Goal: Task Accomplishment & Management: Complete application form

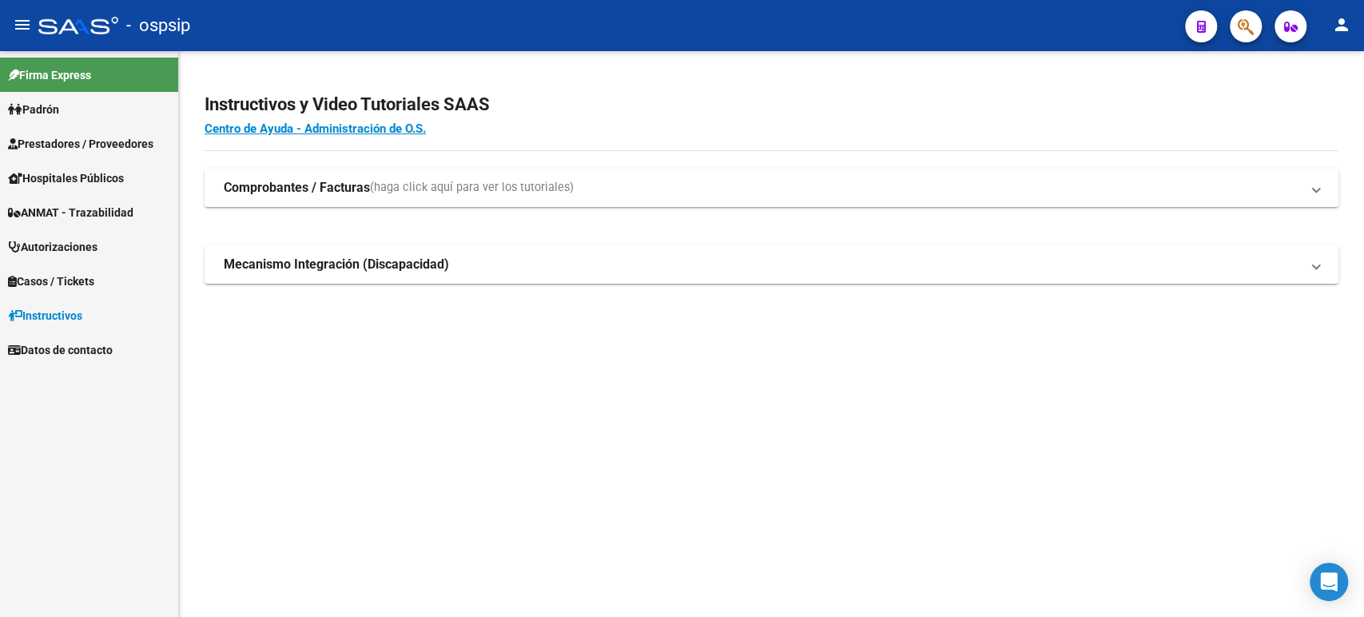
click at [86, 243] on span "Autorizaciones" at bounding box center [52, 247] width 89 height 18
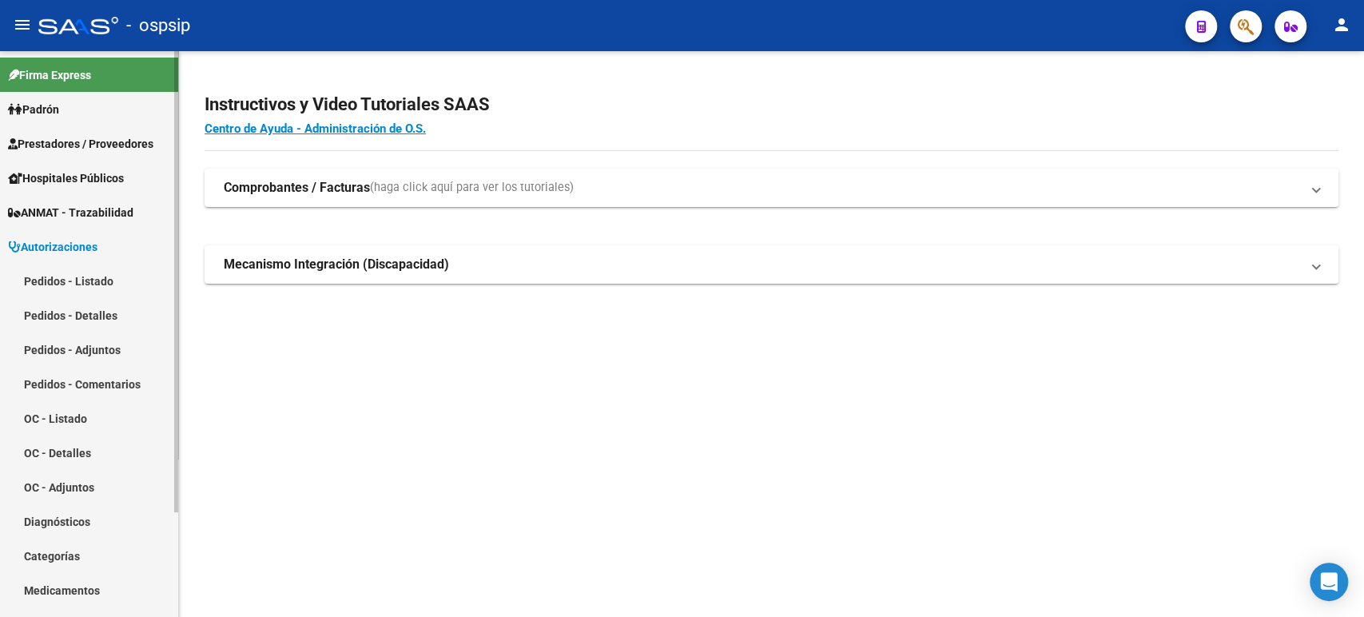
click at [95, 285] on link "Pedidos - Listado" at bounding box center [89, 281] width 178 height 34
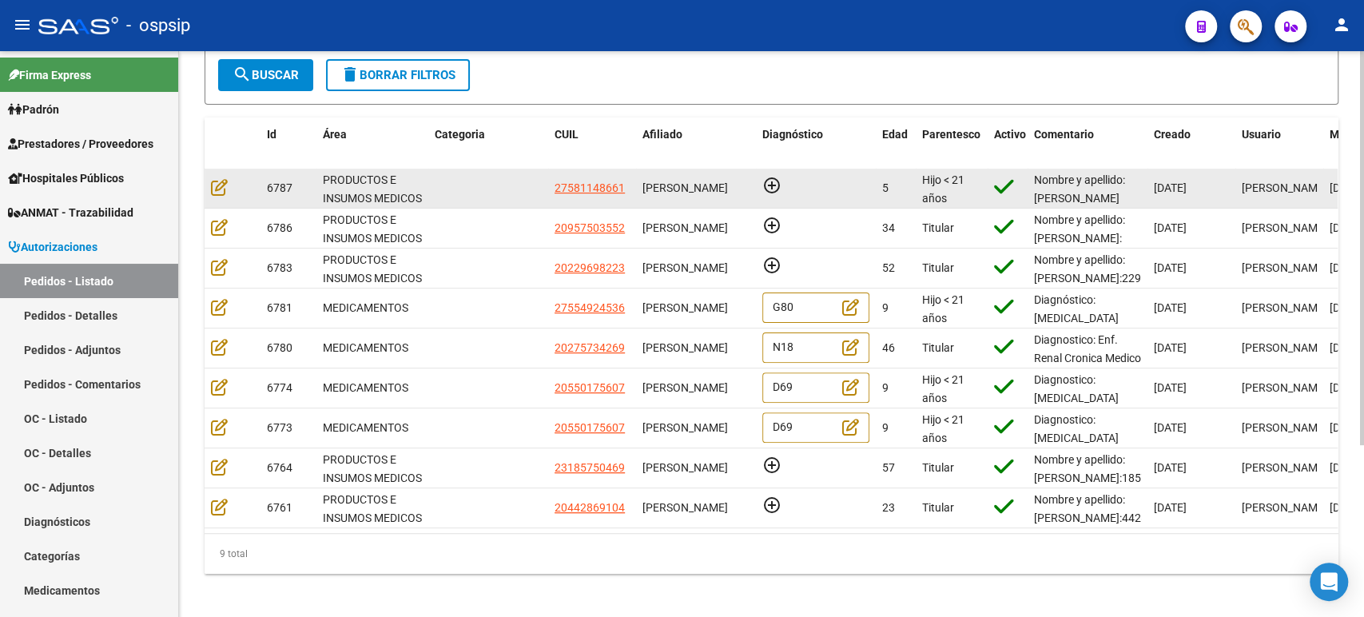
scroll to position [245, 0]
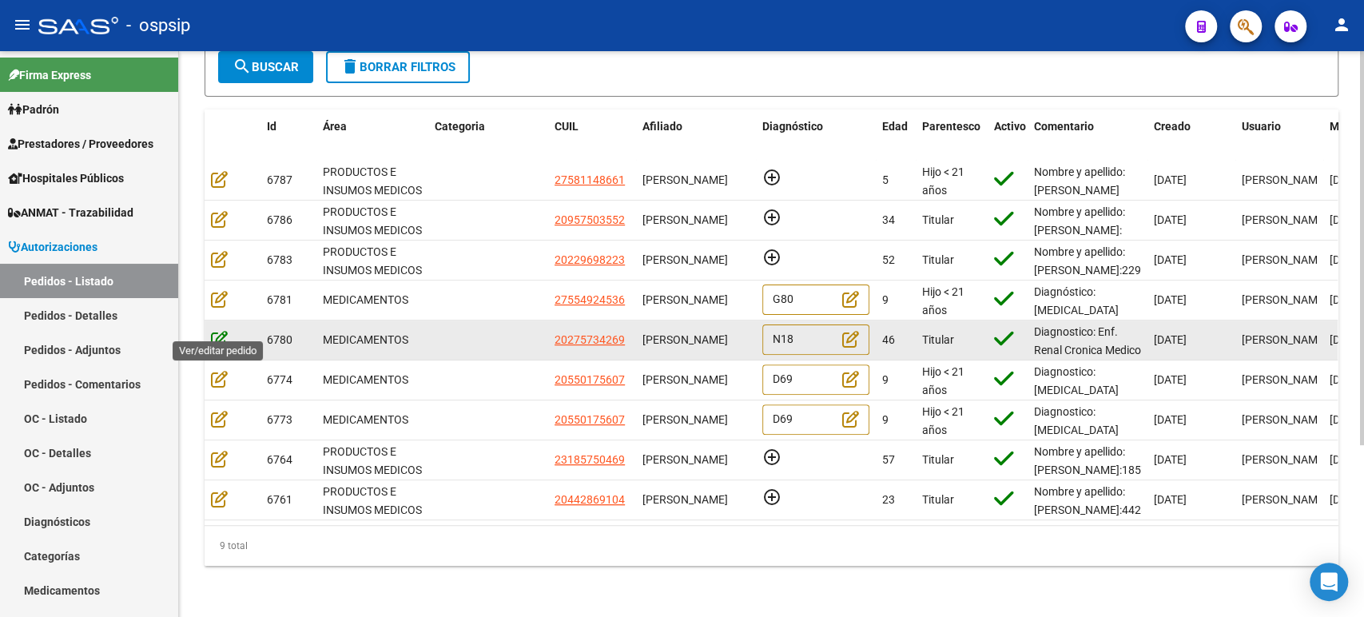
click at [222, 330] on icon at bounding box center [219, 339] width 17 height 18
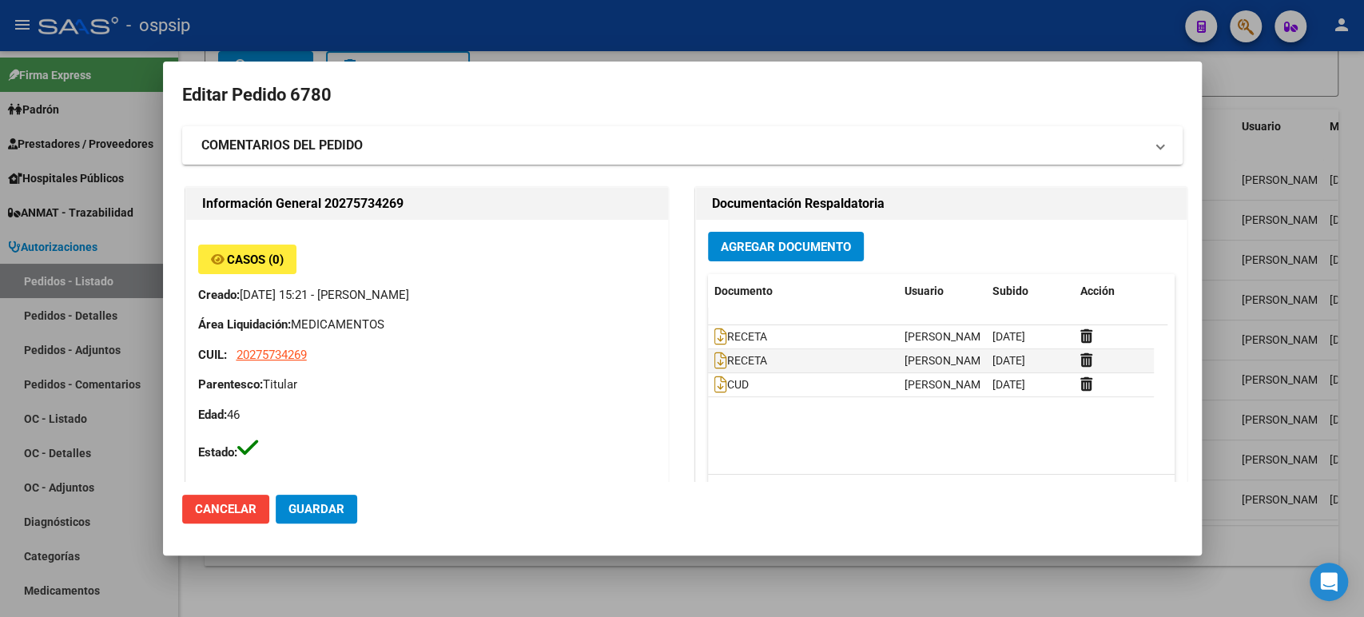
click at [1269, 145] on div at bounding box center [682, 308] width 1364 height 617
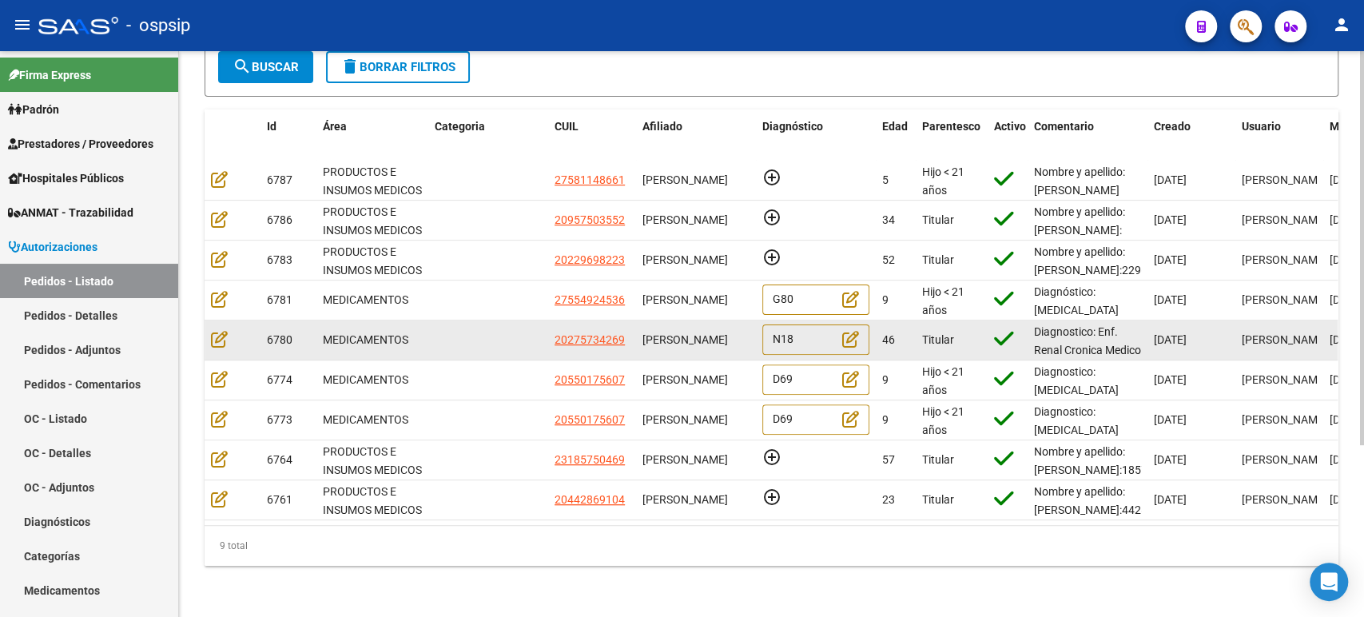
scroll to position [0, 0]
drag, startPoint x: 702, startPoint y: 336, endPoint x: 643, endPoint y: 320, distance: 61.2
click at [643, 331] on div "[PERSON_NAME]" at bounding box center [695, 340] width 107 height 18
copy span "[PERSON_NAME]"
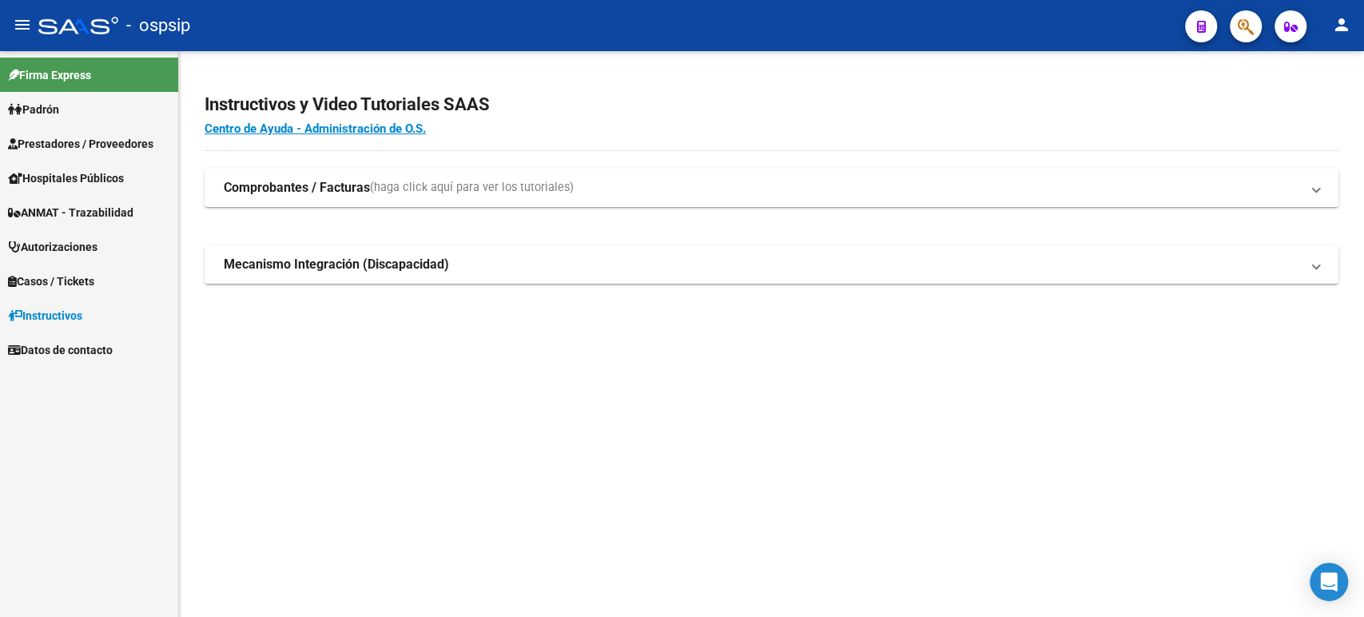
click at [78, 243] on span "Autorizaciones" at bounding box center [52, 247] width 89 height 18
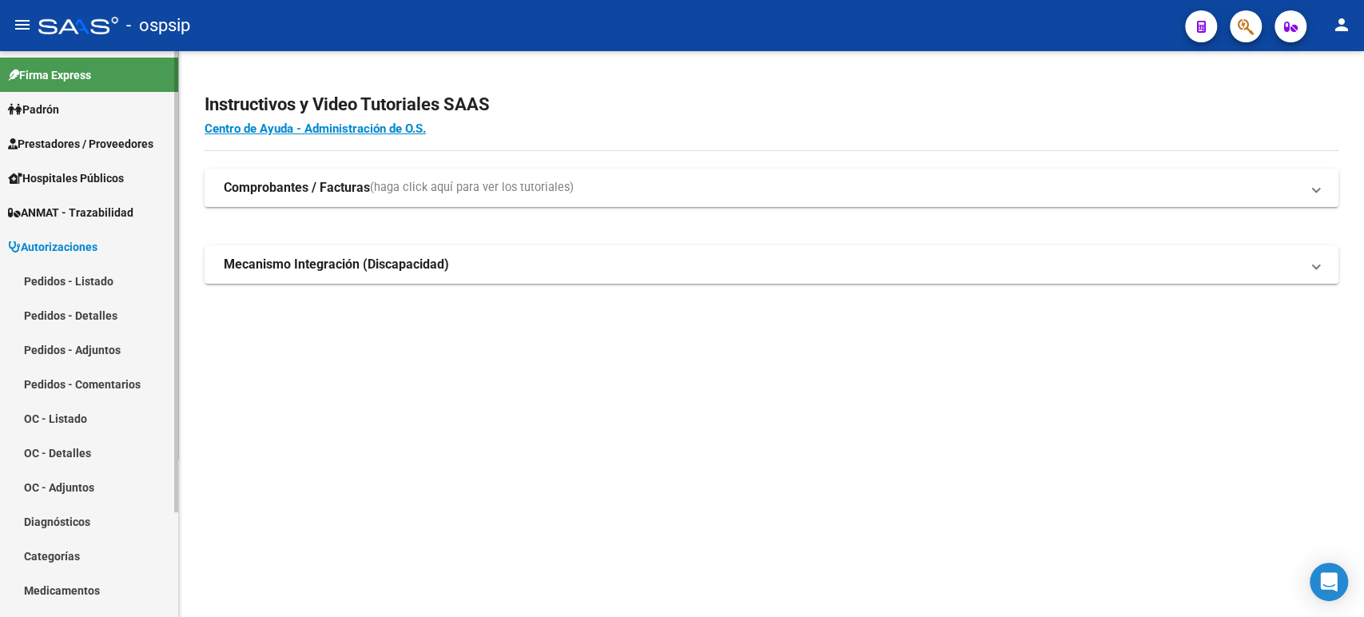
click at [99, 283] on link "Pedidos - Listado" at bounding box center [89, 281] width 178 height 34
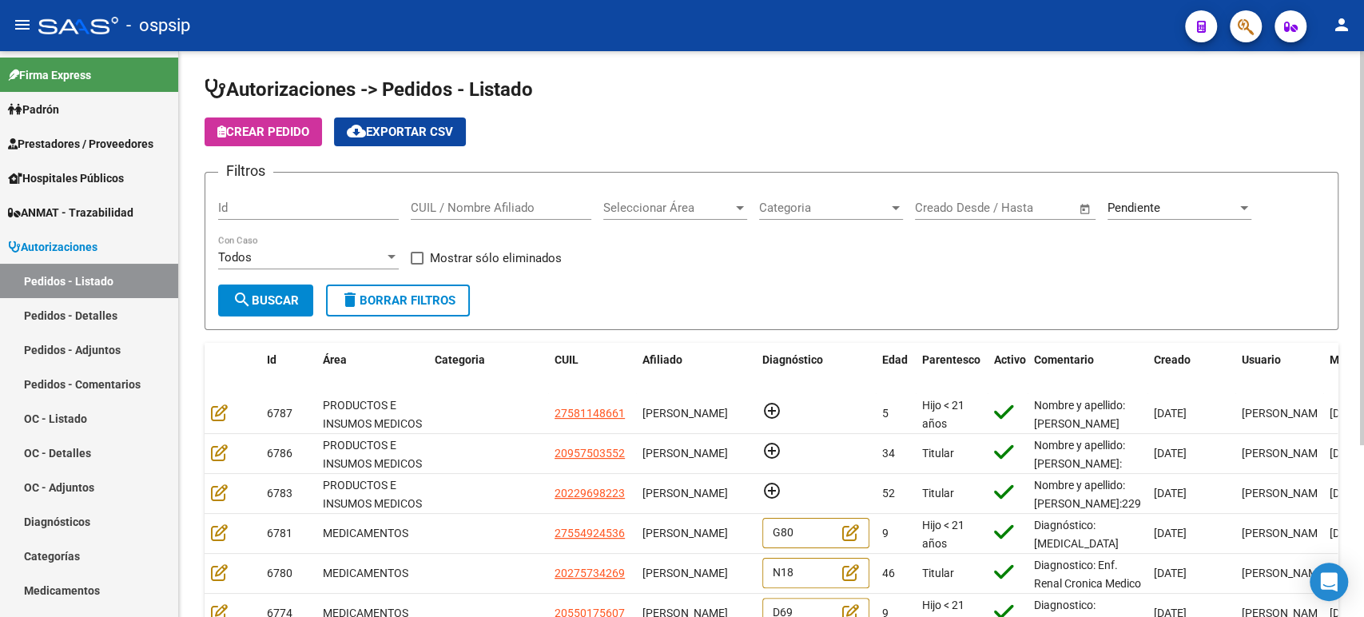
click at [494, 208] on input "CUIL / Nombre Afiliado" at bounding box center [501, 208] width 181 height 14
paste input "[PERSON_NAME]"
type input "[PERSON_NAME]"
click at [1122, 201] on span "Pendiente" at bounding box center [1133, 208] width 53 height 14
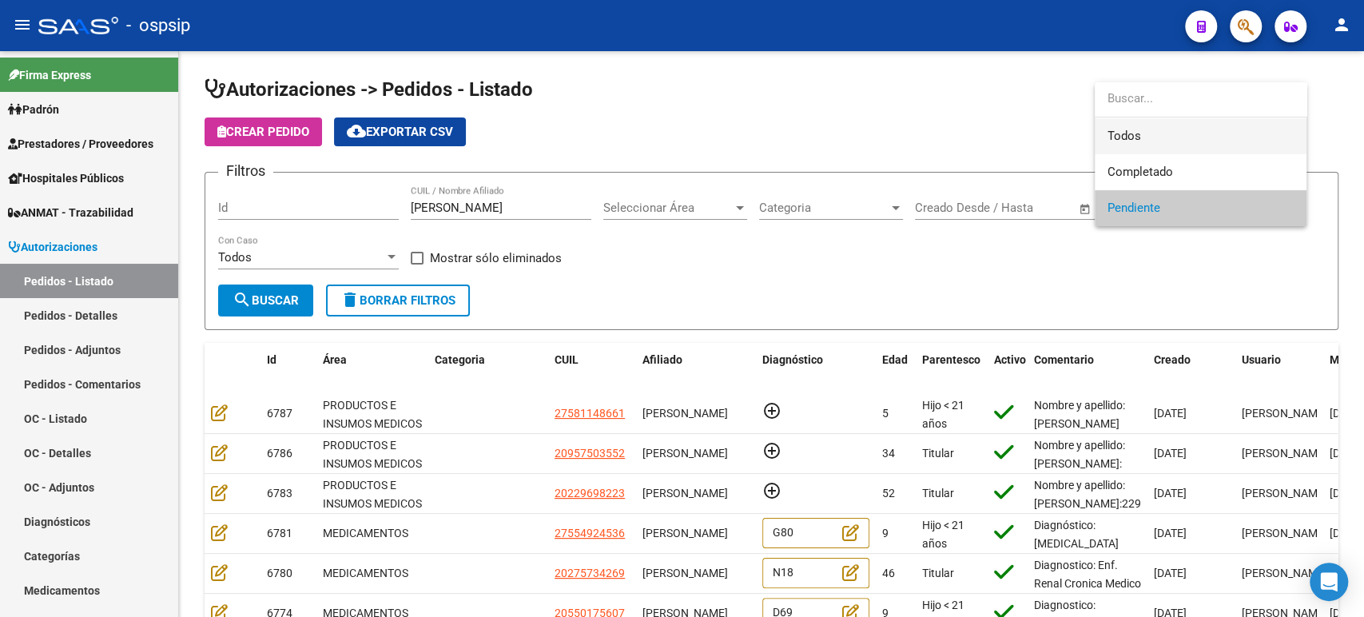
click at [1143, 142] on span "Todos" at bounding box center [1200, 136] width 186 height 36
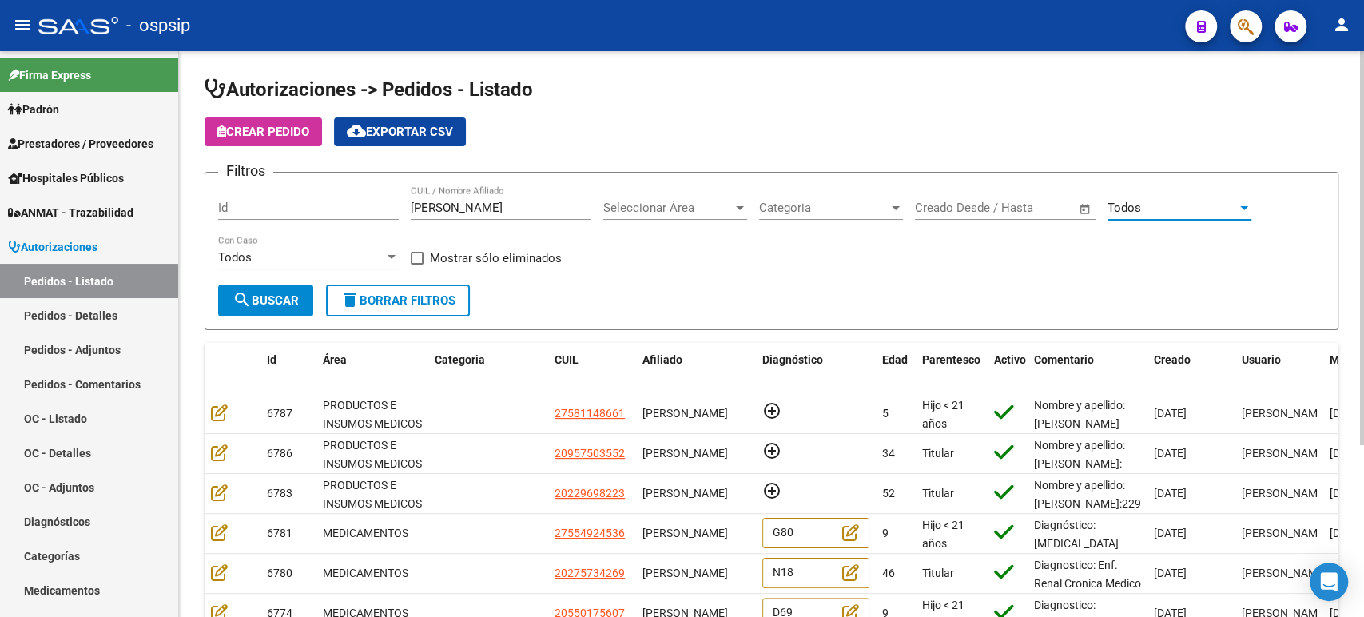
click at [280, 299] on span "search Buscar" at bounding box center [266, 300] width 66 height 14
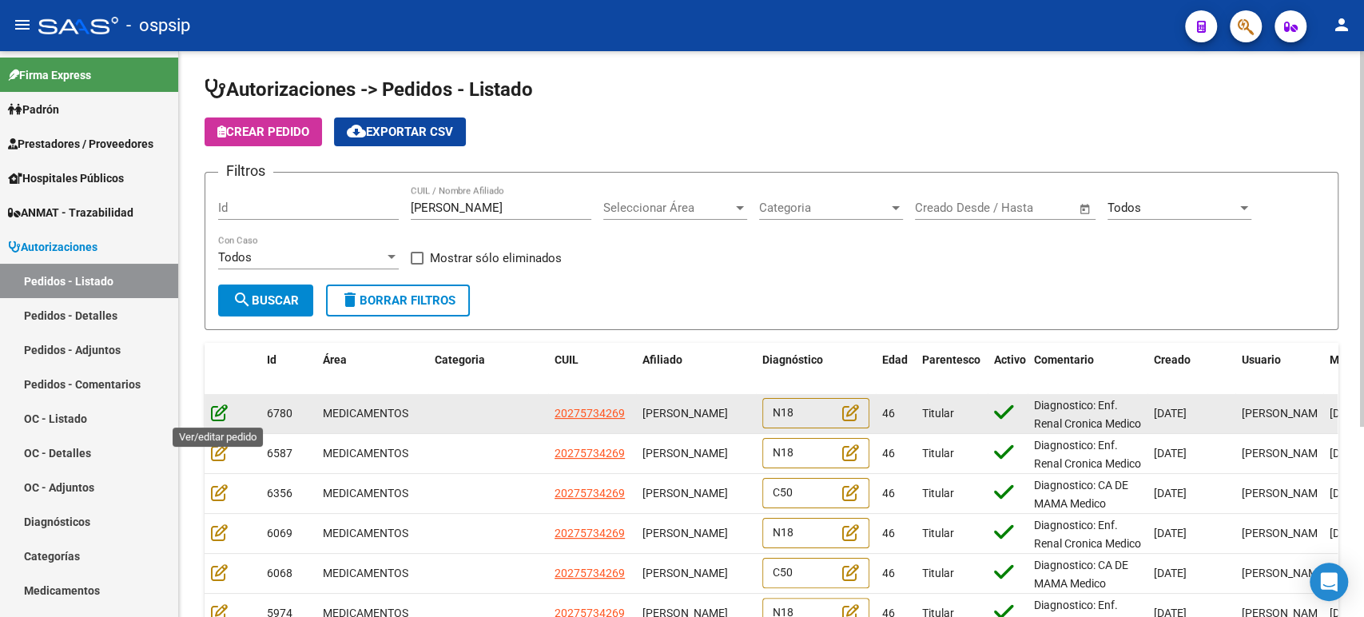
click at [218, 416] on icon at bounding box center [219, 413] width 17 height 18
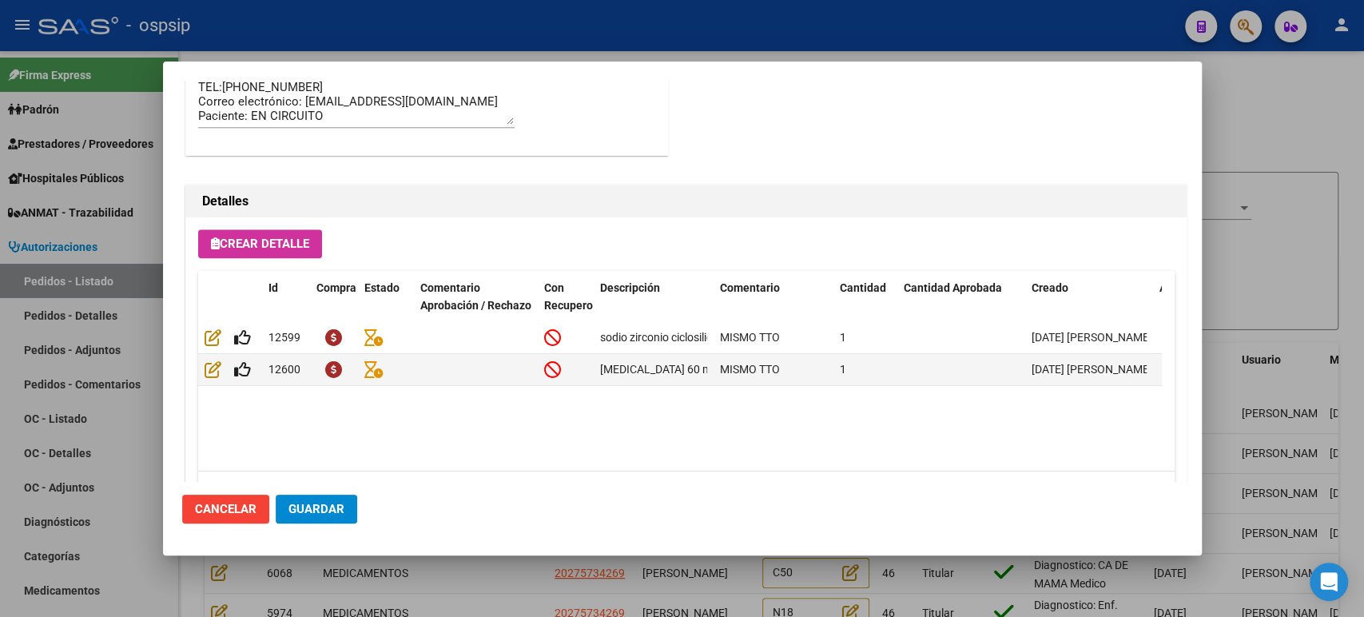
scroll to position [1065, 0]
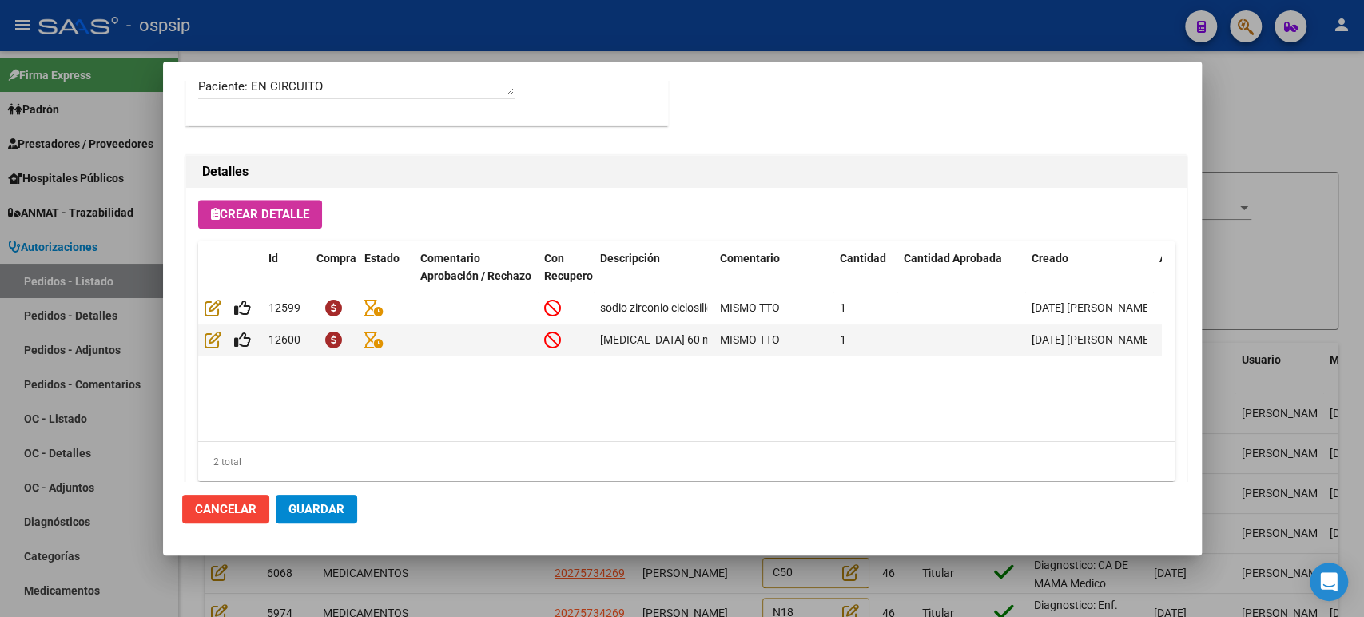
click at [1315, 269] on div at bounding box center [682, 308] width 1364 height 617
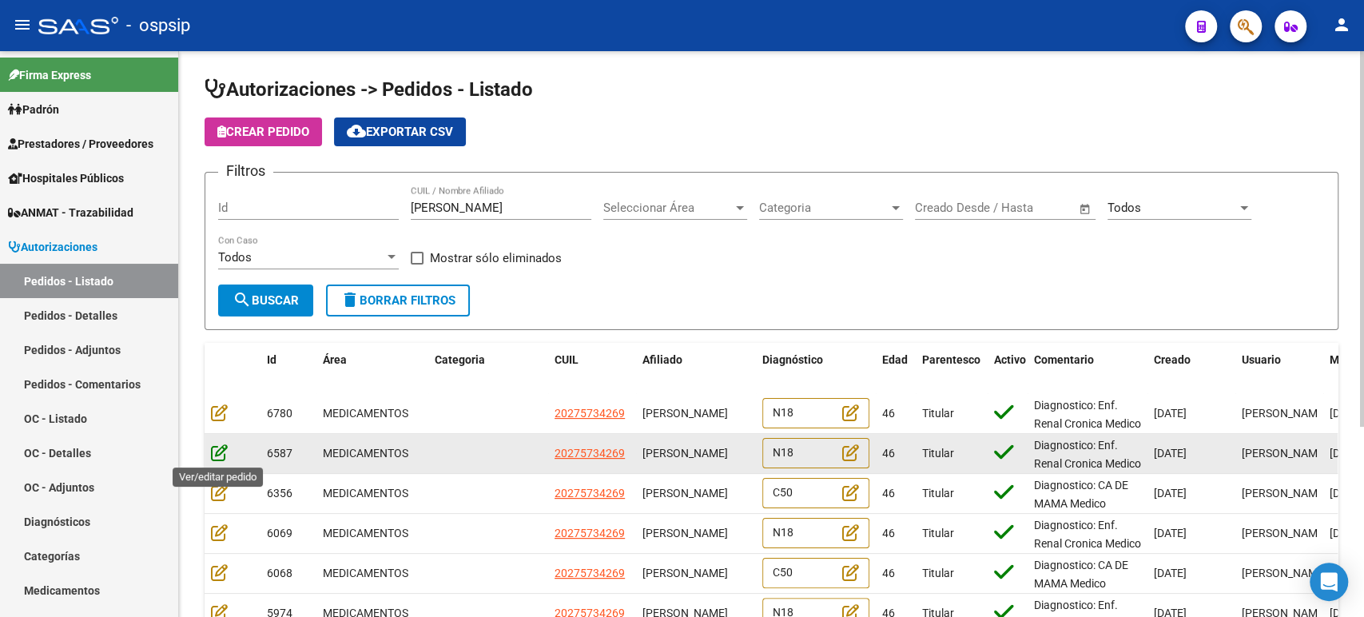
click at [219, 456] on icon at bounding box center [219, 452] width 17 height 18
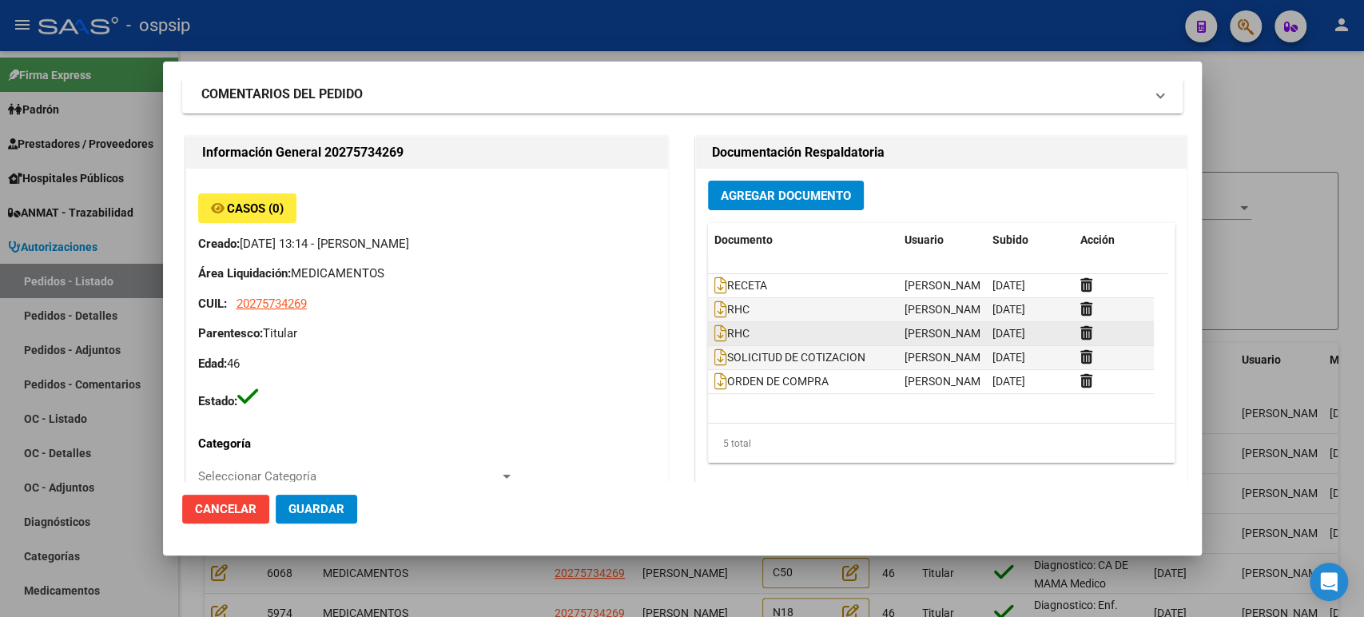
scroll to position [49, 0]
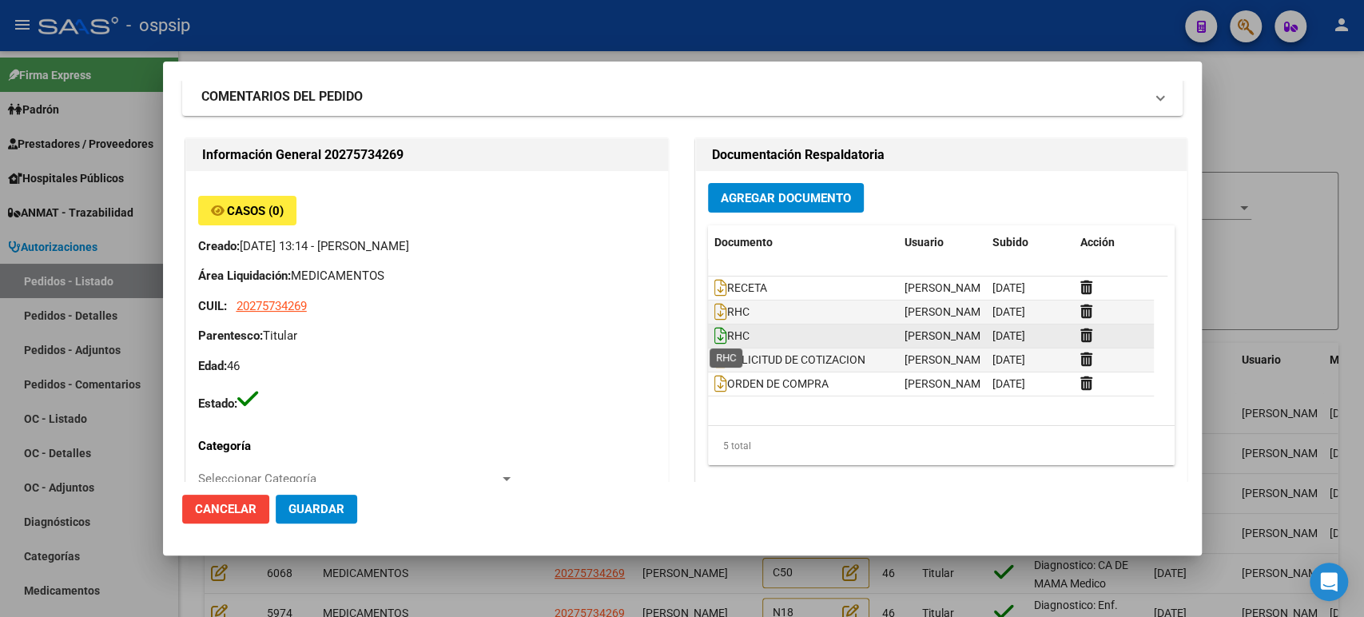
click at [714, 338] on icon at bounding box center [720, 336] width 13 height 18
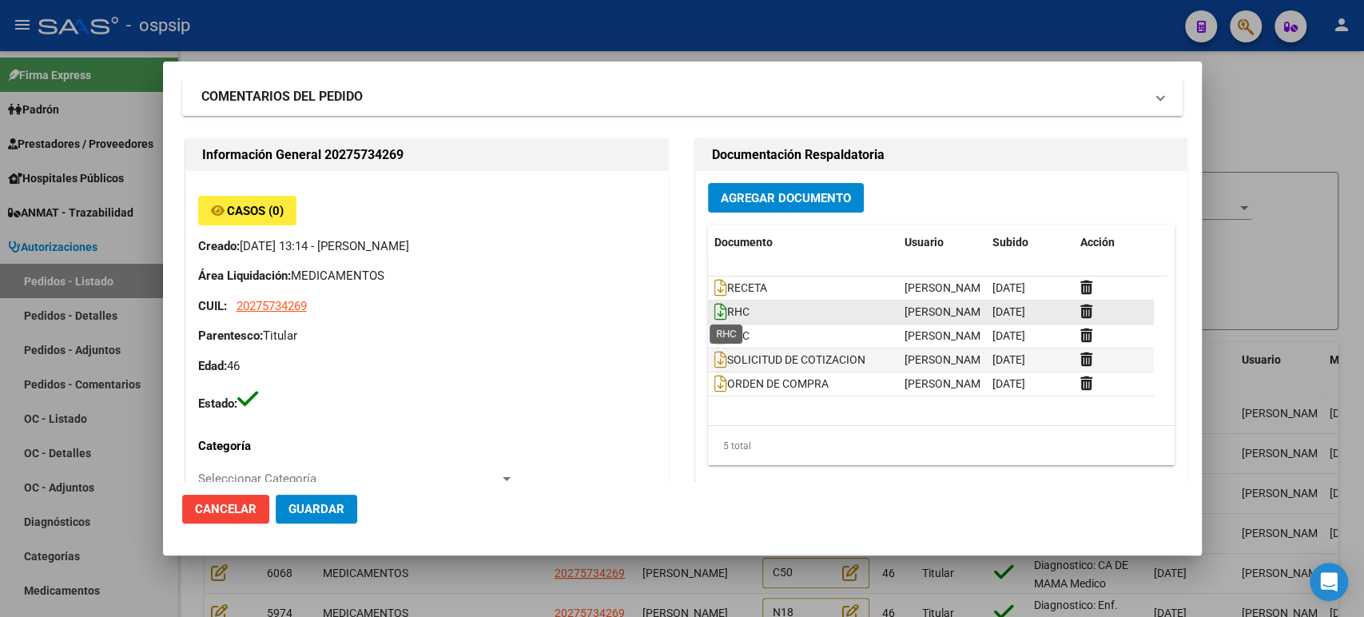
click at [716, 315] on icon at bounding box center [720, 312] width 13 height 18
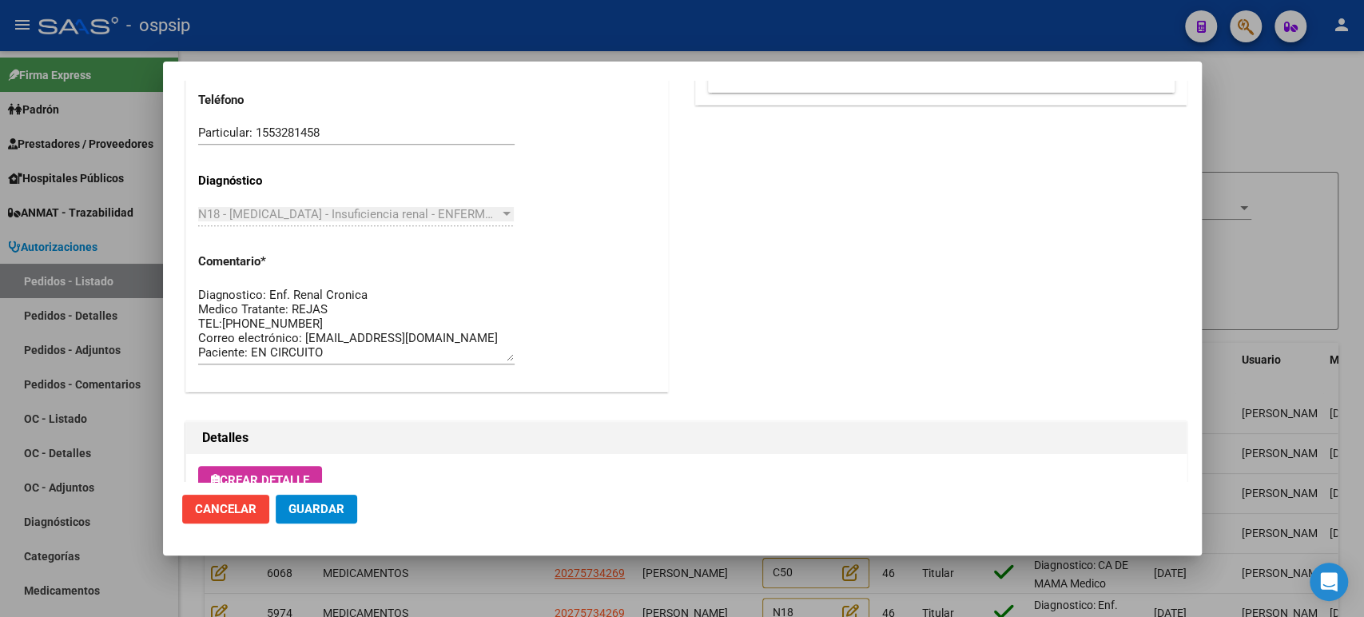
scroll to position [1065, 0]
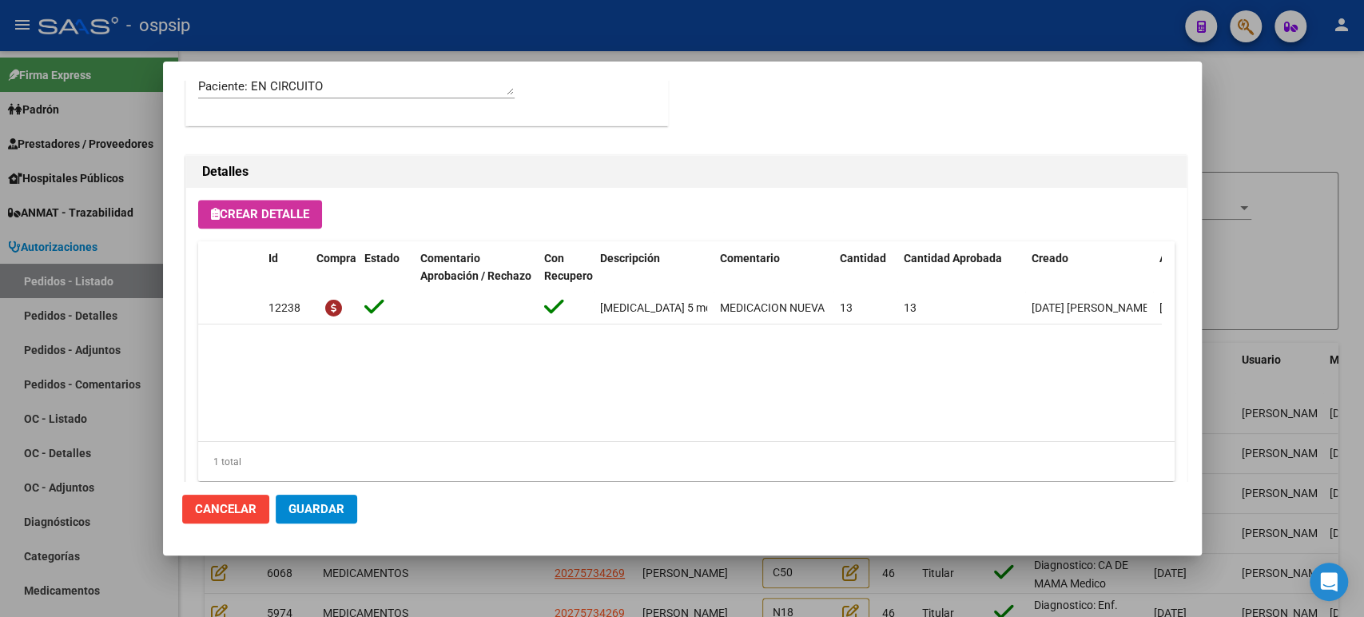
click at [1245, 261] on div at bounding box center [682, 308] width 1364 height 617
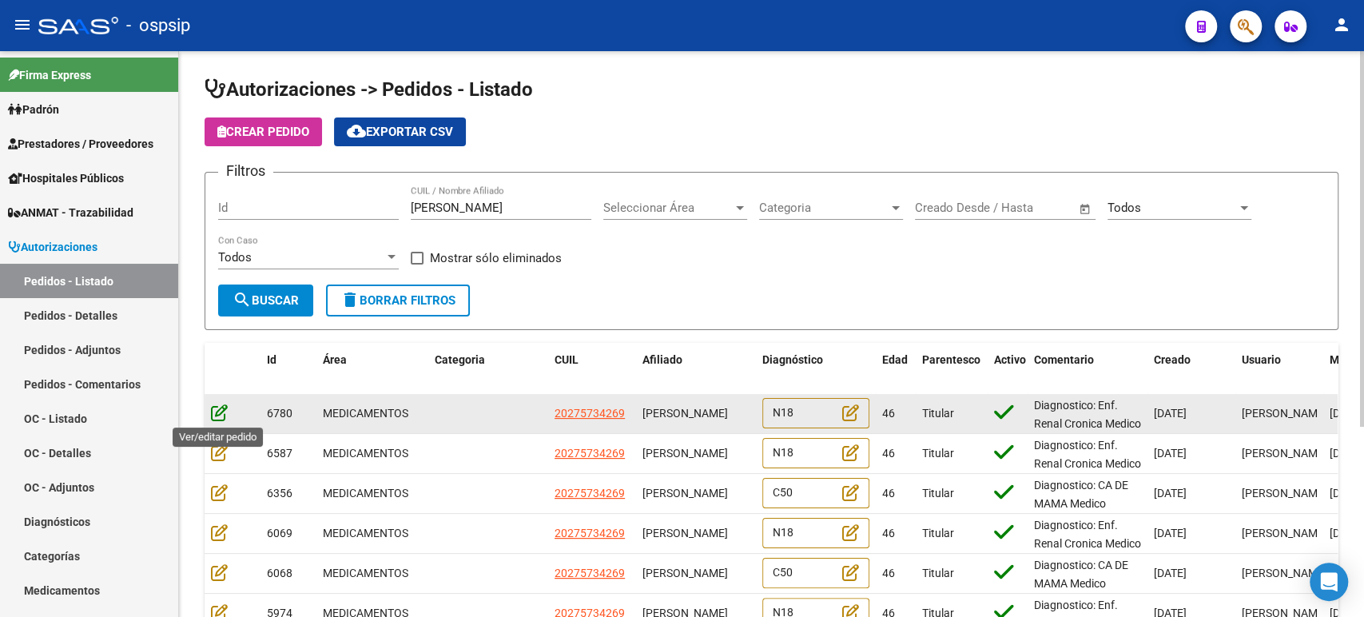
click at [218, 409] on icon at bounding box center [219, 413] width 17 height 18
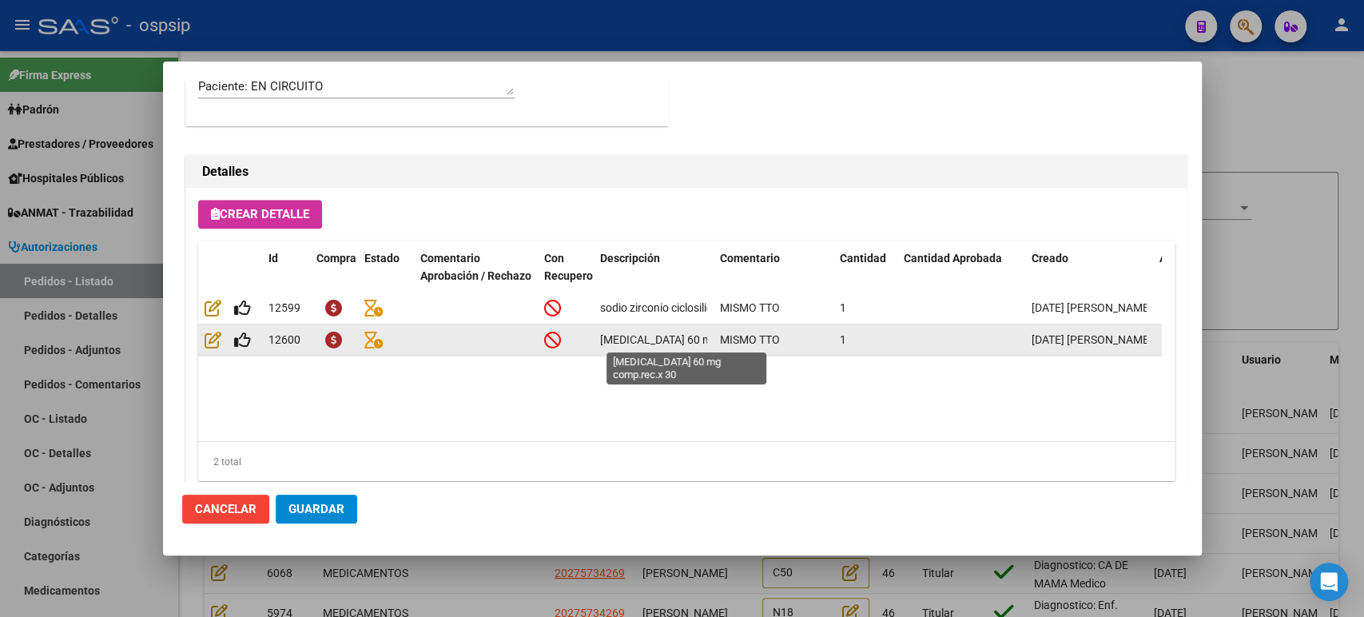
scroll to position [0, 66]
drag, startPoint x: 599, startPoint y: 336, endPoint x: 707, endPoint y: 337, distance: 107.9
click at [707, 337] on datatable-body-cell "[MEDICAL_DATA] 60 mg comp.rec.x 30" at bounding box center [654, 339] width 120 height 31
copy span "[MEDICAL_DATA] 60 mg comp.rec.x 30"
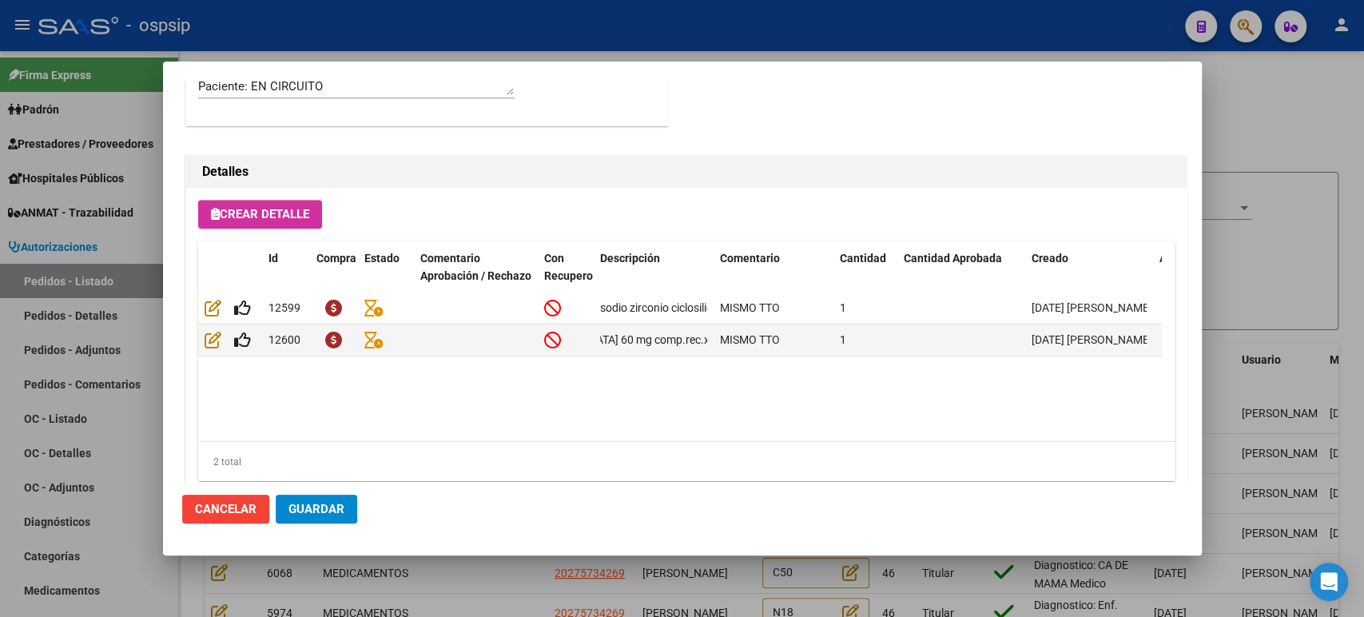
copy span "[MEDICAL_DATA] 60 mg comp.rec.x 30"
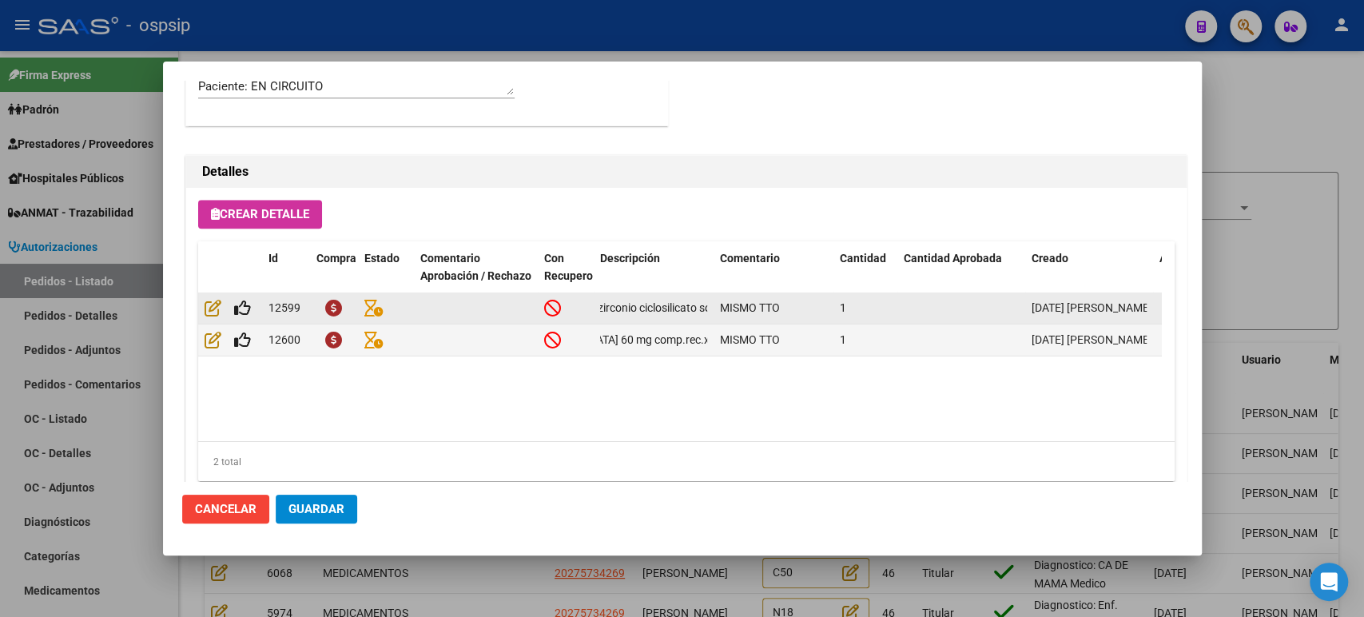
scroll to position [0, 105]
drag, startPoint x: 601, startPoint y: 305, endPoint x: 709, endPoint y: 305, distance: 107.9
click at [709, 305] on datatable-body-cell "sodio zirconio ciclosilicato sob. x 30 x 10 g" at bounding box center [654, 307] width 120 height 31
copy span "sodio zirconio ciclosilicato sob. x 30 x 10 g"
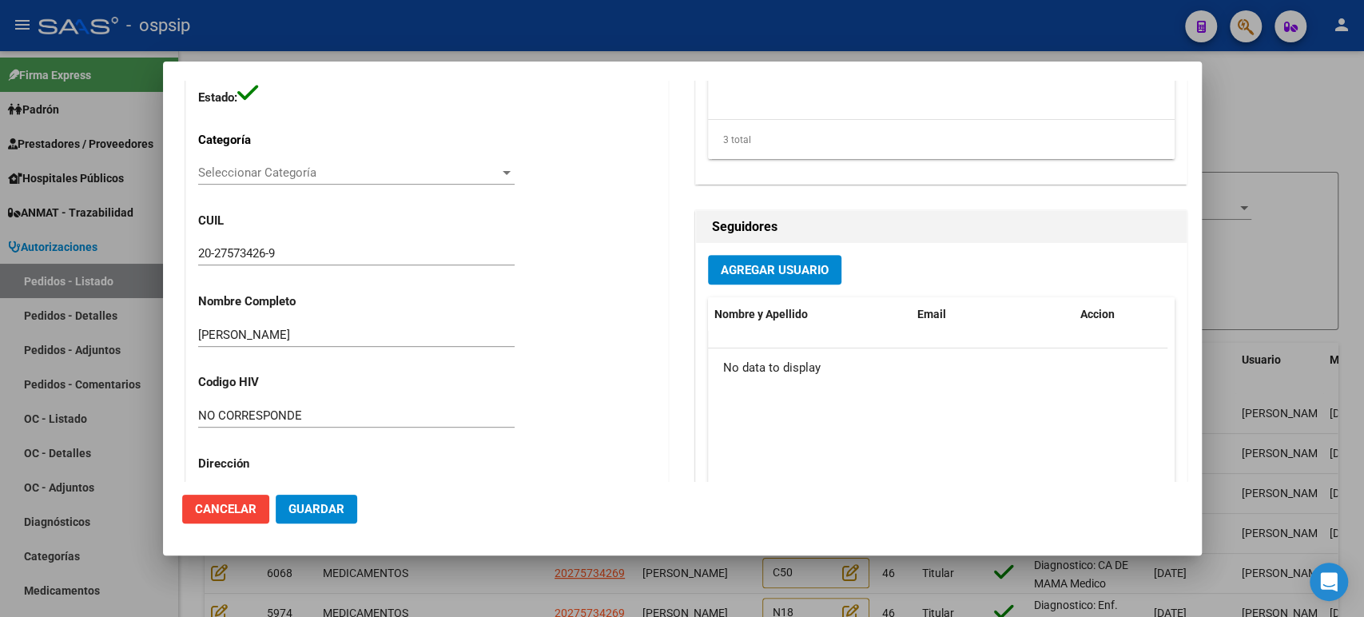
scroll to position [0, 0]
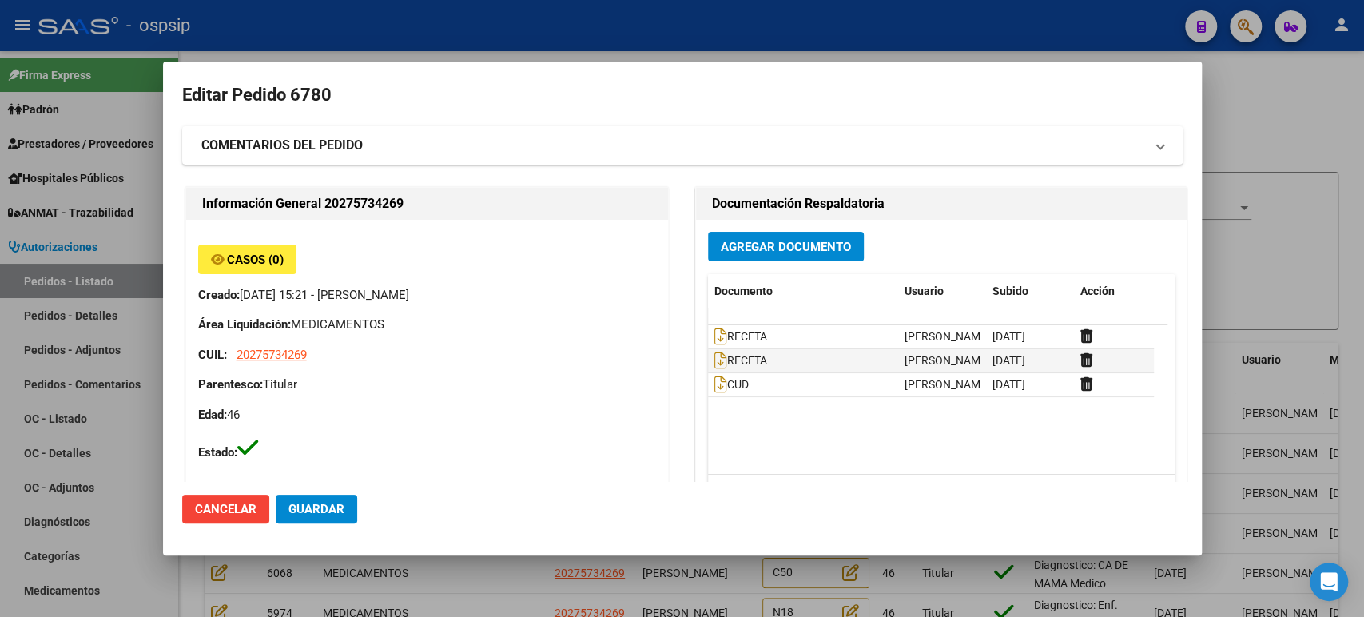
click at [1227, 173] on div at bounding box center [682, 308] width 1364 height 617
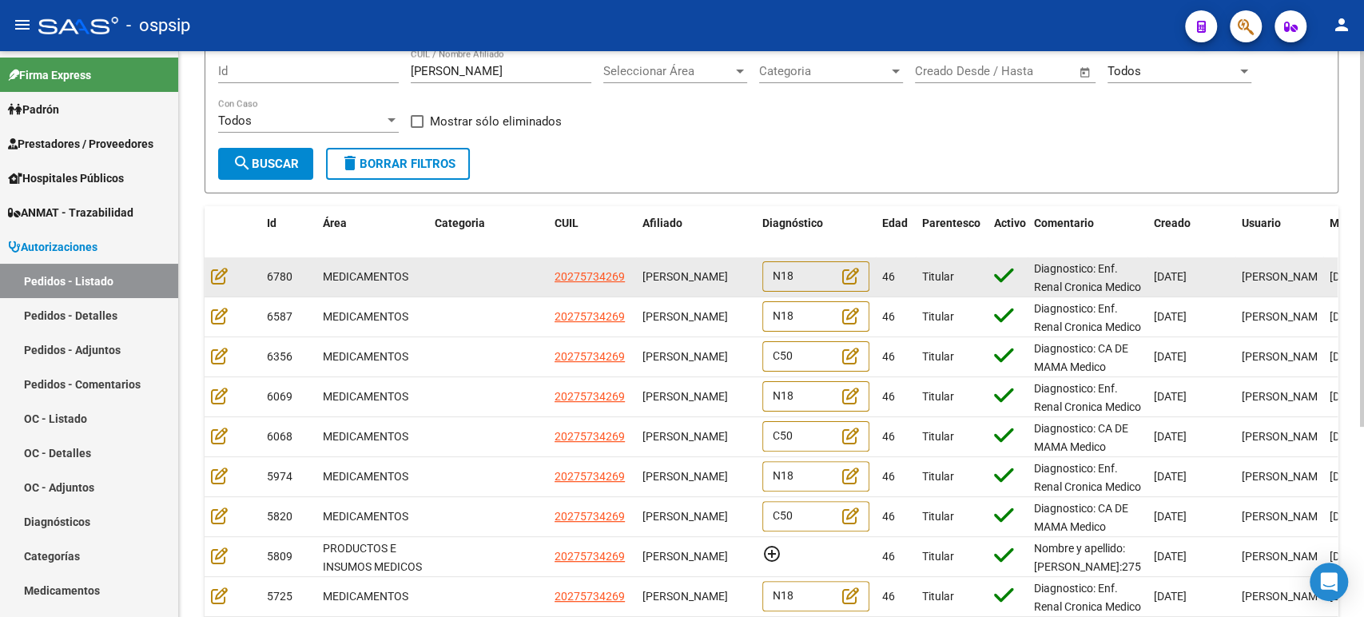
scroll to position [177, 0]
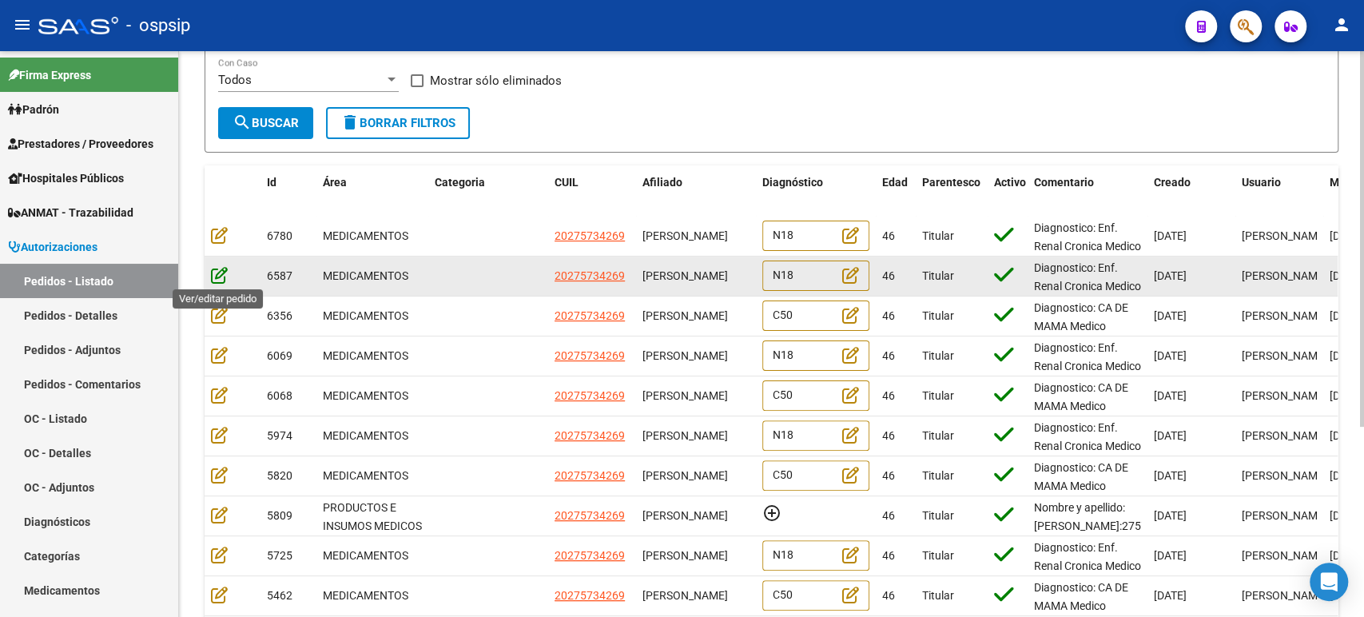
click at [223, 276] on icon at bounding box center [219, 275] width 17 height 18
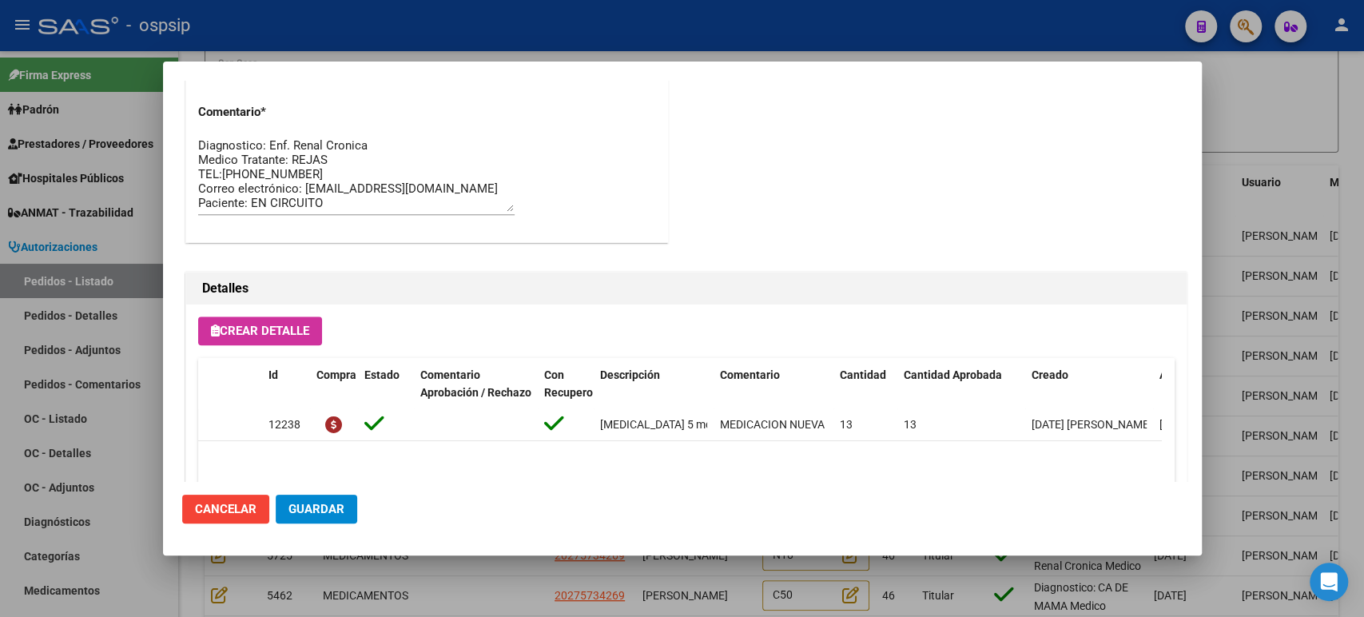
scroll to position [1114, 0]
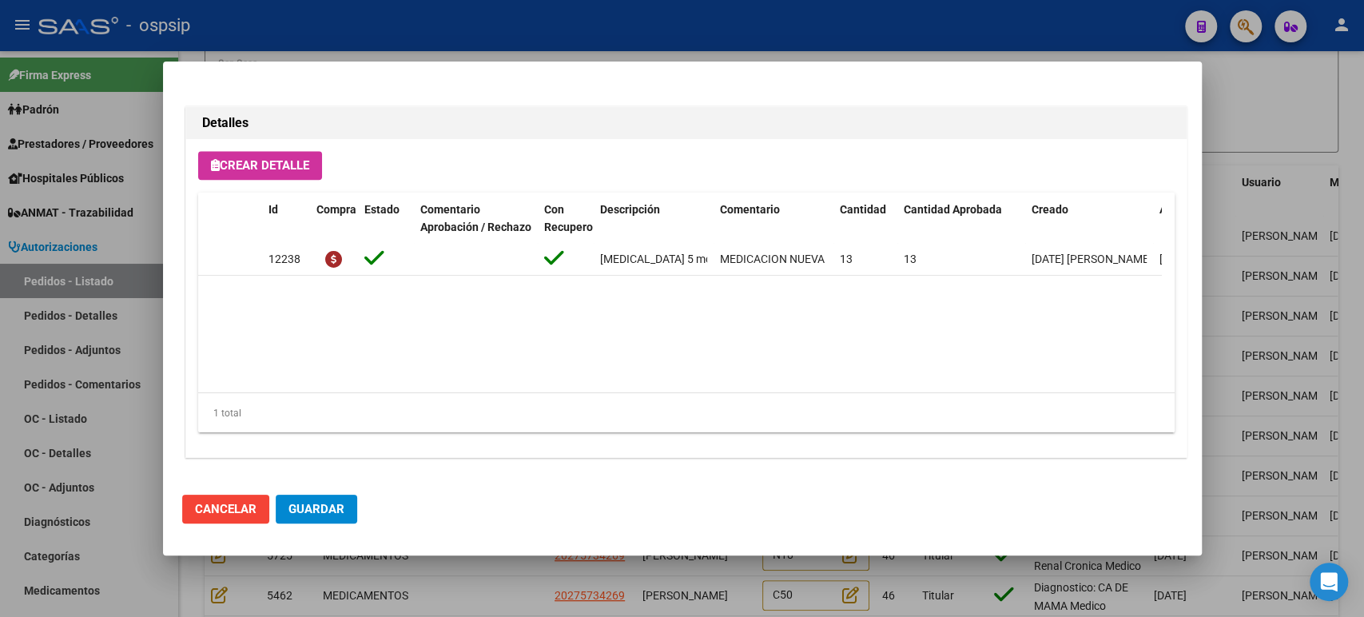
click at [1216, 280] on div at bounding box center [682, 308] width 1364 height 617
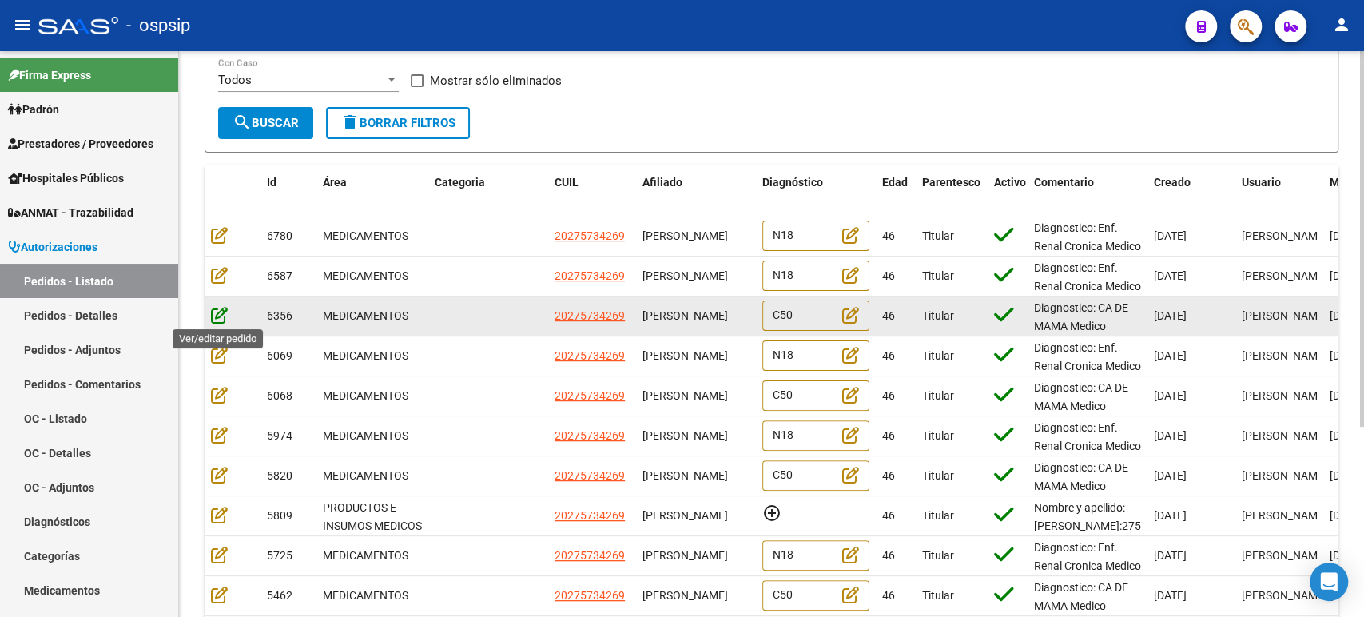
click at [218, 318] on icon at bounding box center [219, 315] width 17 height 18
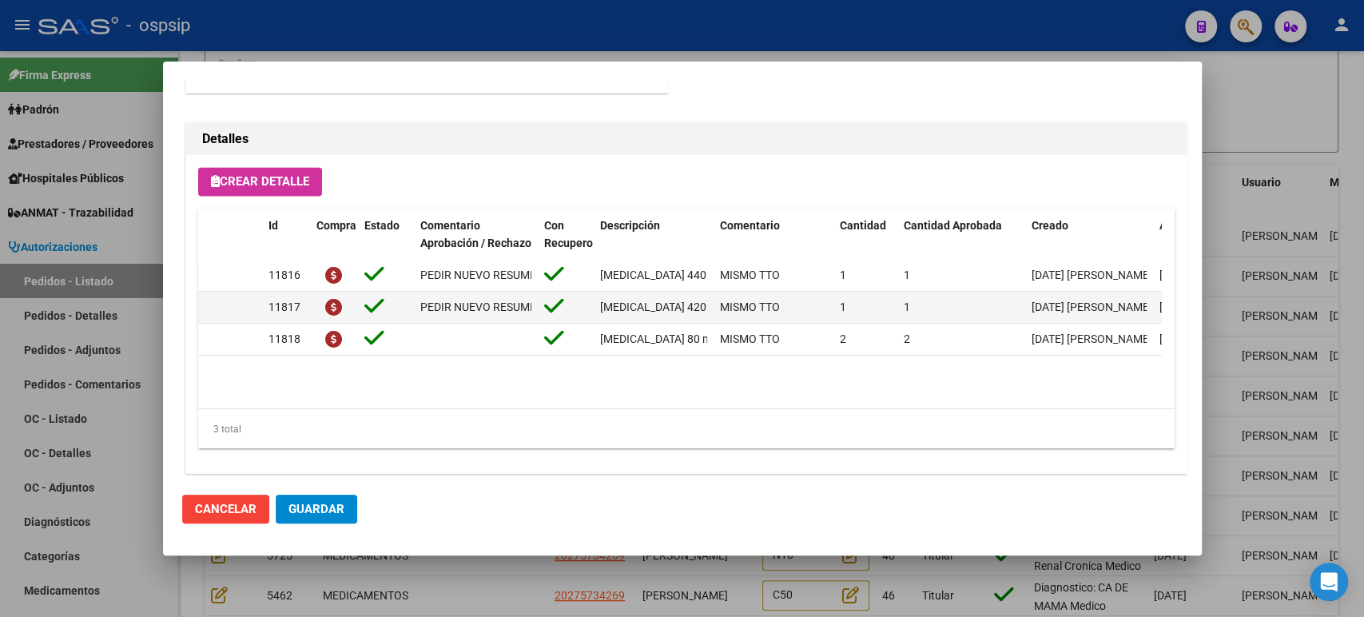
scroll to position [1592, 0]
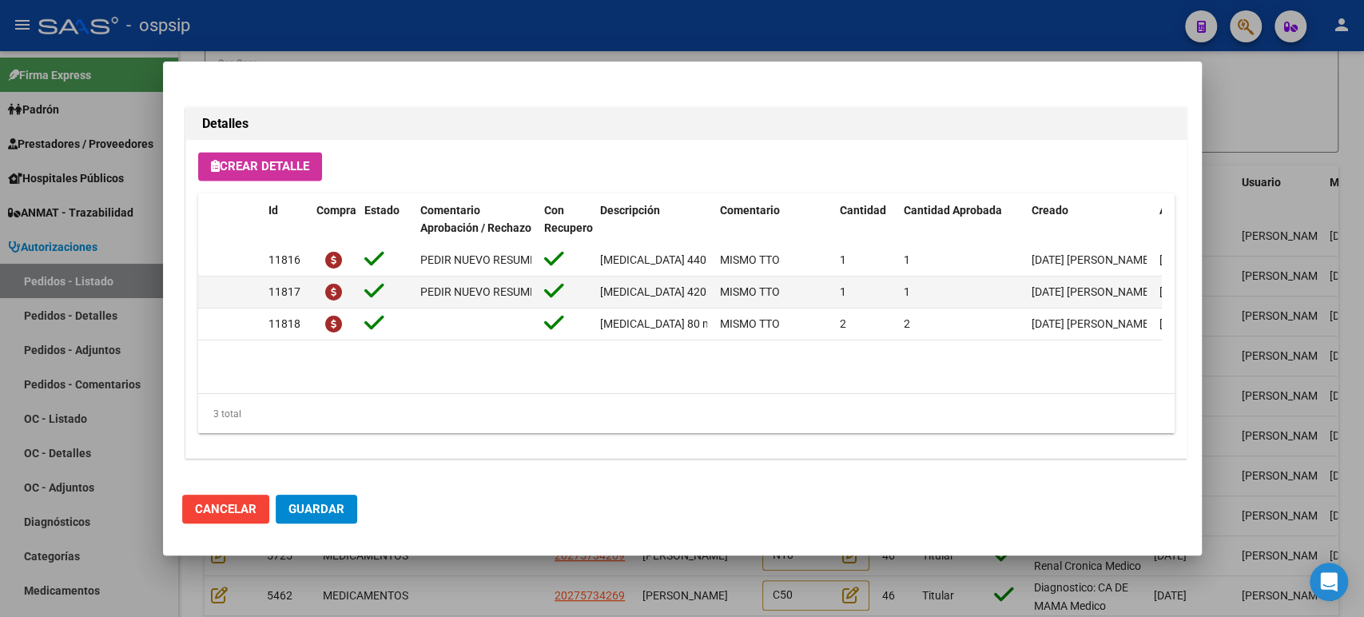
click at [1281, 317] on div at bounding box center [682, 308] width 1364 height 617
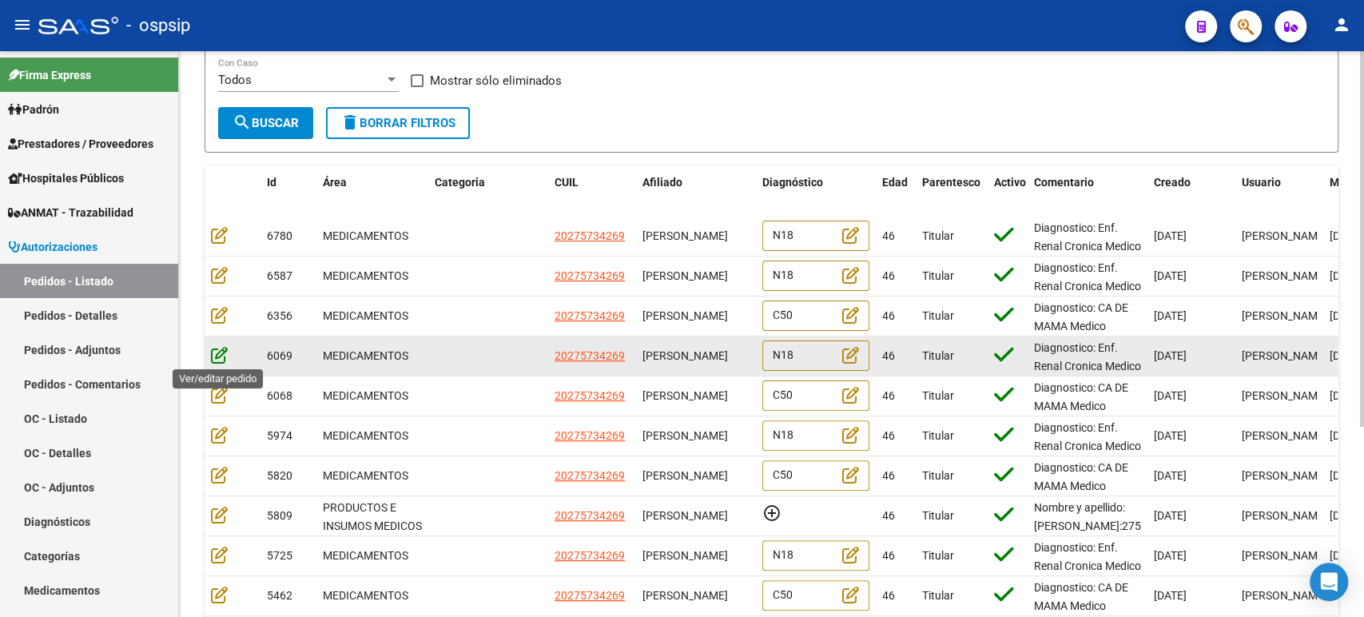
click at [222, 350] on icon at bounding box center [219, 355] width 17 height 18
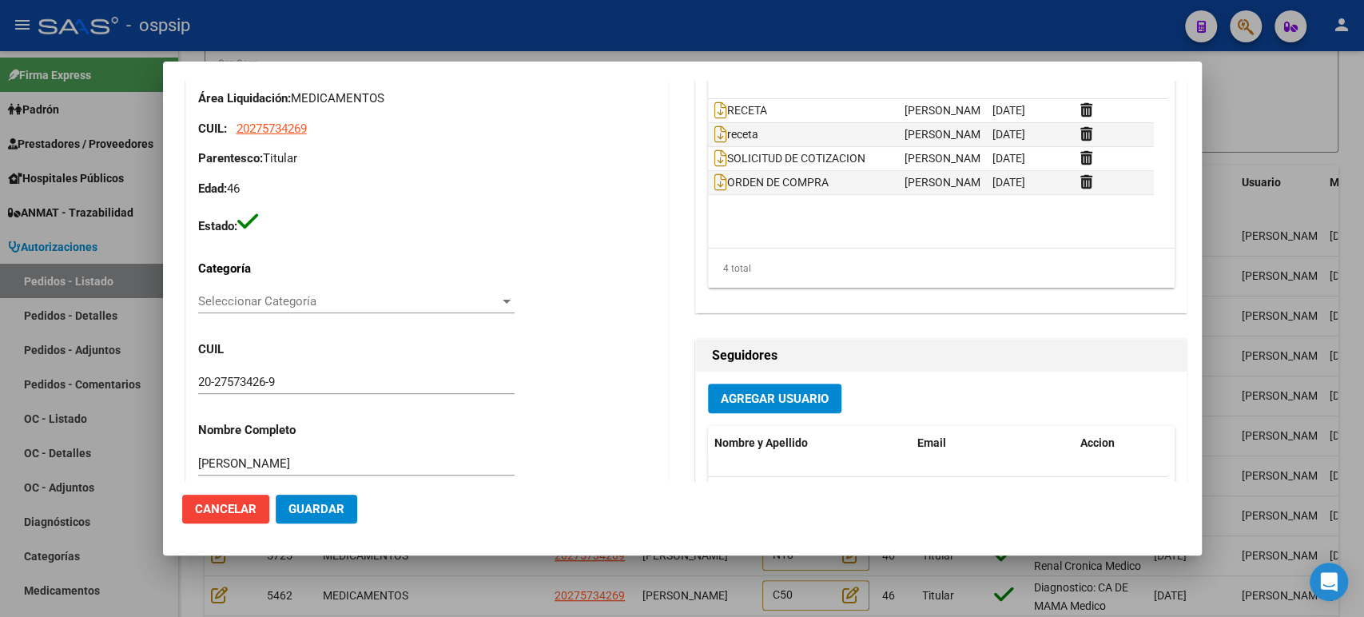
scroll to position [49, 0]
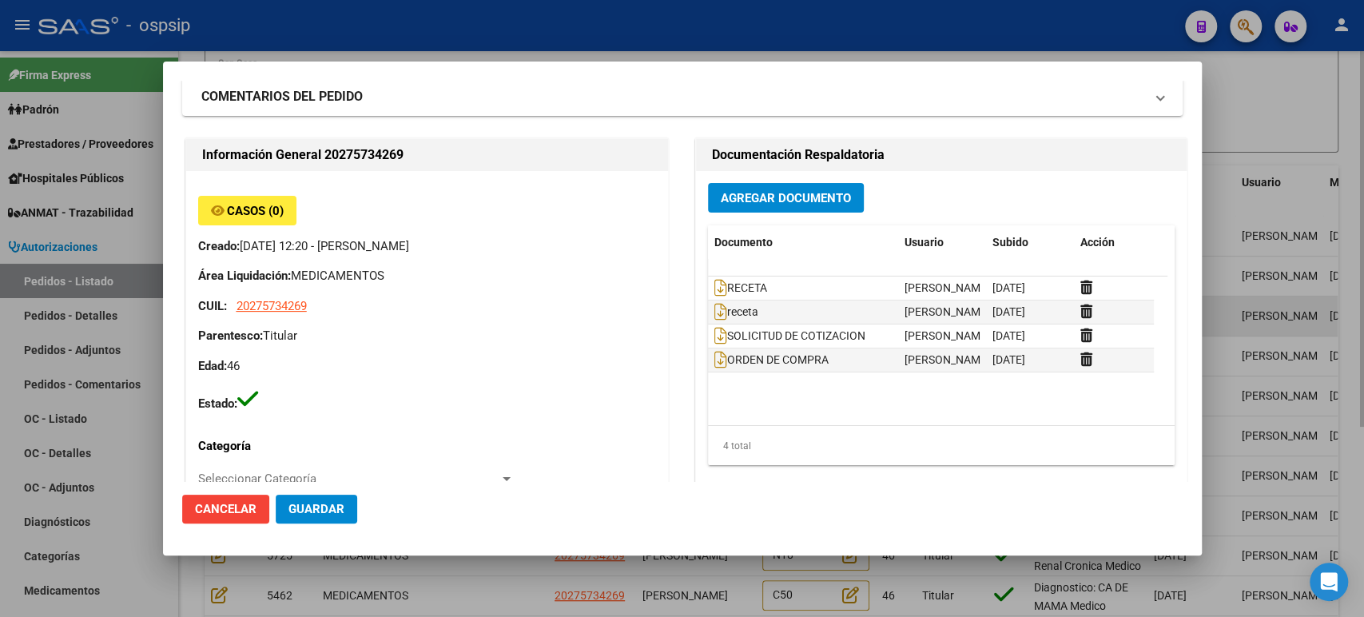
drag, startPoint x: 1241, startPoint y: 300, endPoint x: 1224, endPoint y: 303, distance: 16.9
click at [1240, 300] on div at bounding box center [682, 308] width 1364 height 617
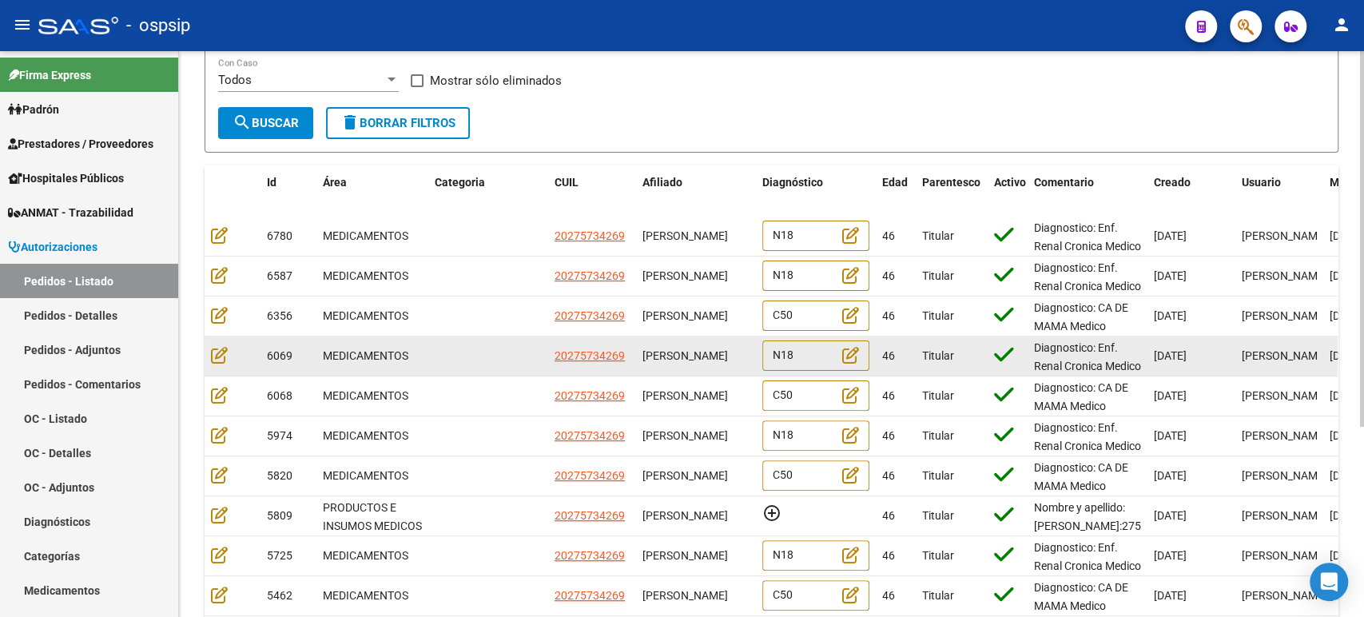
drag, startPoint x: 326, startPoint y: 353, endPoint x: 1210, endPoint y: 356, distance: 883.7
click at [1210, 356] on div "6069 MEDICAMENTOS 20275734269 ANALIA SOLEDAD BAIGORRIA N18 46 Titular Diagnosti…" at bounding box center [972, 356] width 1534 height 40
click at [221, 356] on icon at bounding box center [219, 355] width 17 height 18
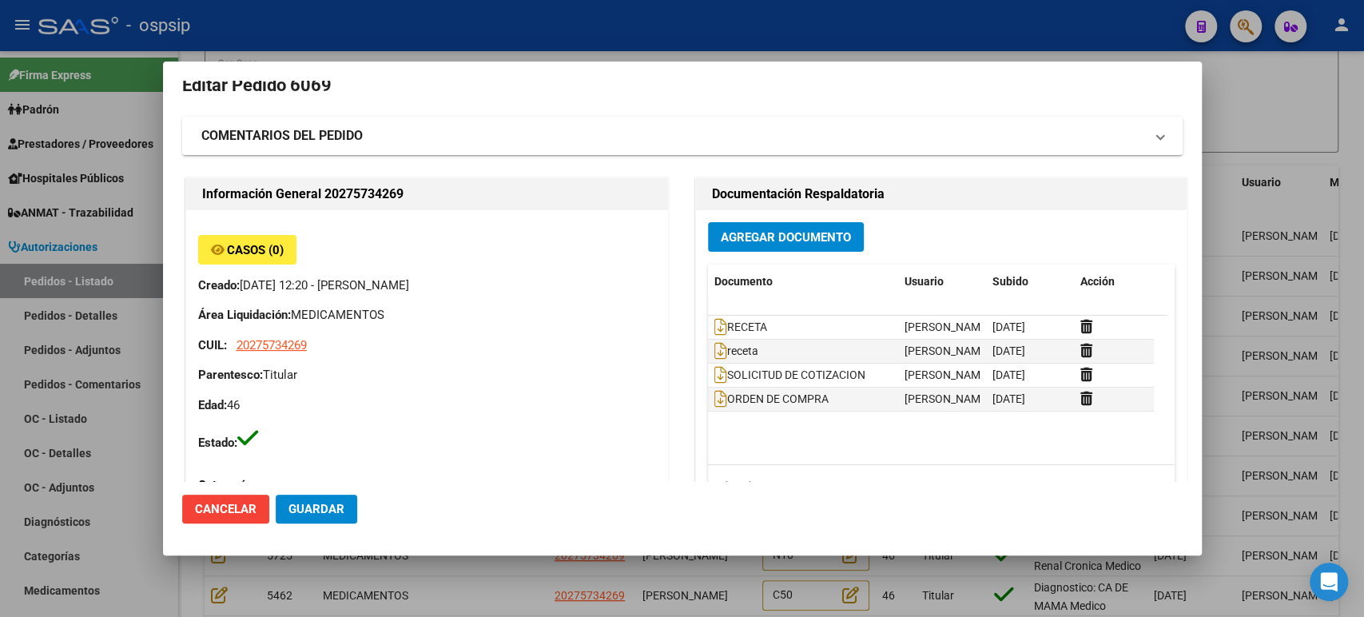
scroll to position [0, 0]
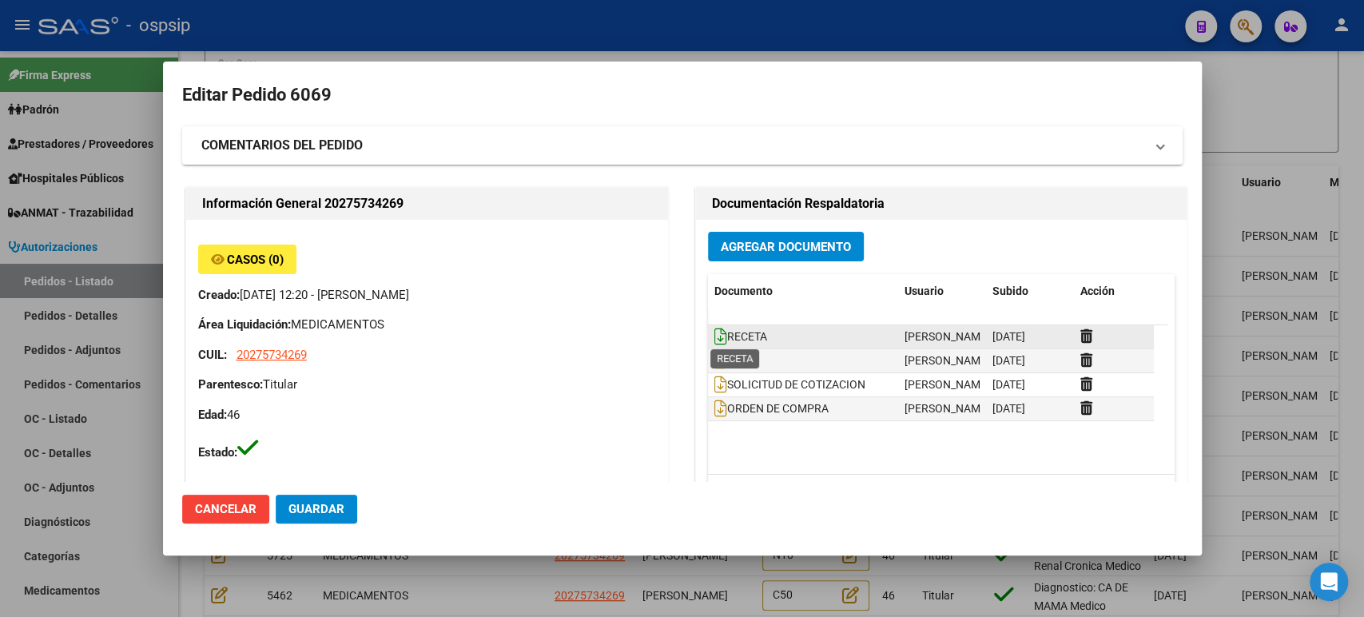
click at [715, 337] on icon at bounding box center [720, 337] width 13 height 18
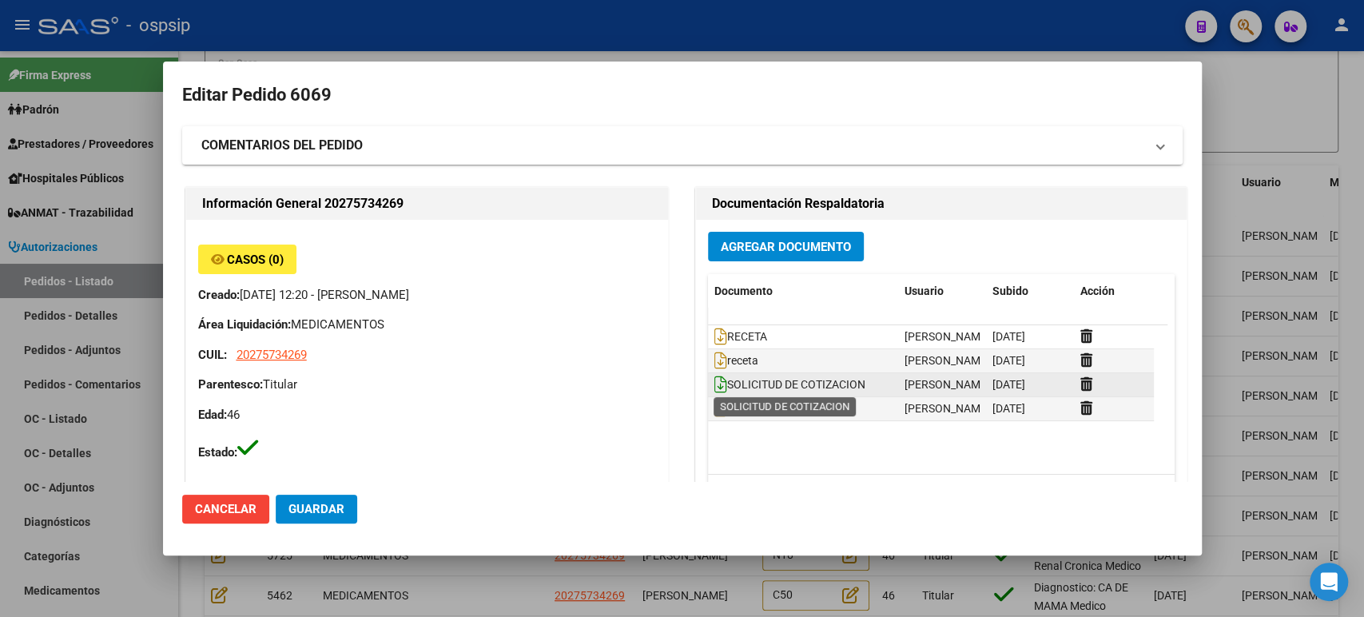
click at [714, 392] on icon at bounding box center [720, 385] width 13 height 18
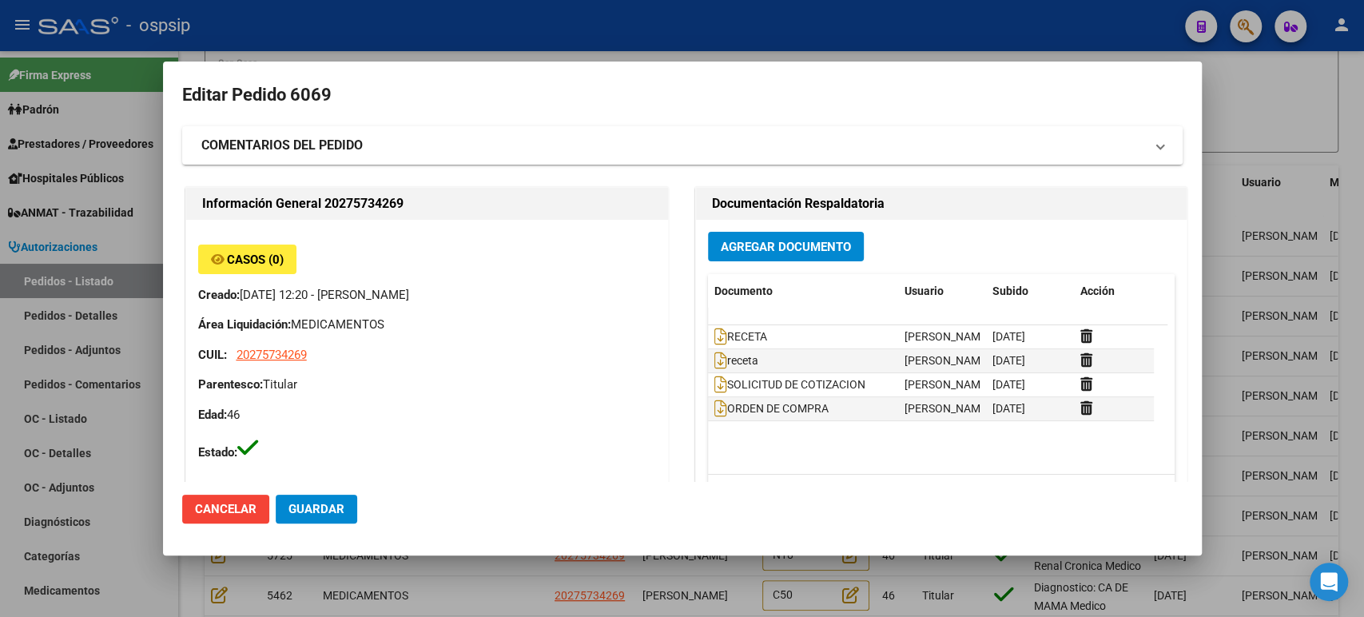
click at [1253, 306] on div at bounding box center [682, 308] width 1364 height 617
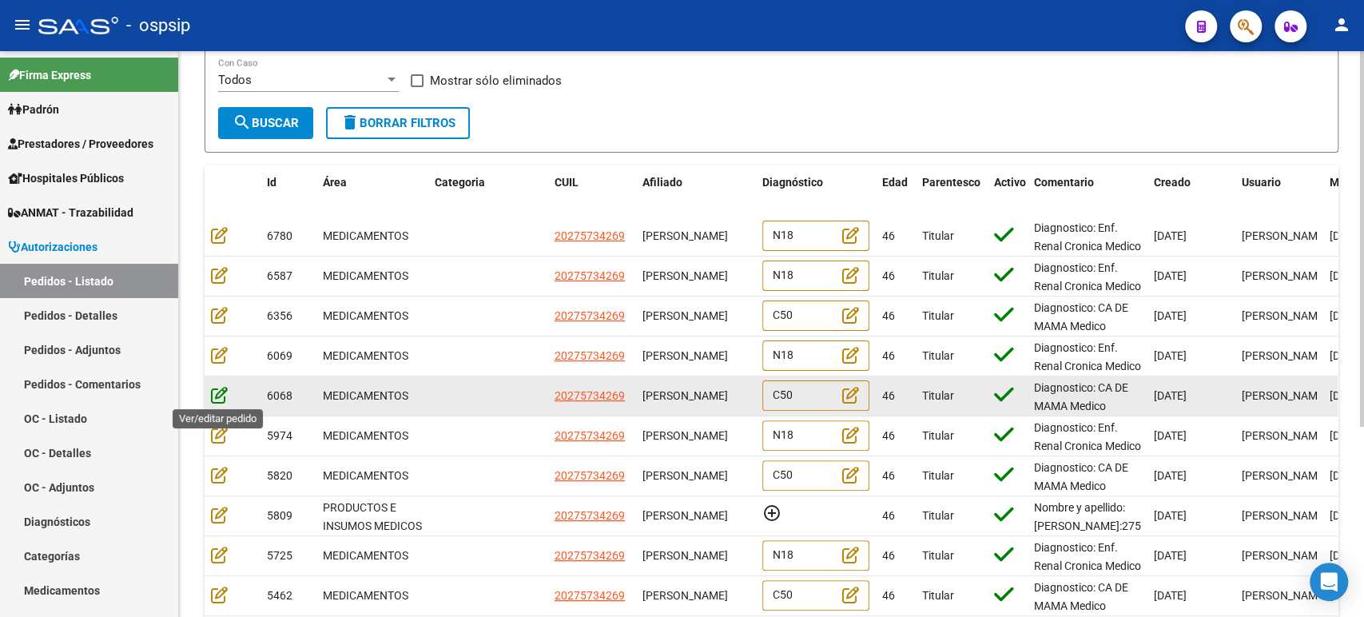
click at [221, 398] on icon at bounding box center [219, 395] width 17 height 18
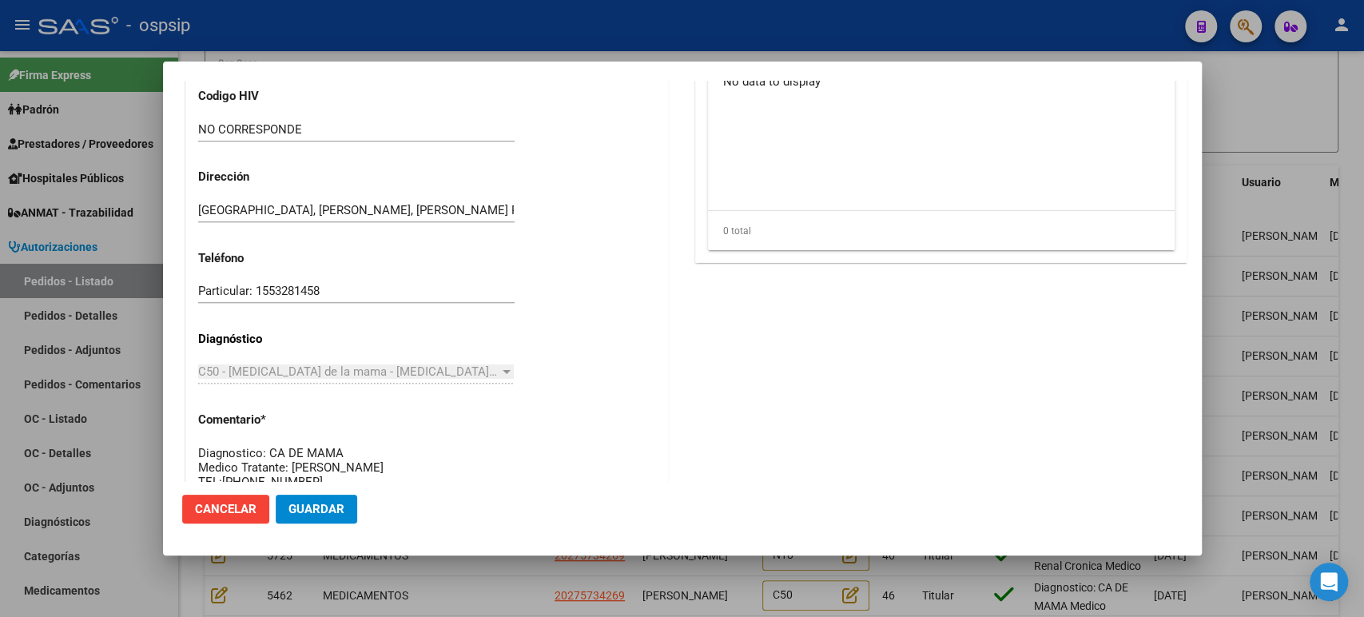
scroll to position [1449, 0]
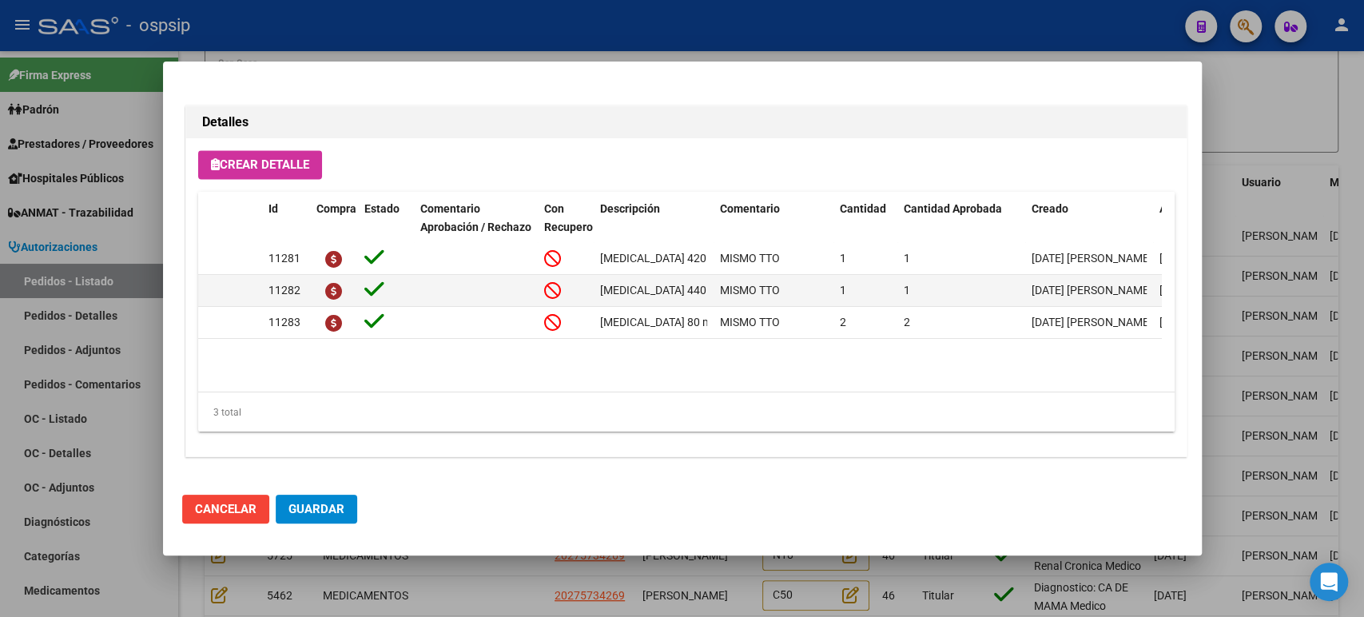
click at [1248, 318] on div at bounding box center [682, 308] width 1364 height 617
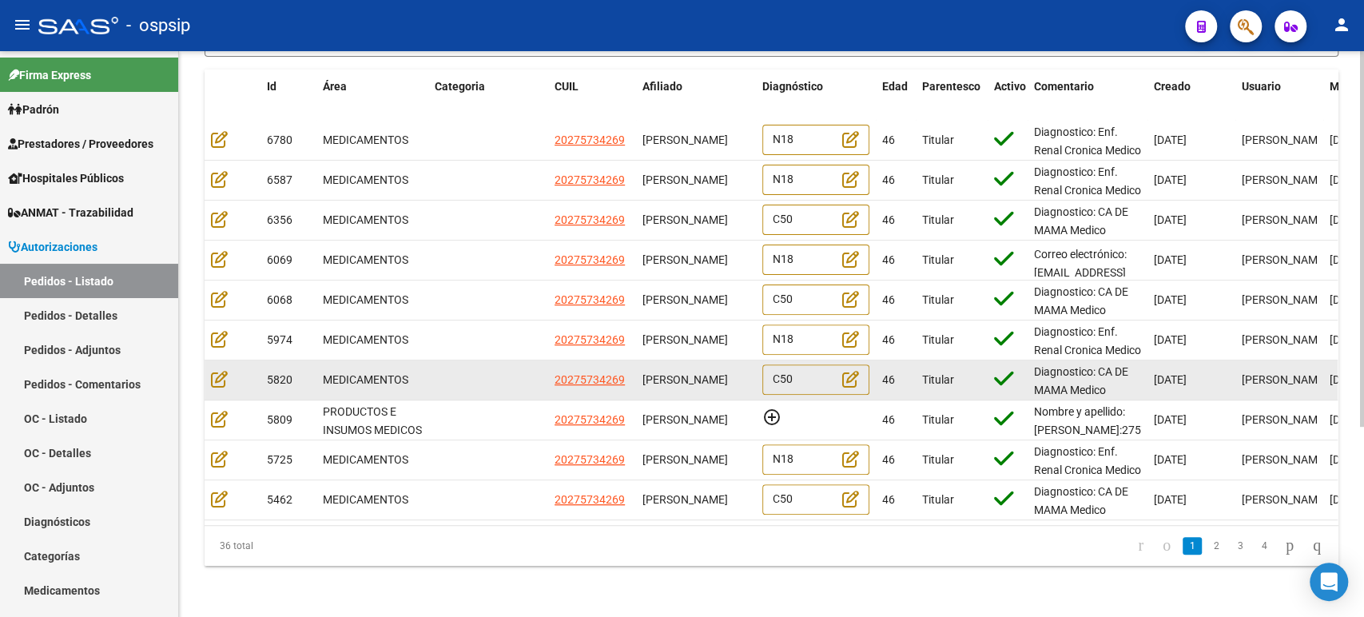
scroll to position [285, 0]
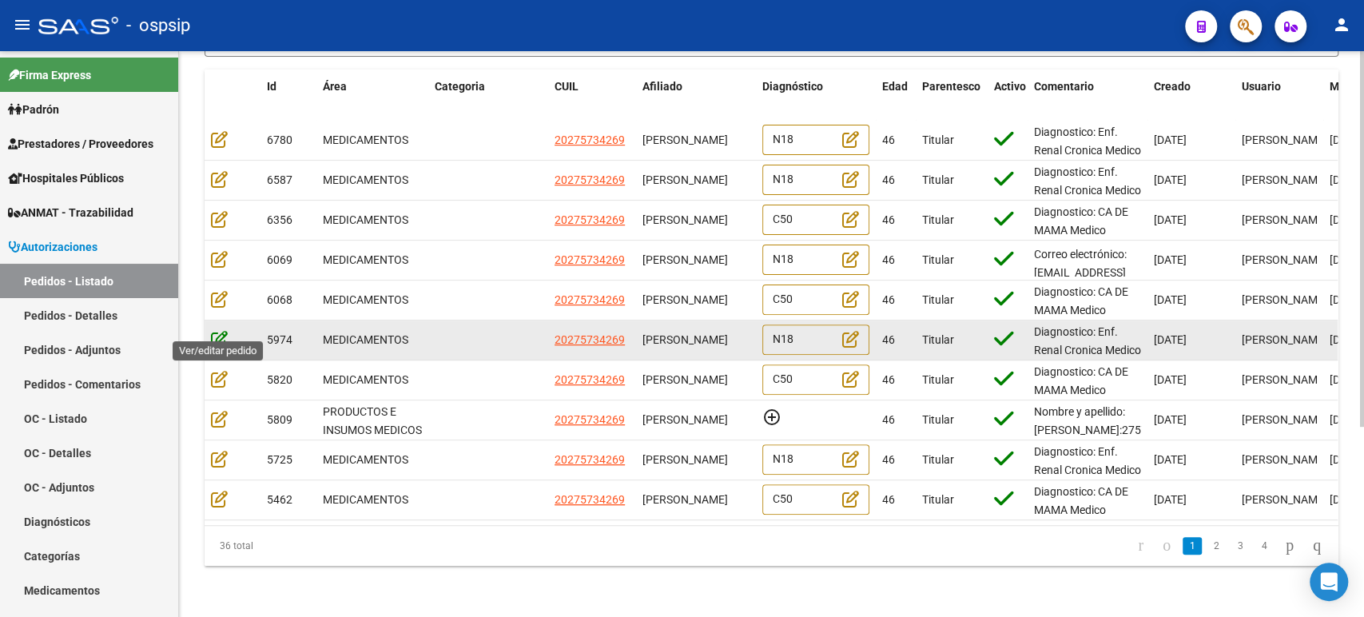
click at [222, 330] on icon at bounding box center [219, 339] width 17 height 18
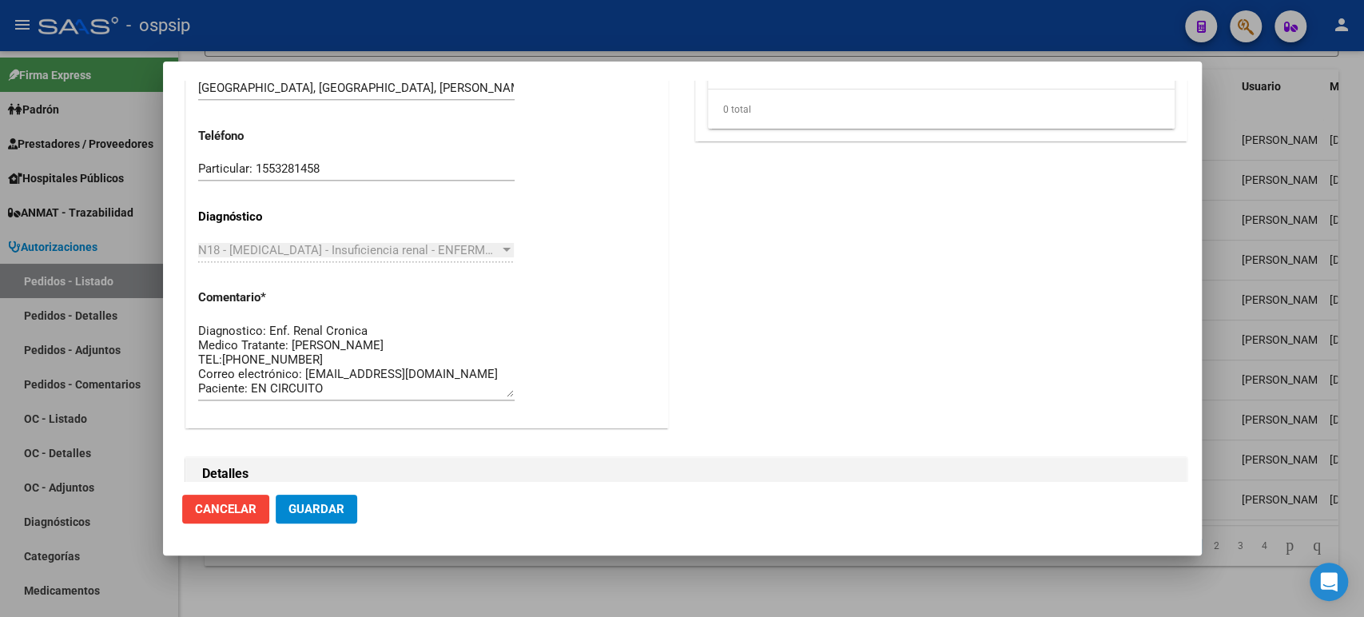
scroll to position [1592, 0]
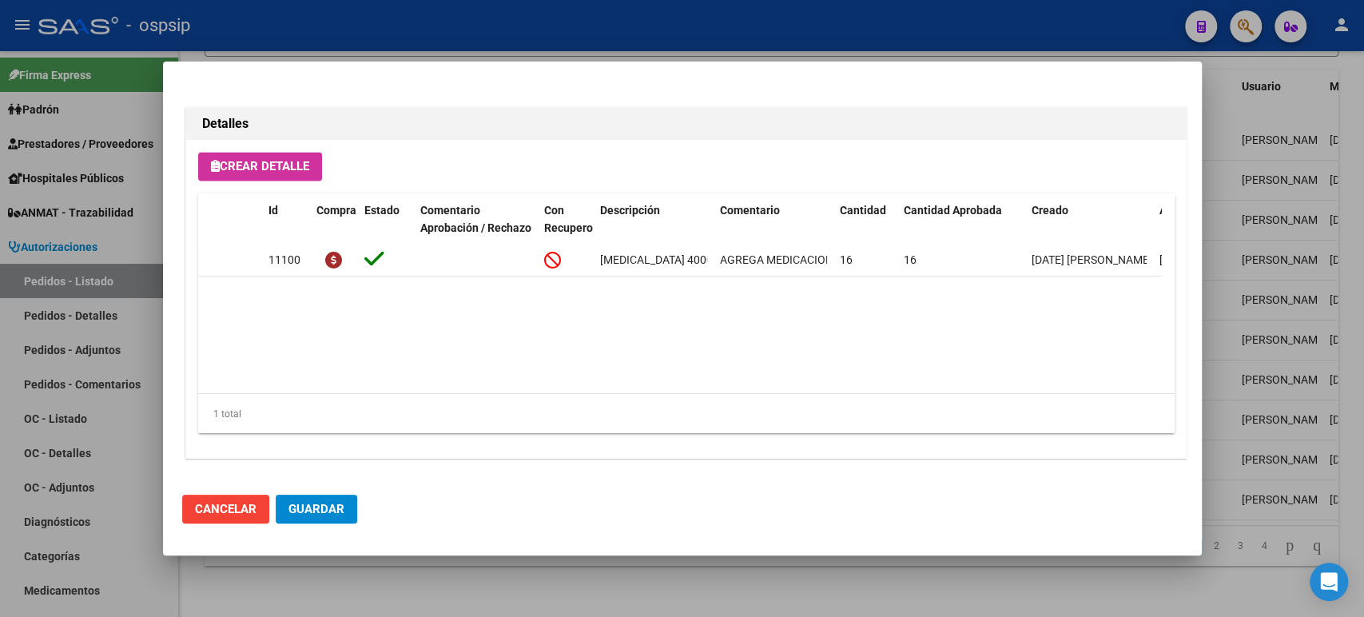
click at [1276, 296] on div at bounding box center [682, 308] width 1364 height 617
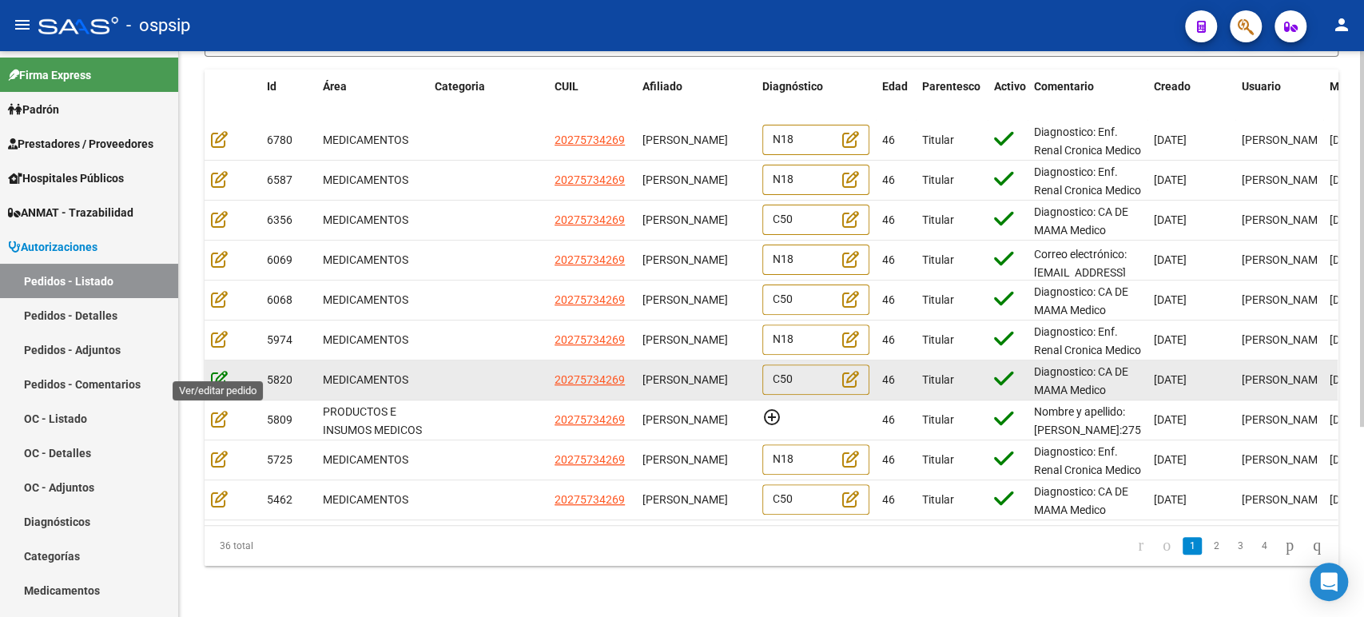
click at [215, 370] on icon at bounding box center [219, 379] width 17 height 18
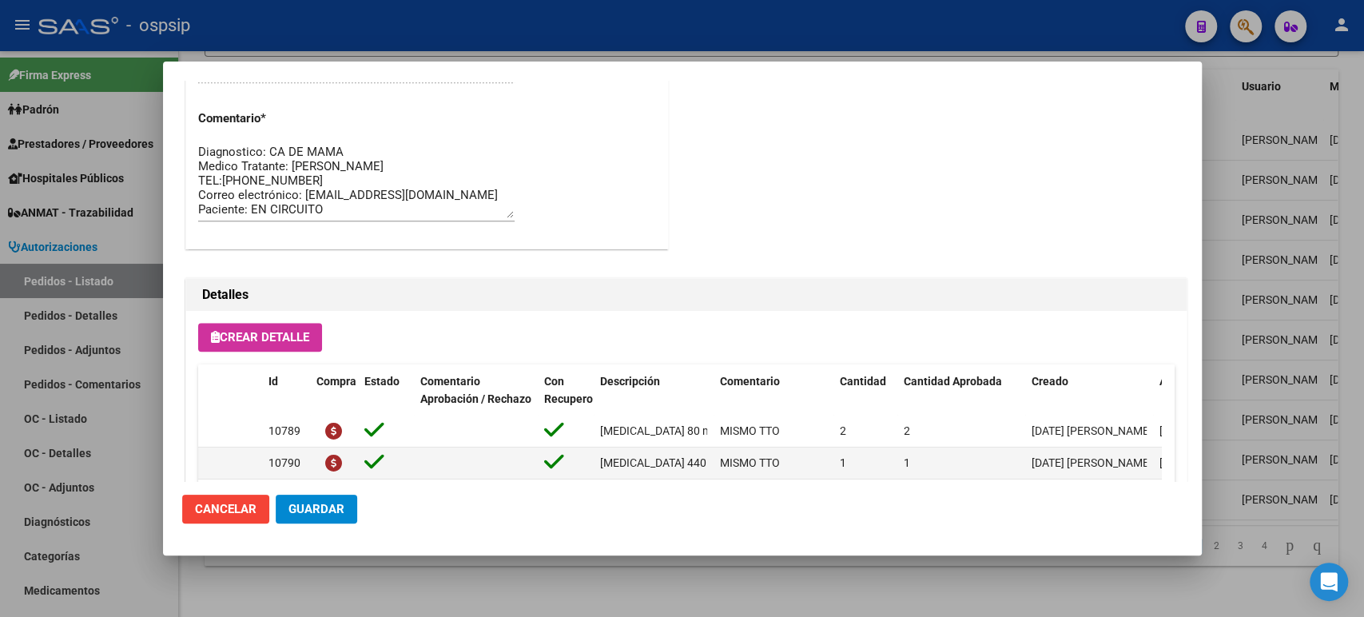
scroll to position [976, 0]
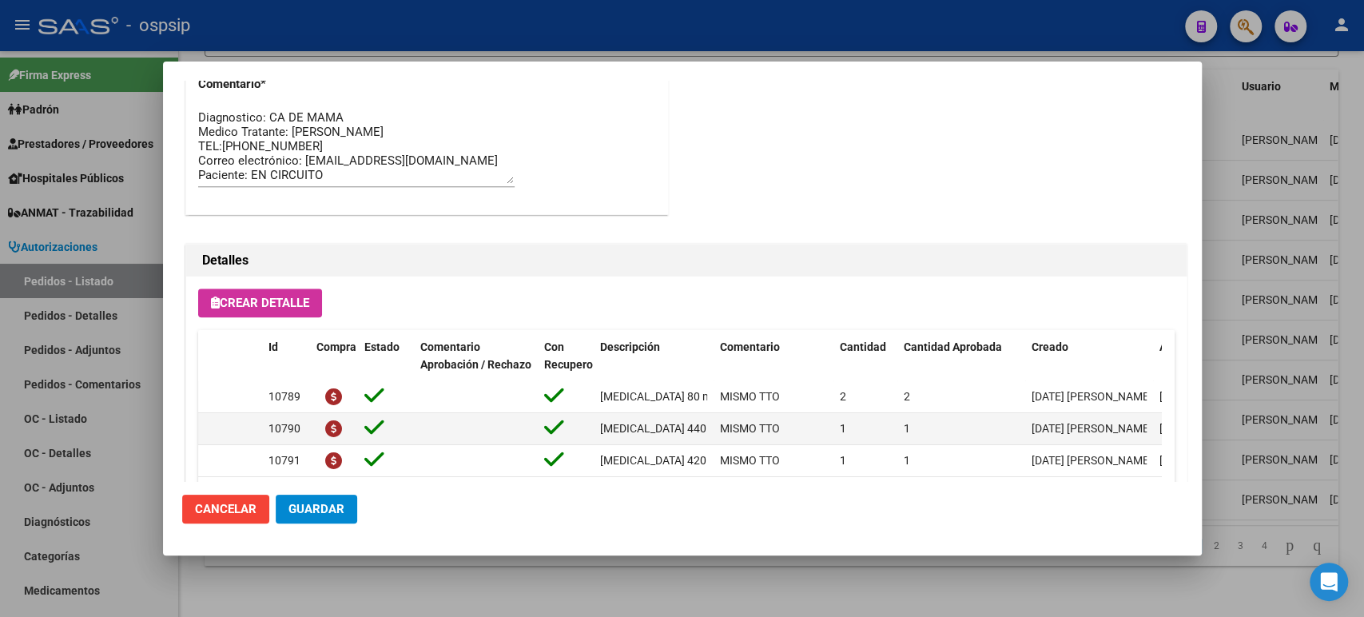
click at [1295, 320] on div at bounding box center [682, 308] width 1364 height 617
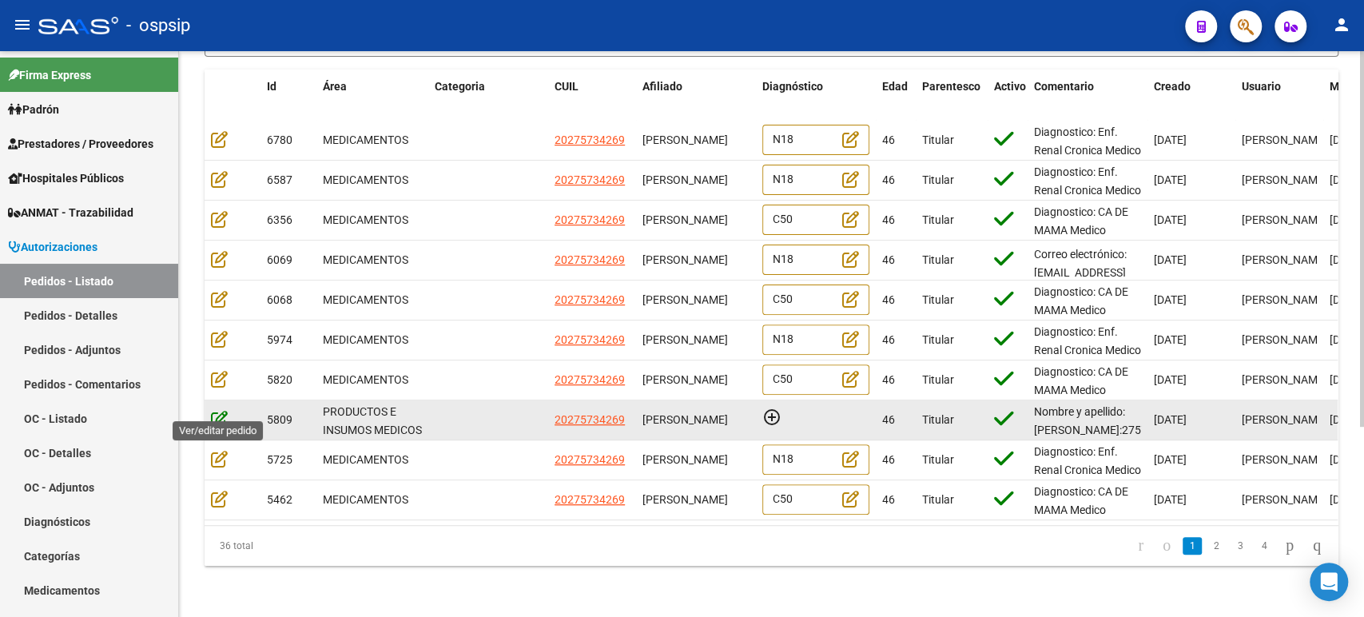
click at [213, 410] on icon at bounding box center [219, 419] width 17 height 18
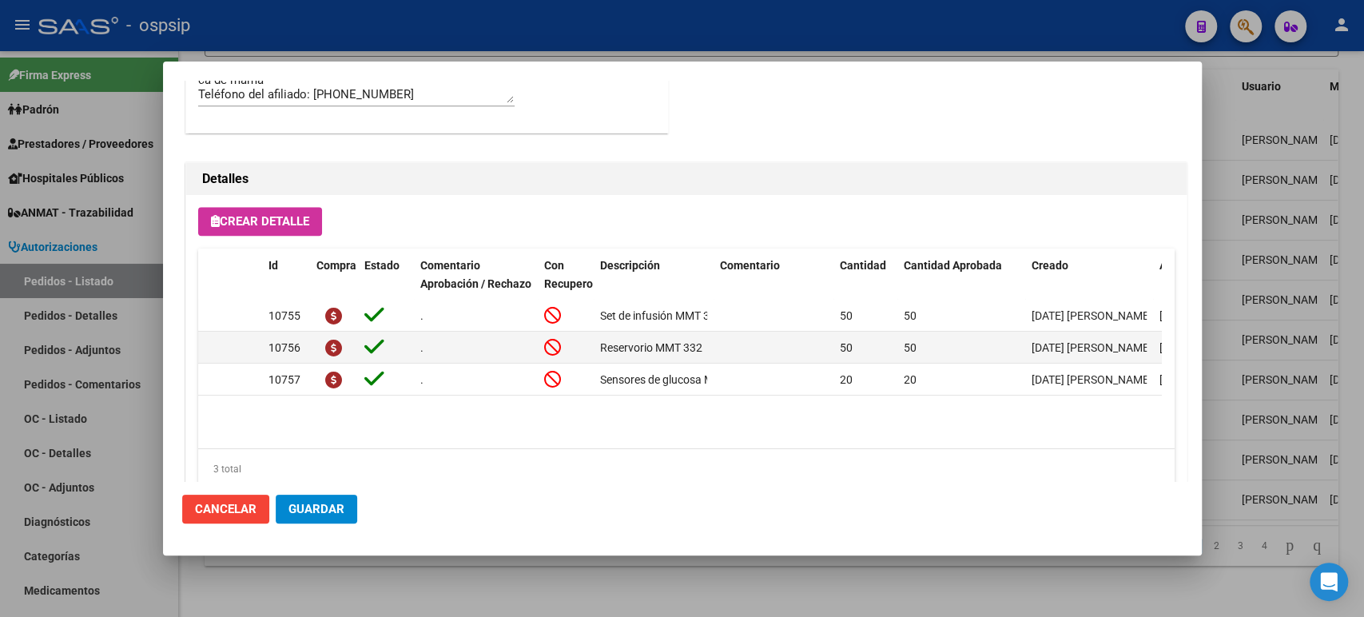
scroll to position [1033, 0]
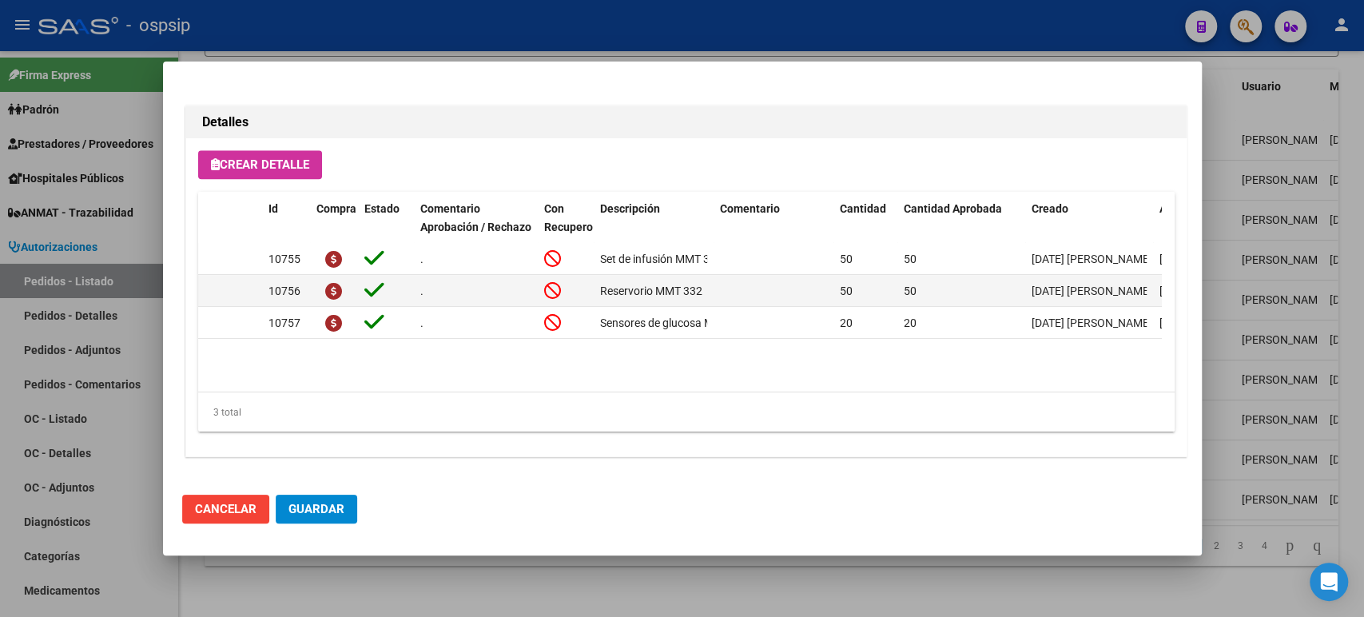
click at [1252, 350] on div at bounding box center [682, 308] width 1364 height 617
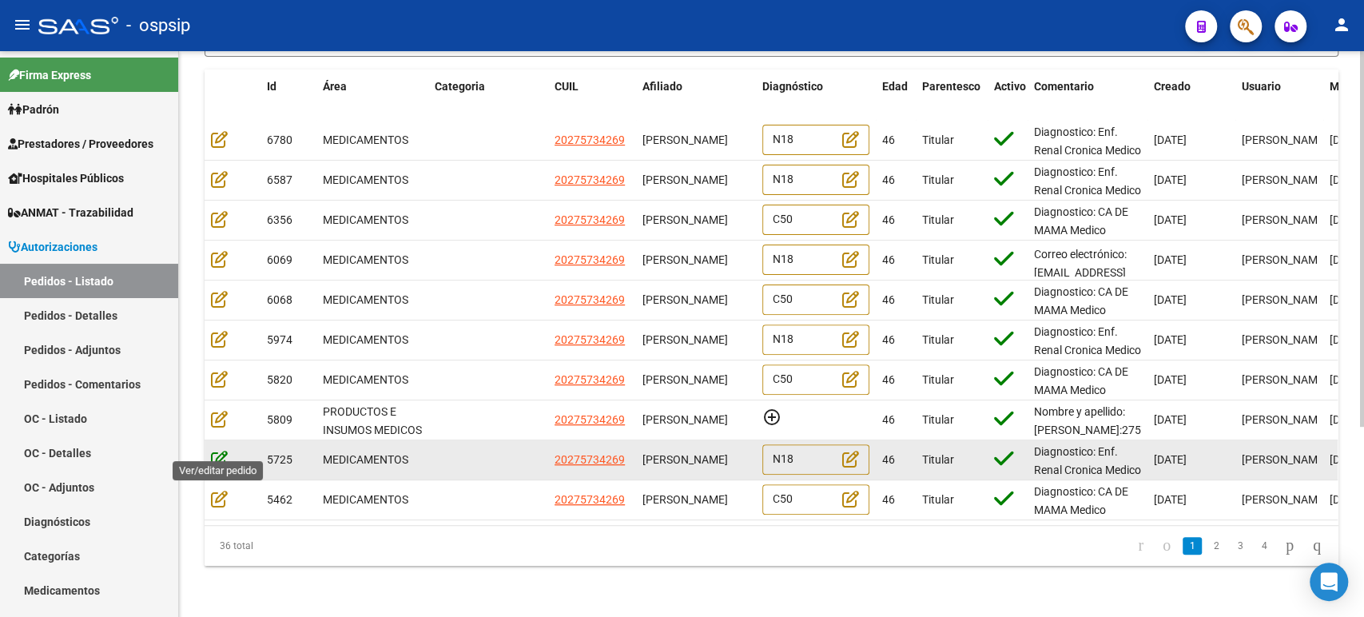
click at [217, 450] on icon at bounding box center [219, 459] width 17 height 18
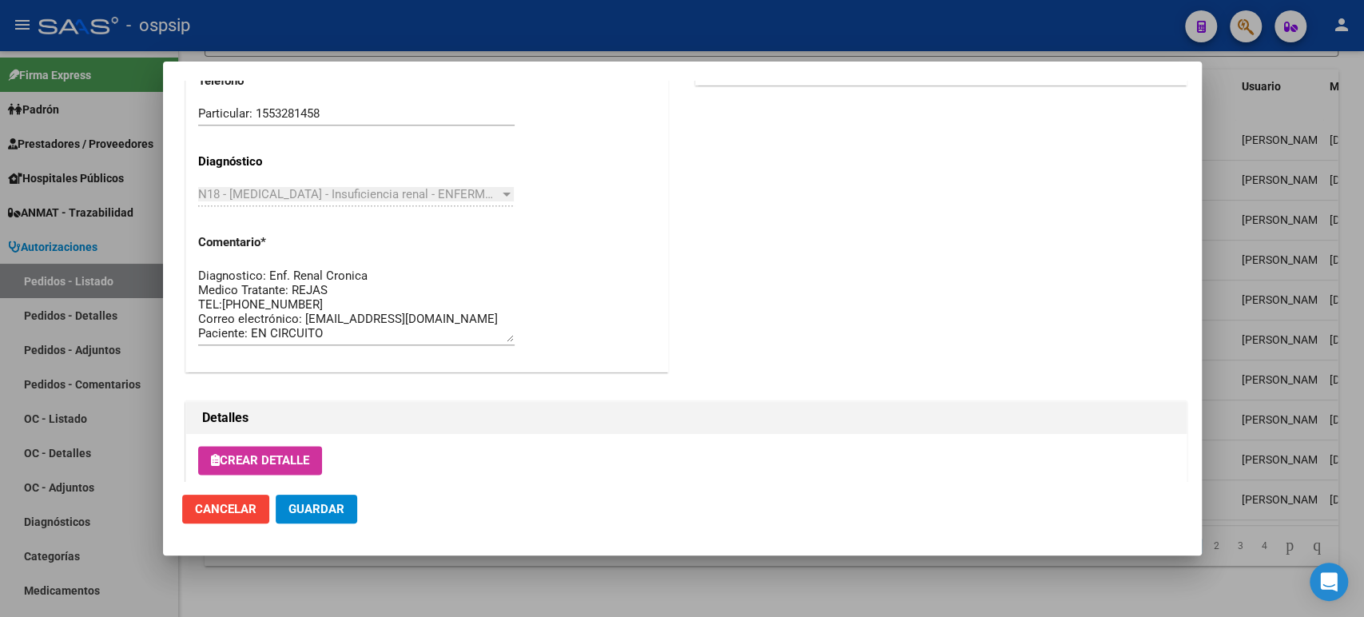
scroll to position [1449, 0]
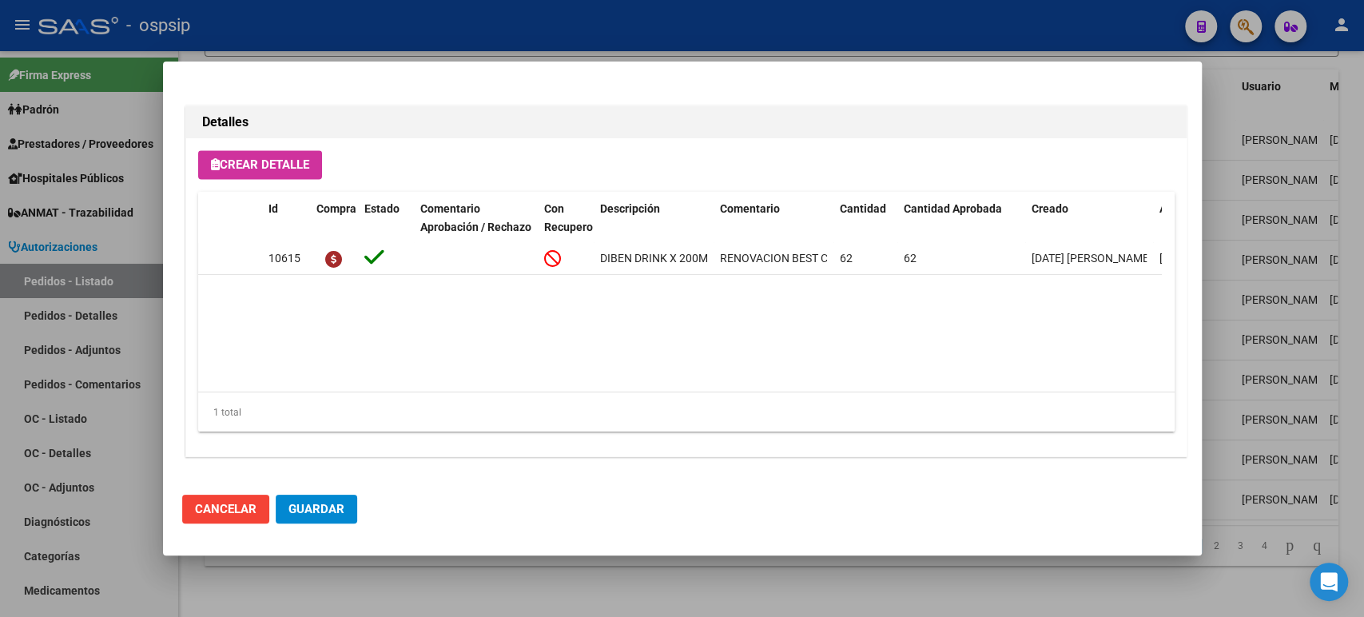
click at [1286, 319] on div at bounding box center [682, 308] width 1364 height 617
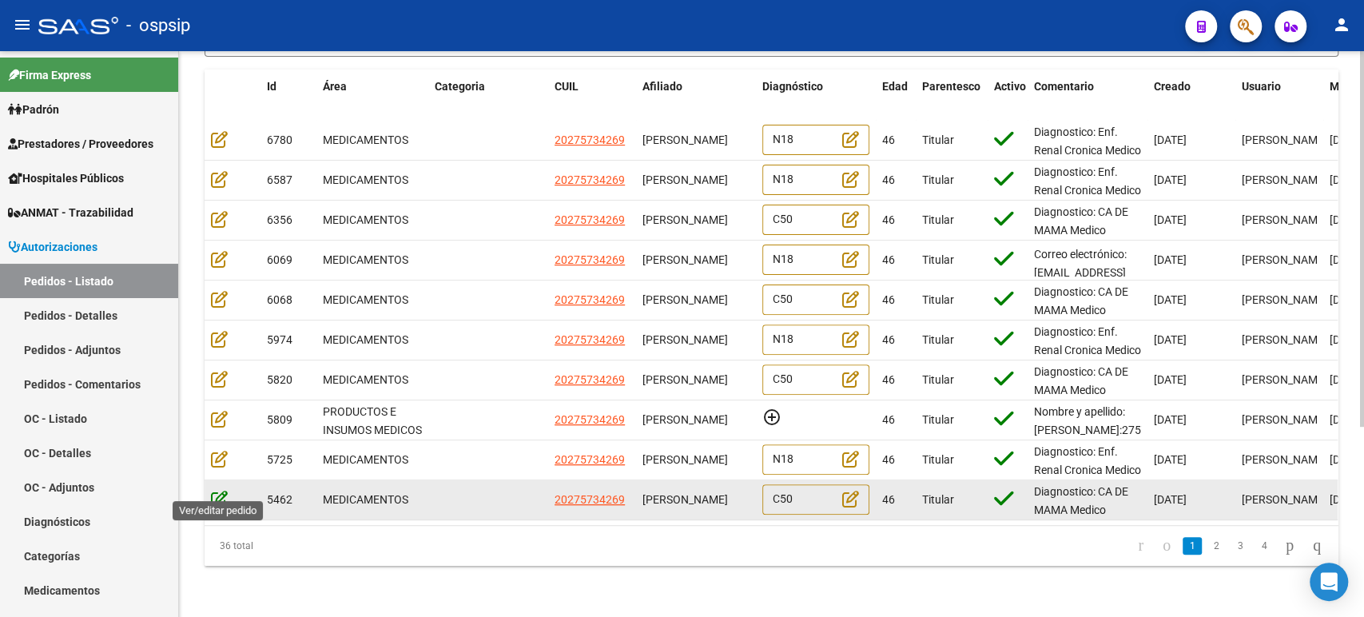
click at [218, 493] on icon at bounding box center [219, 499] width 17 height 18
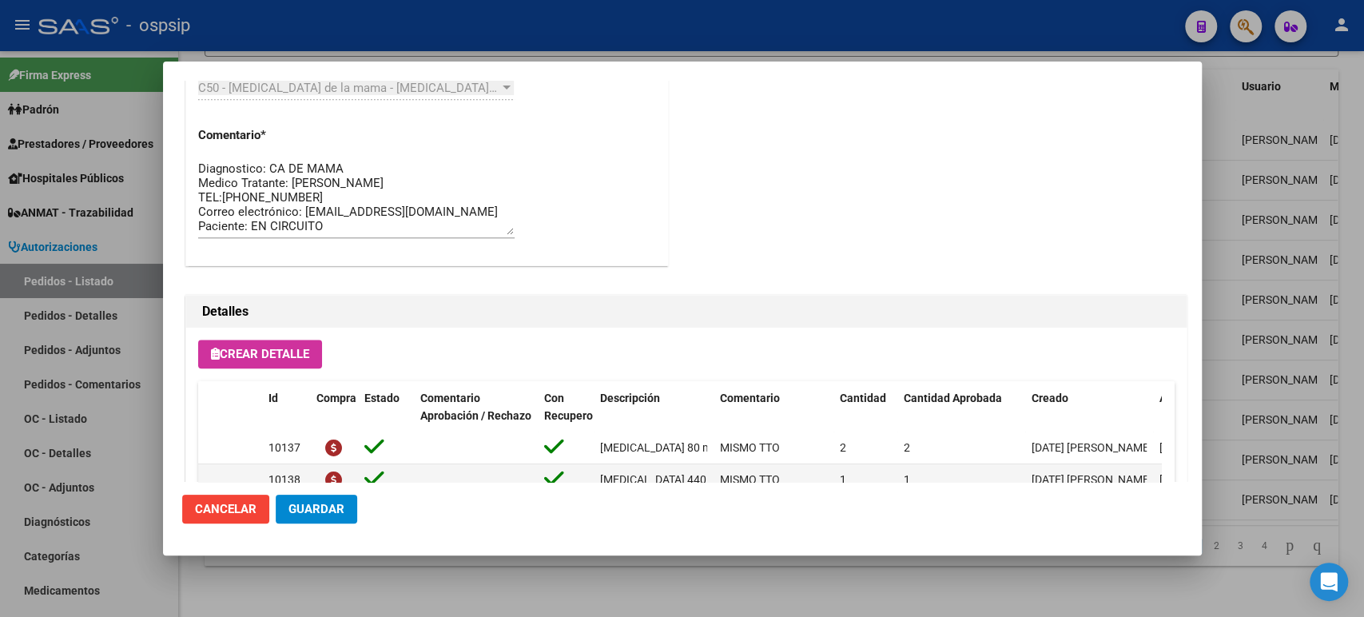
scroll to position [1114, 0]
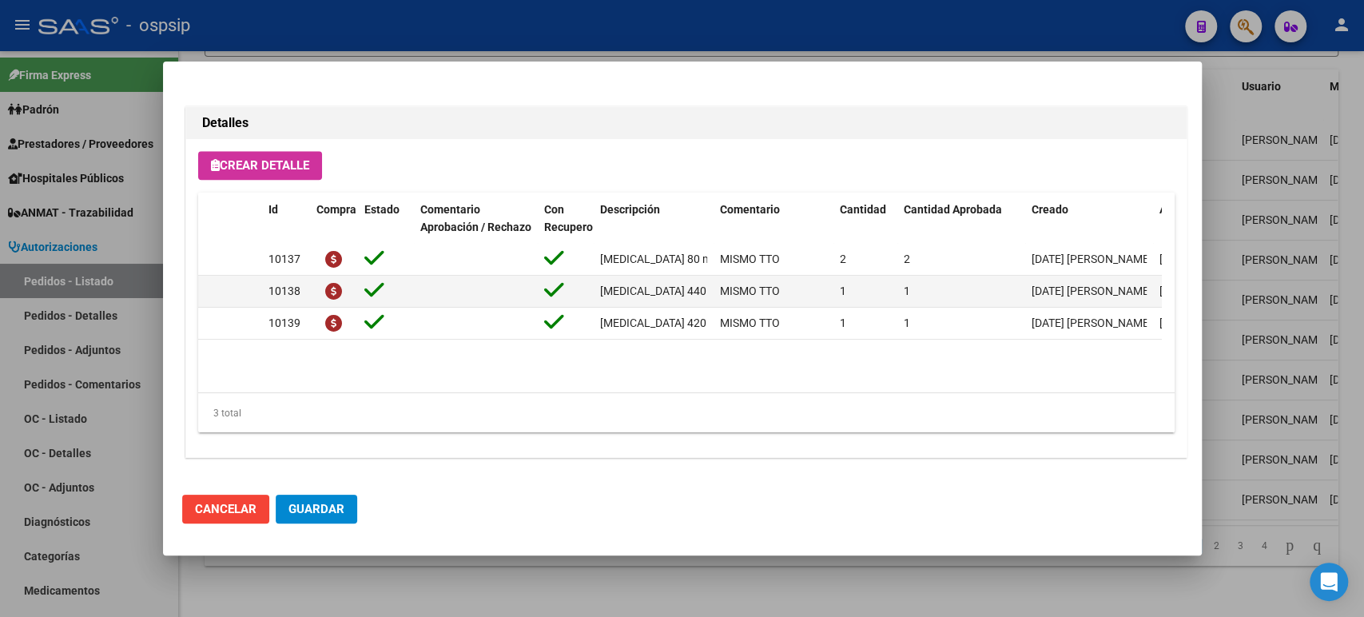
click at [1235, 360] on div at bounding box center [682, 308] width 1364 height 617
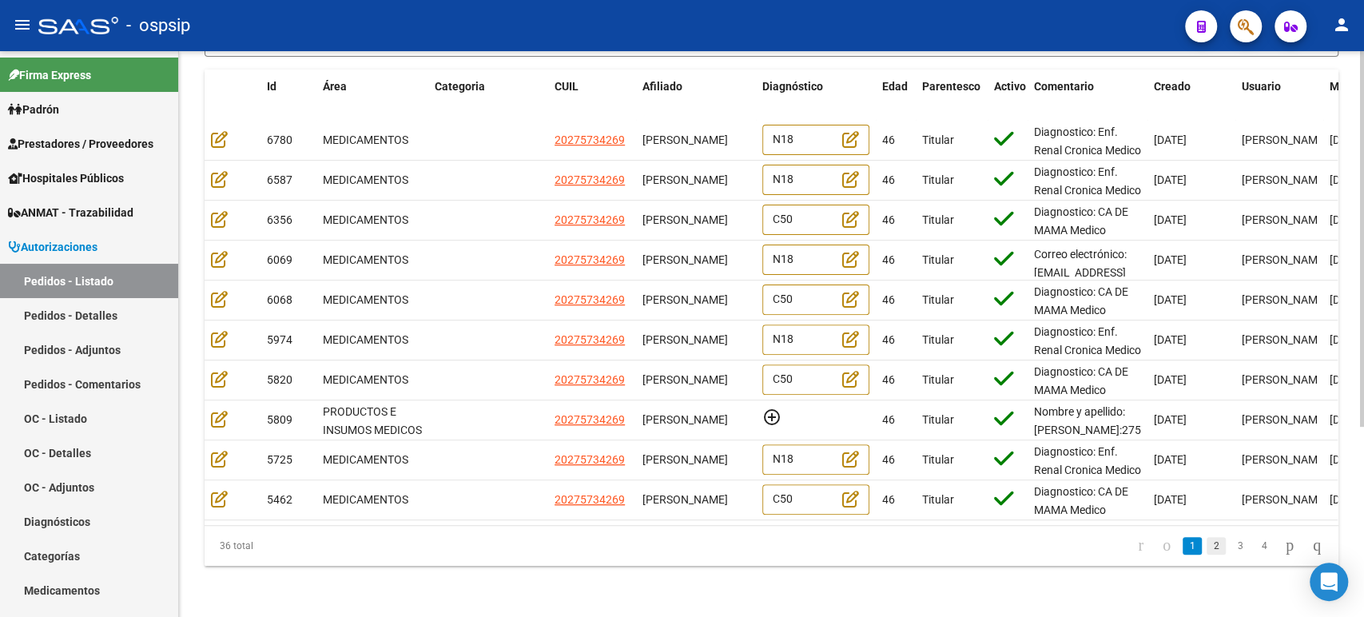
click at [1207, 548] on link "2" at bounding box center [1216, 546] width 19 height 18
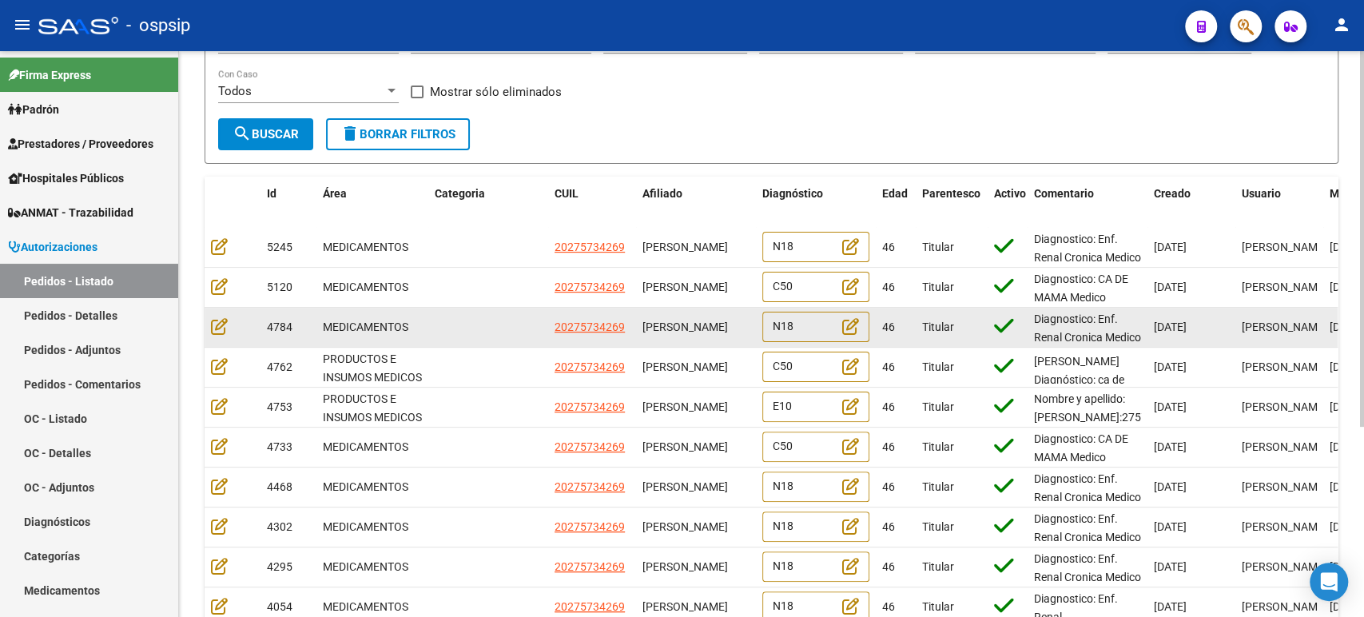
scroll to position [177, 0]
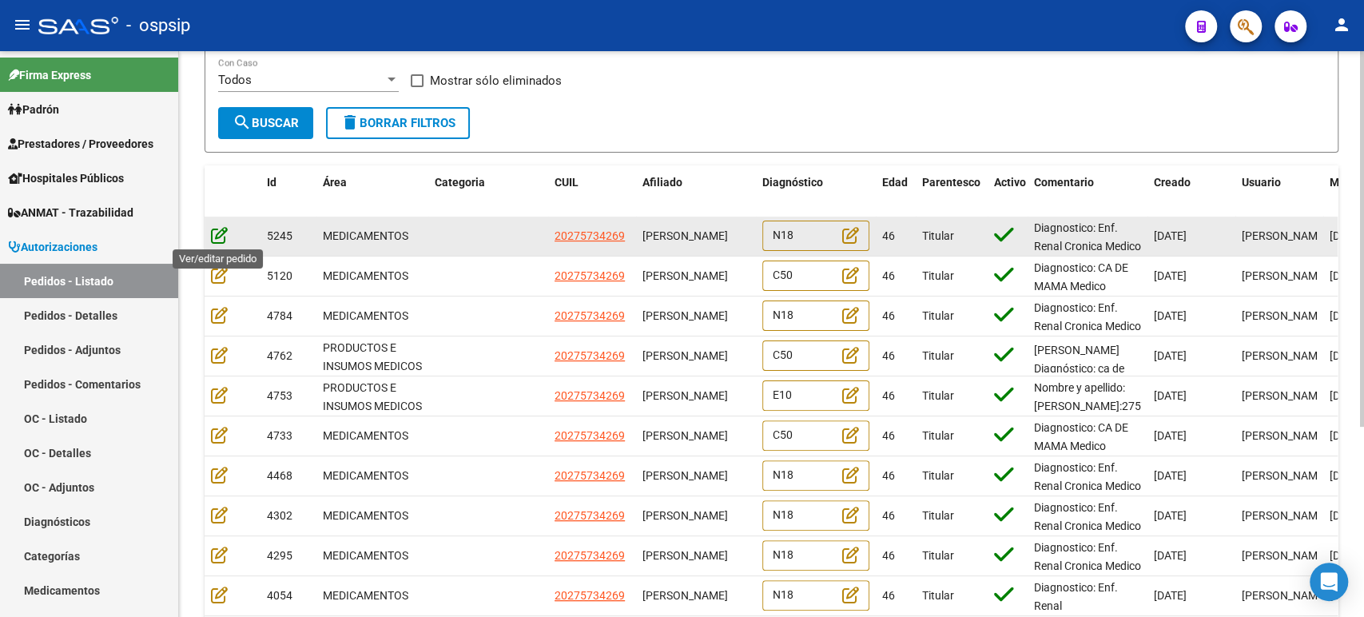
click at [221, 233] on icon at bounding box center [219, 235] width 17 height 18
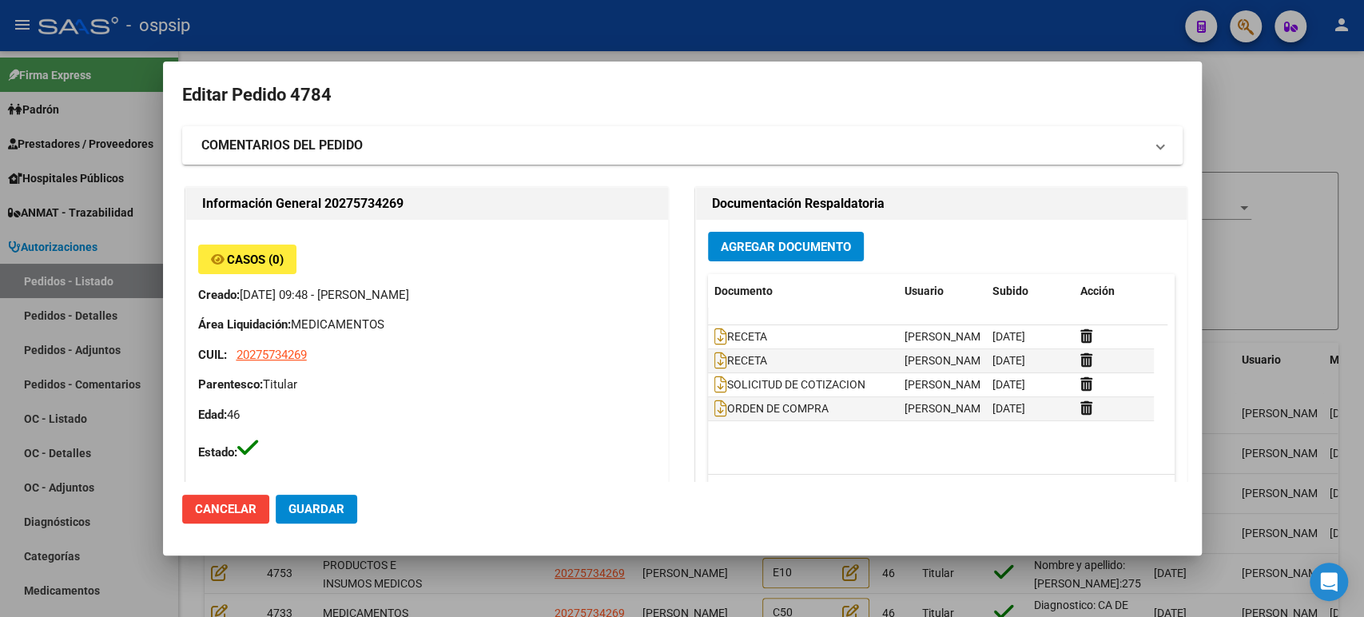
scroll to position [89, 0]
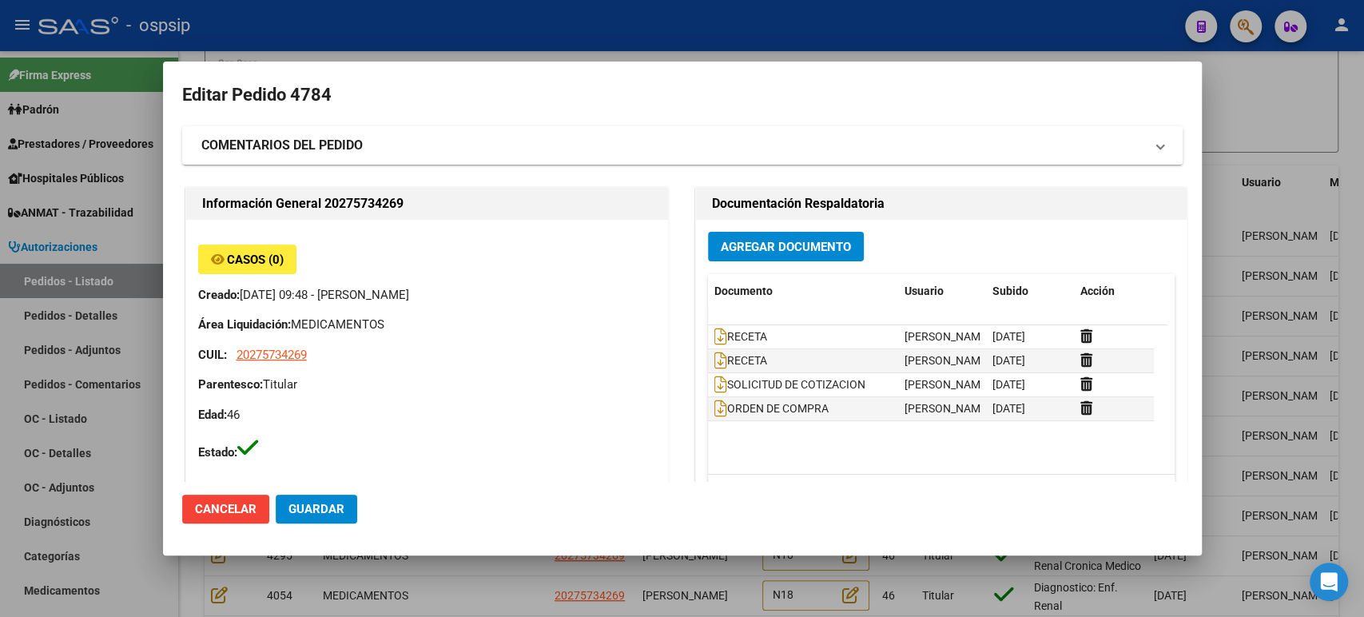
click at [1356, 272] on div at bounding box center [682, 308] width 1364 height 617
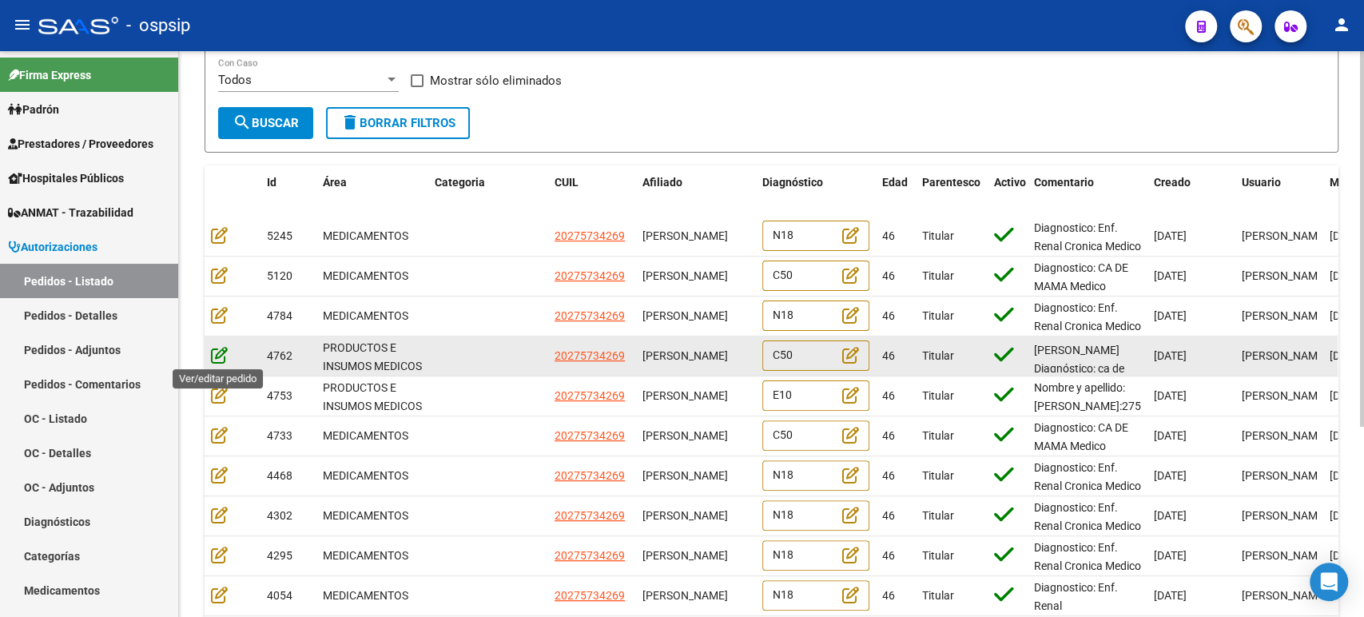
click at [217, 357] on icon at bounding box center [219, 355] width 17 height 18
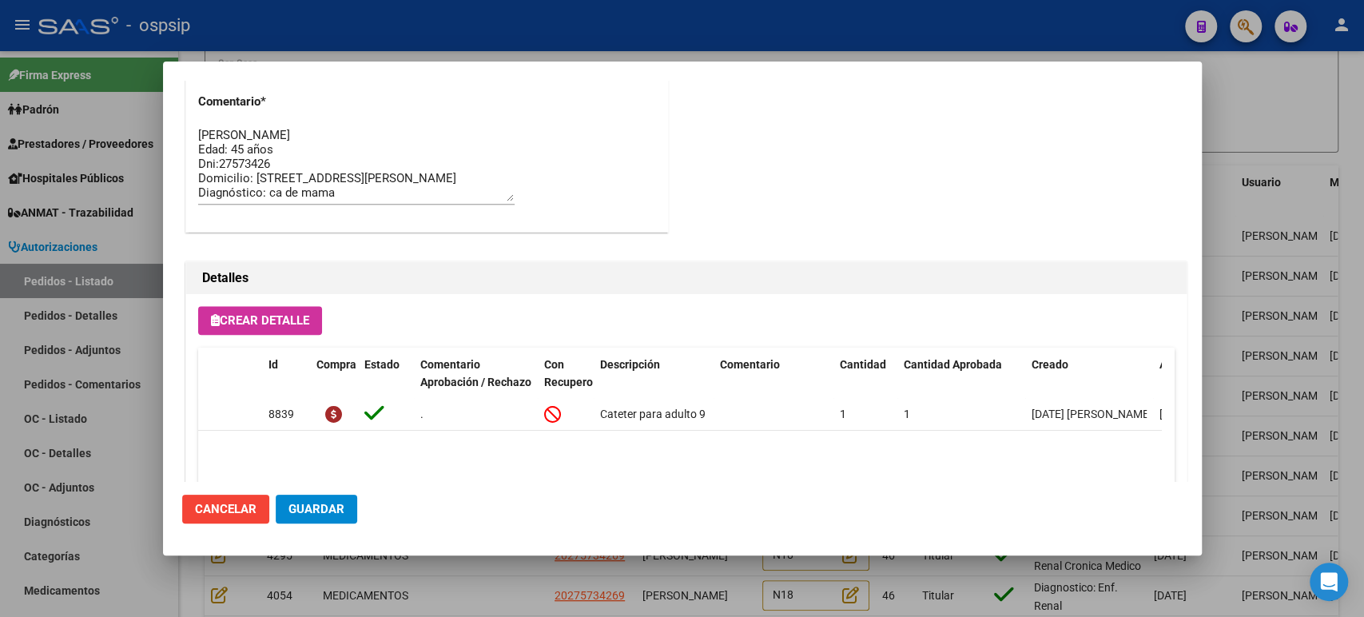
scroll to position [1114, 0]
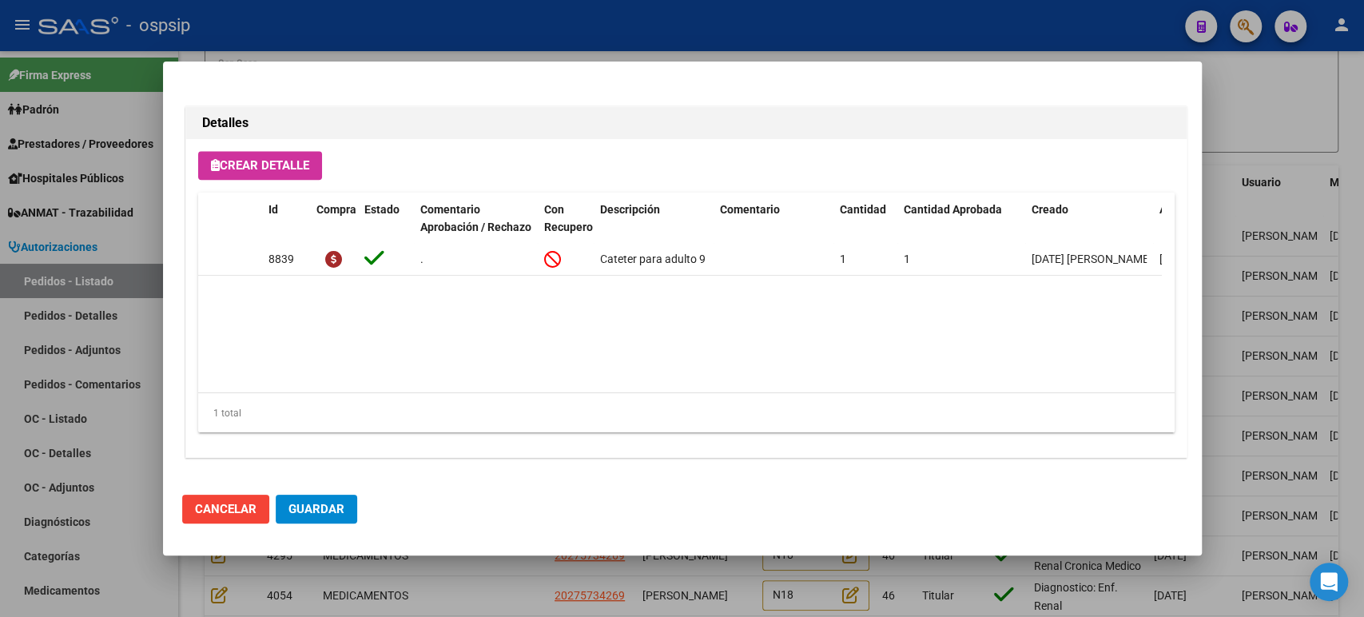
click at [1298, 264] on div at bounding box center [682, 308] width 1364 height 617
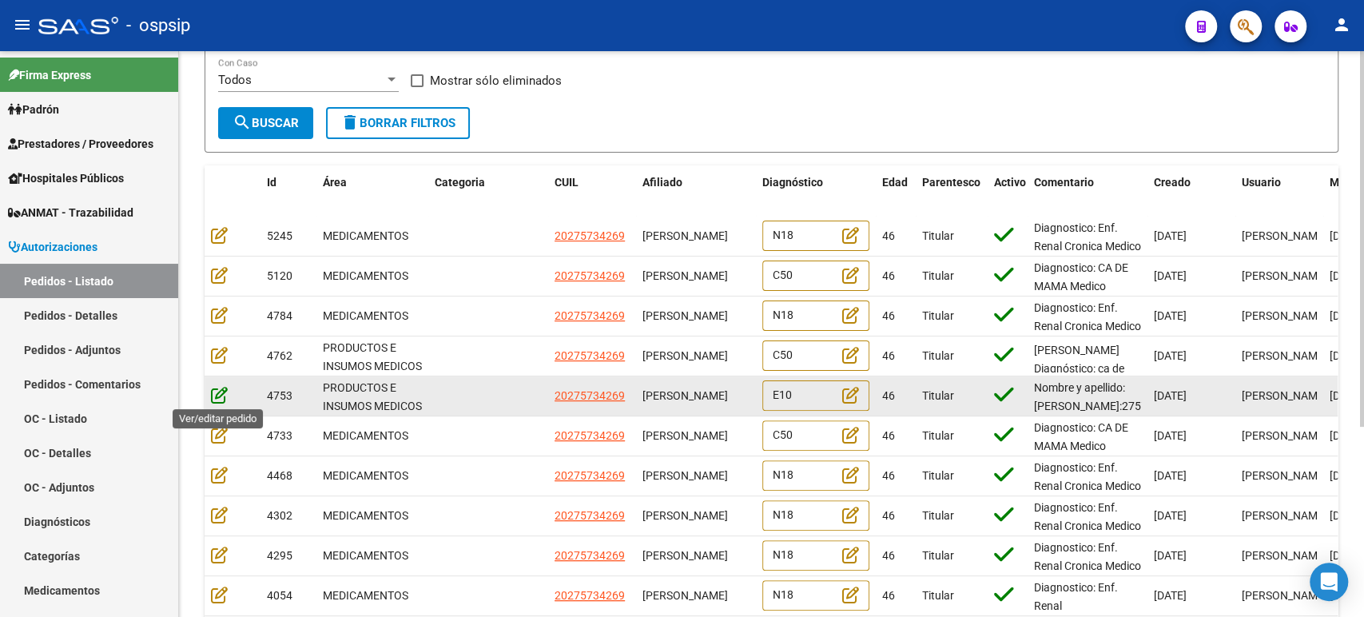
click at [222, 397] on icon at bounding box center [219, 395] width 17 height 18
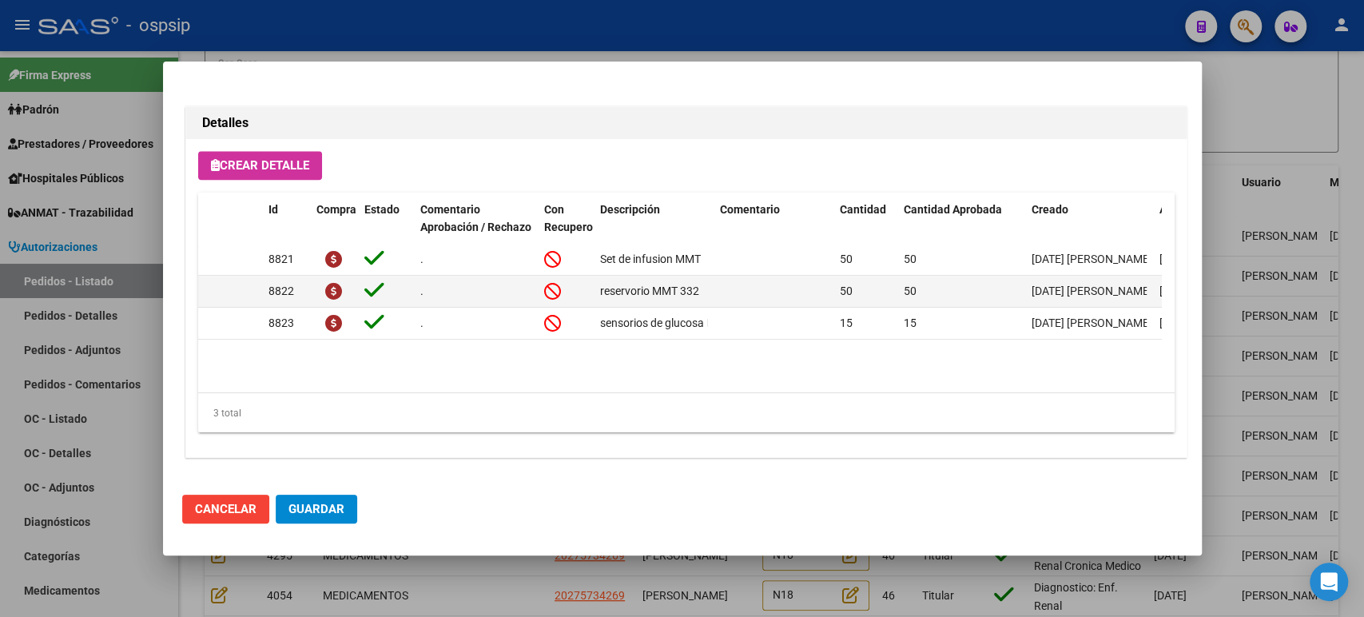
click at [1311, 302] on div at bounding box center [682, 308] width 1364 height 617
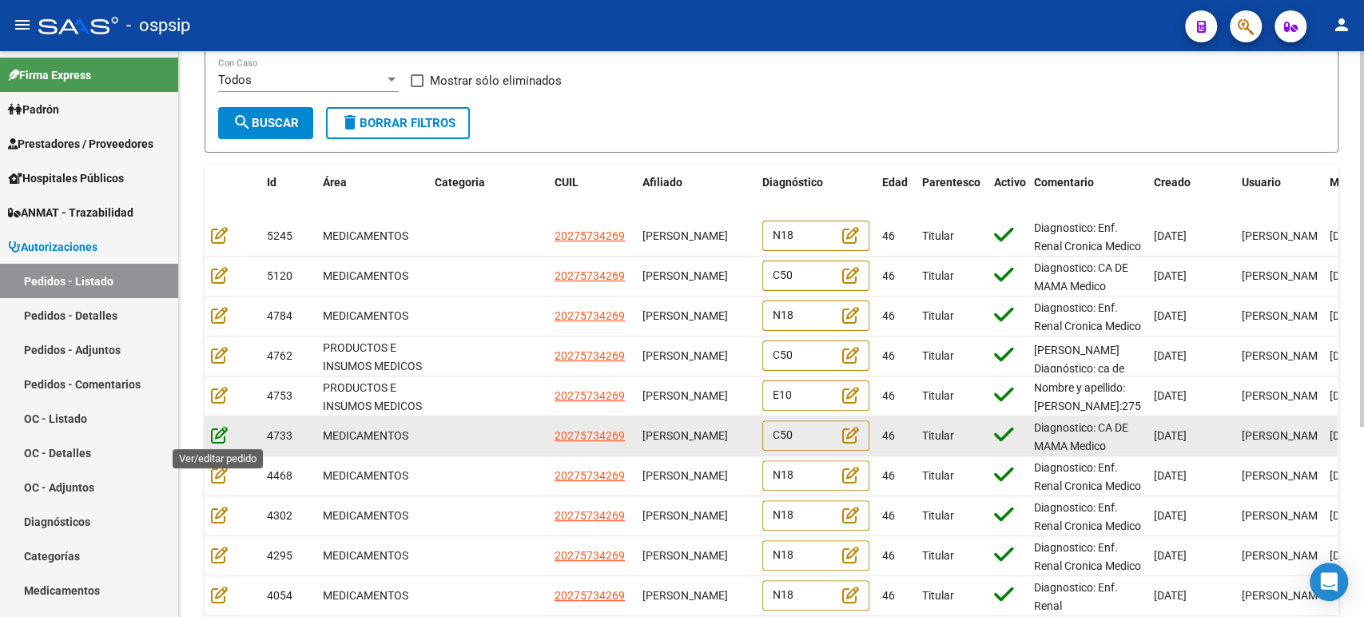
click at [225, 434] on icon at bounding box center [219, 435] width 17 height 18
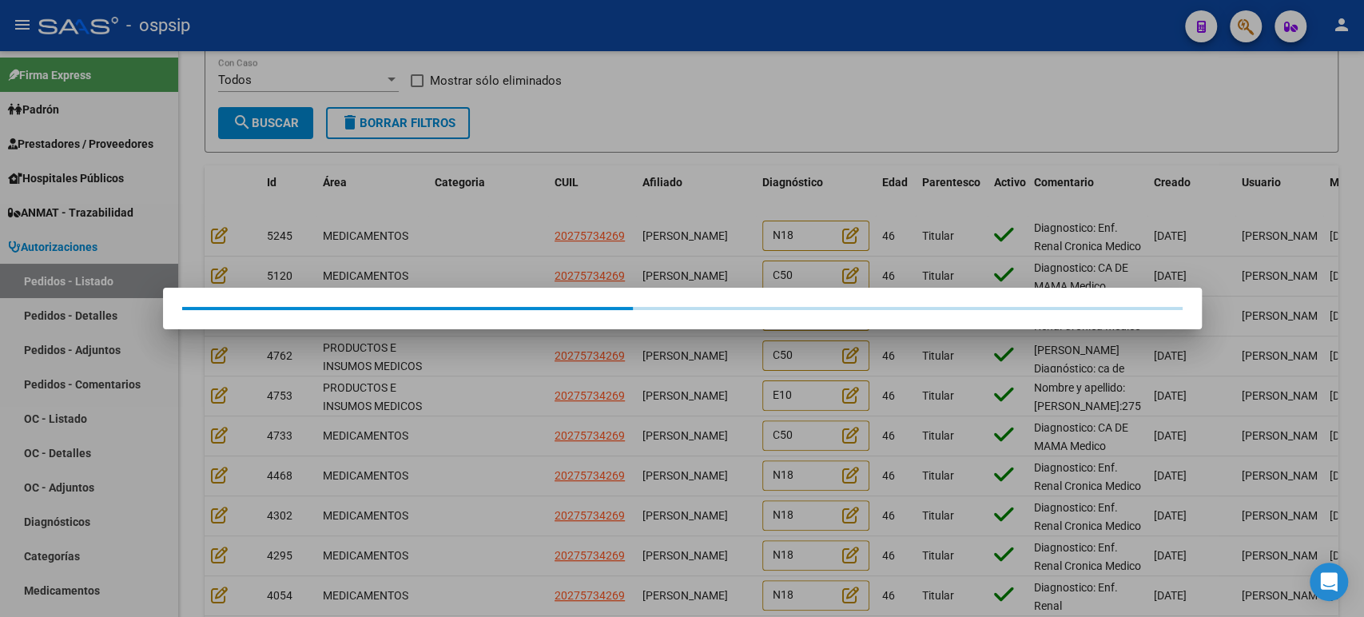
click at [1274, 344] on div at bounding box center [682, 308] width 1364 height 617
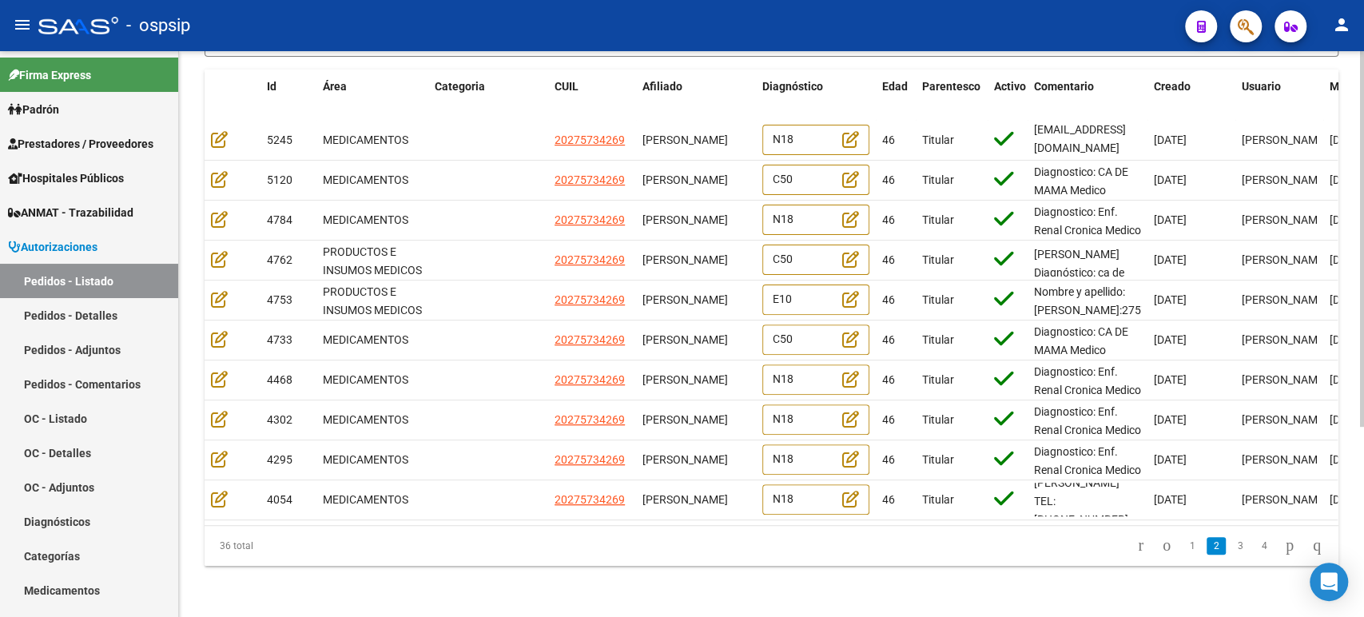
scroll to position [148, 0]
click at [1183, 544] on link "1" at bounding box center [1192, 546] width 19 height 18
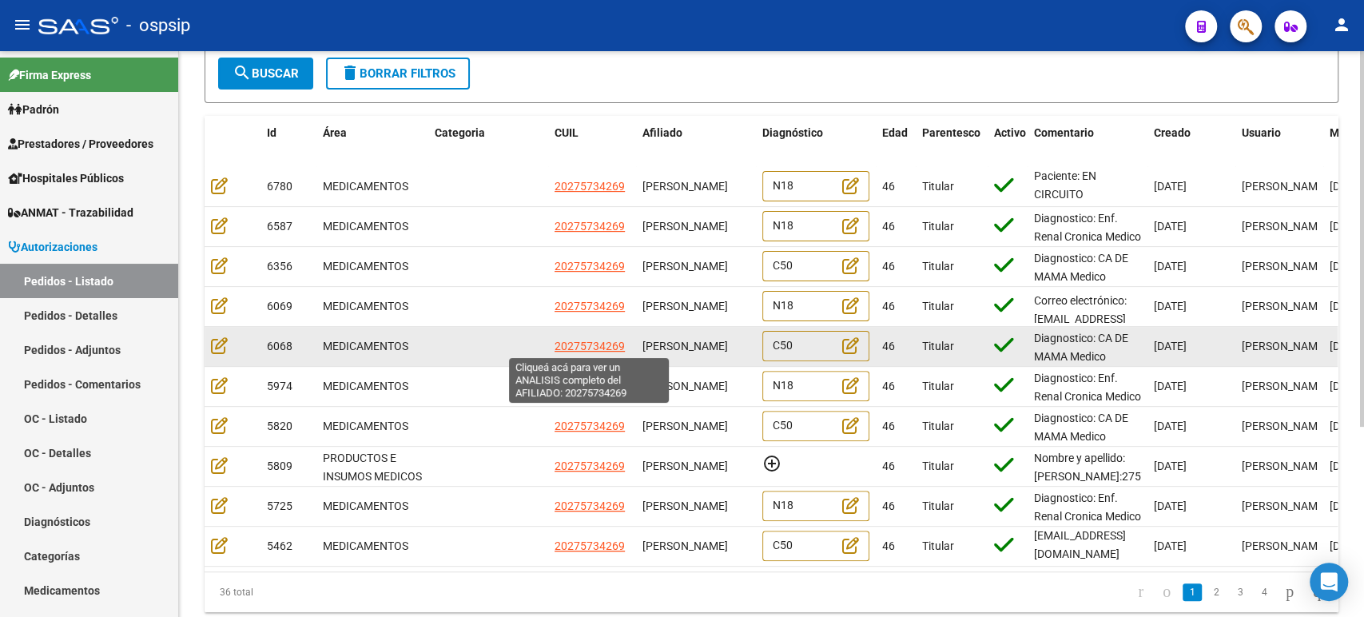
scroll to position [197, 0]
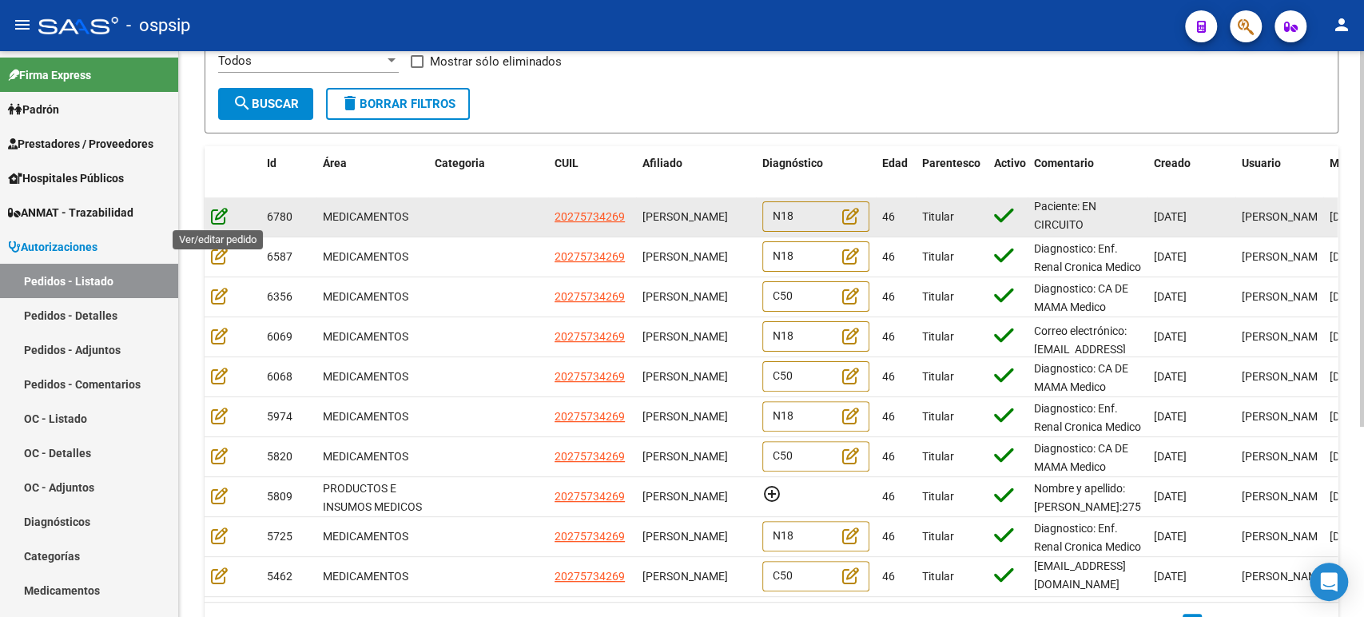
click at [213, 216] on icon at bounding box center [219, 216] width 17 height 18
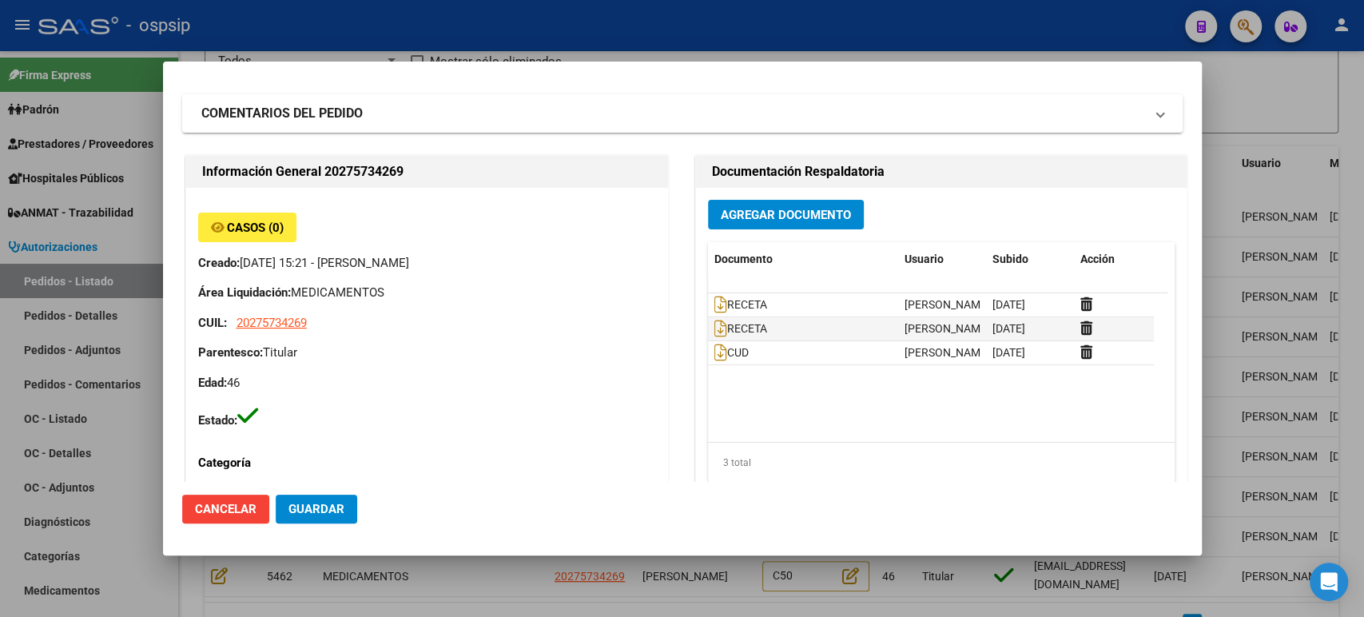
scroll to position [0, 0]
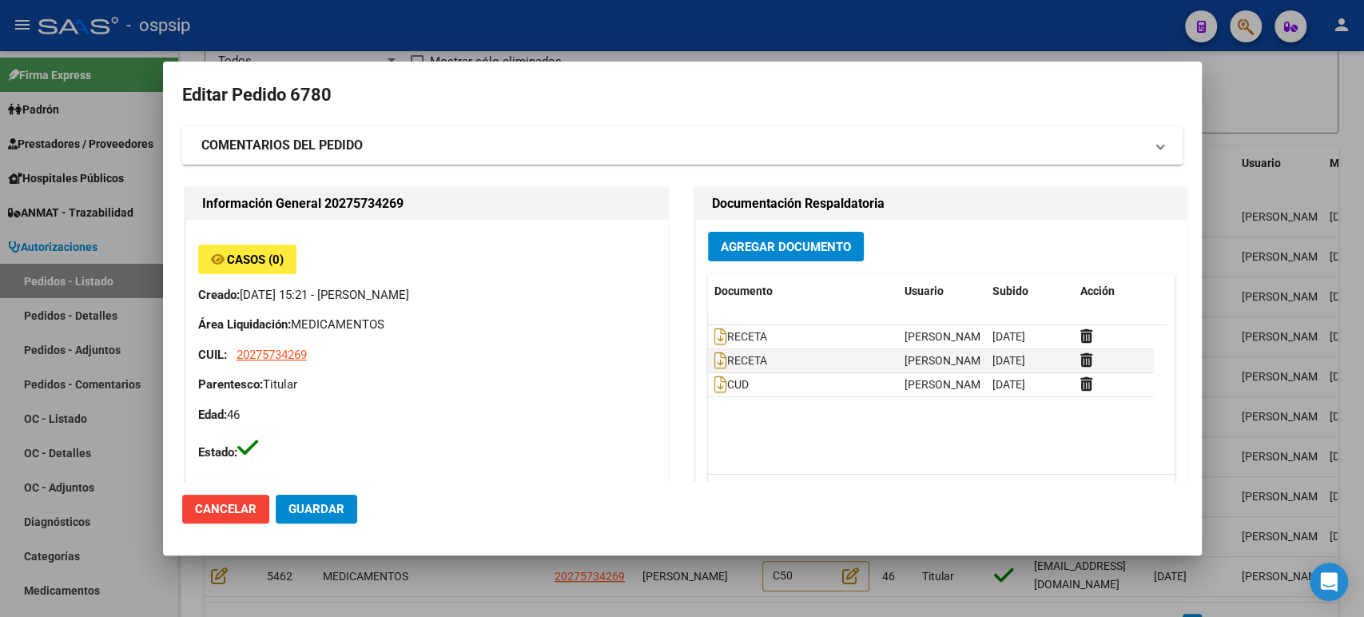
click at [355, 129] on mat-expansion-panel-header "COMENTARIOS DEL PEDIDO" at bounding box center [682, 145] width 1000 height 38
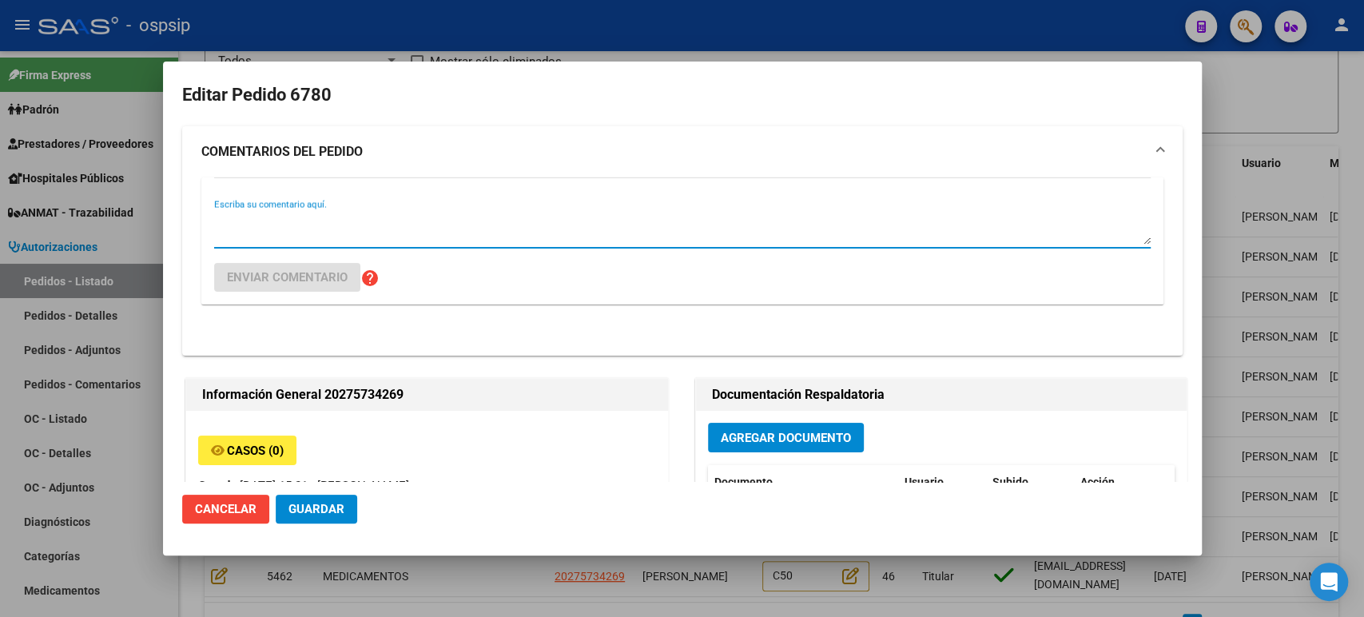
click at [328, 222] on textarea "Escriba su comentario aquí." at bounding box center [682, 229] width 936 height 32
paste textarea "Habiamos habilitado previamente el [MEDICAL_DATA] debido a la intolerancia por …"
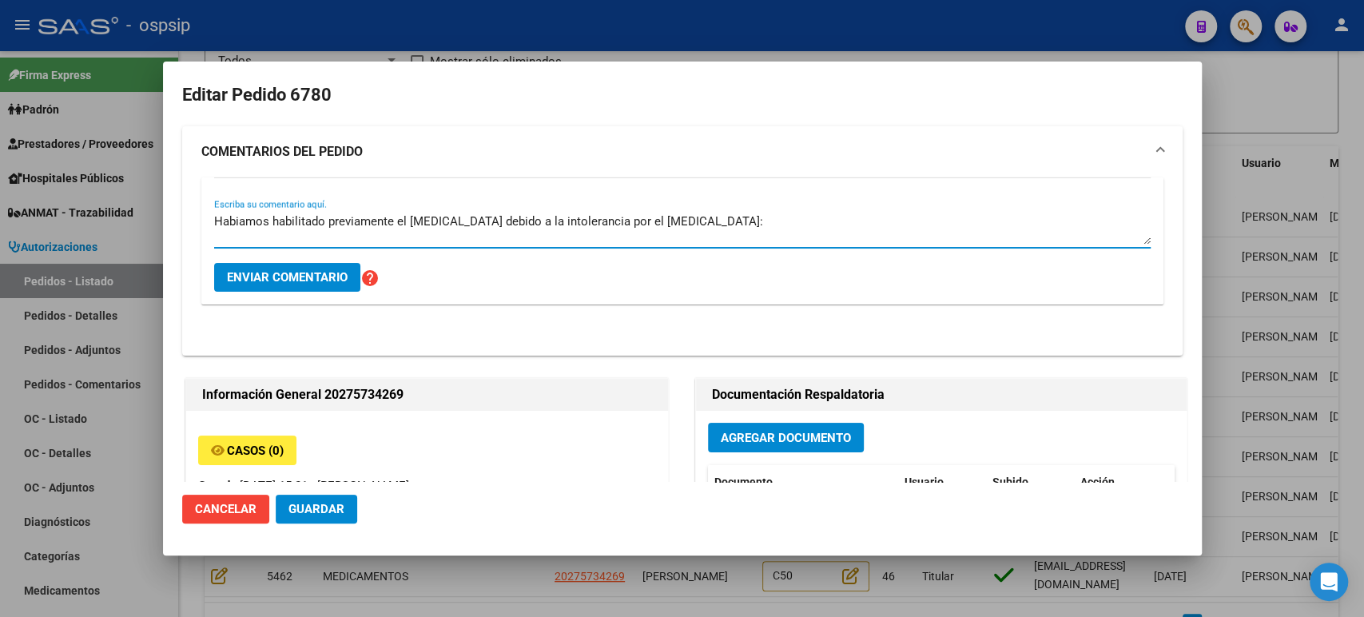
click at [309, 225] on textarea "Habiamos habilitado previamente el [MEDICAL_DATA] debido a la intolerancia por …" at bounding box center [682, 229] width 936 height 32
click at [684, 229] on textarea "Habiamos habilitado previamente el [MEDICAL_DATA] debido a la intolerancia por …" at bounding box center [682, 229] width 936 height 32
click at [824, 229] on textarea "Habiamos habilitado previamente el [MEDICAL_DATA] debido a la intolerancia por …" at bounding box center [682, 229] width 936 height 32
paste textarea "Pero ahora veo que hay un SAAS para validar. Las dos medicaciones NO podemos va…"
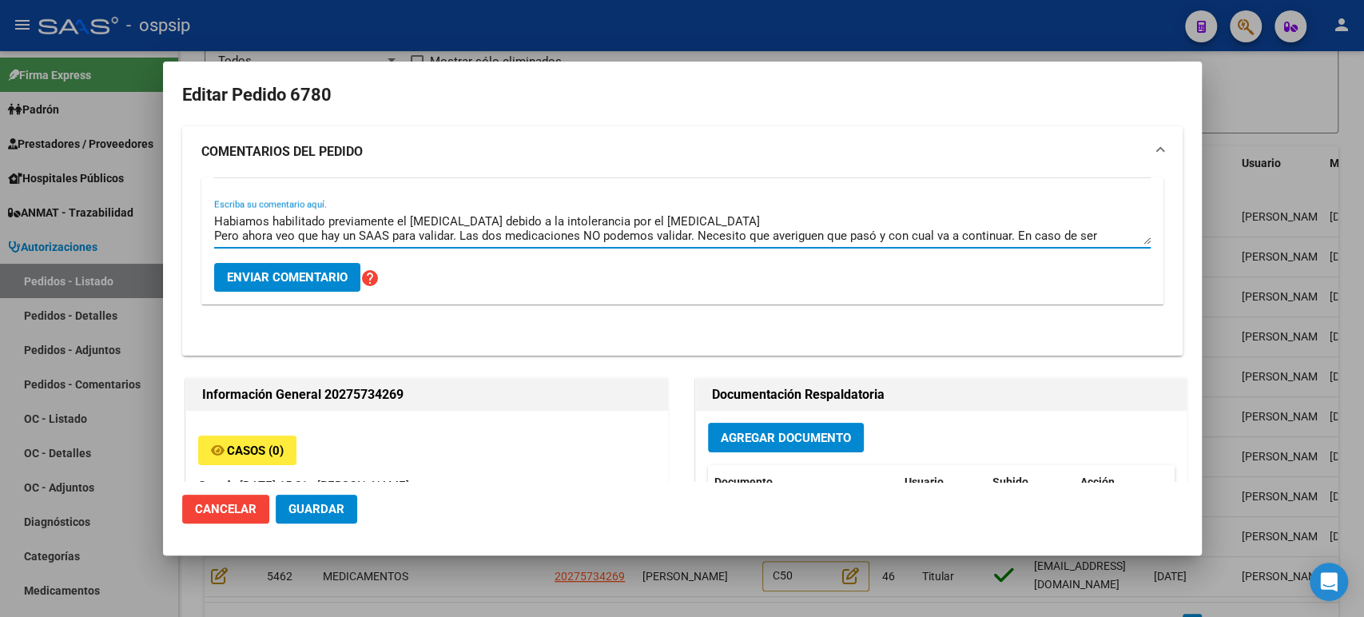
scroll to position [13, 0]
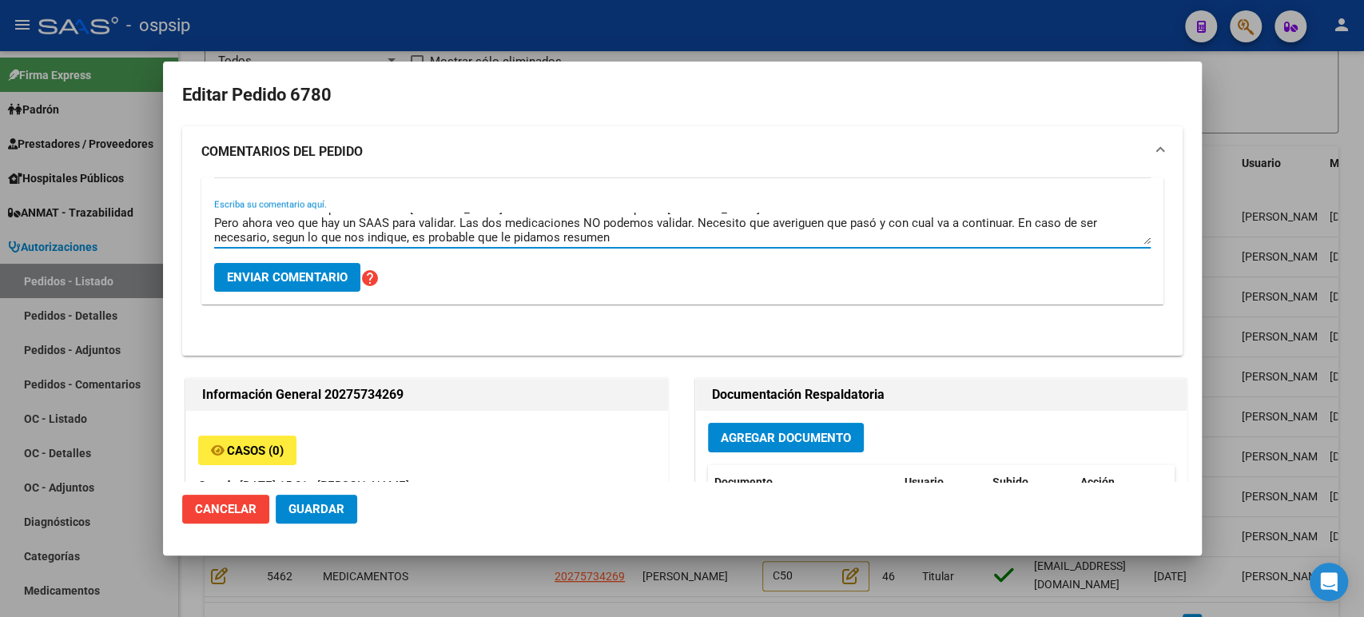
type textarea "Habiamos habilitado previamente el [MEDICAL_DATA] debido a la intolerancia por …"
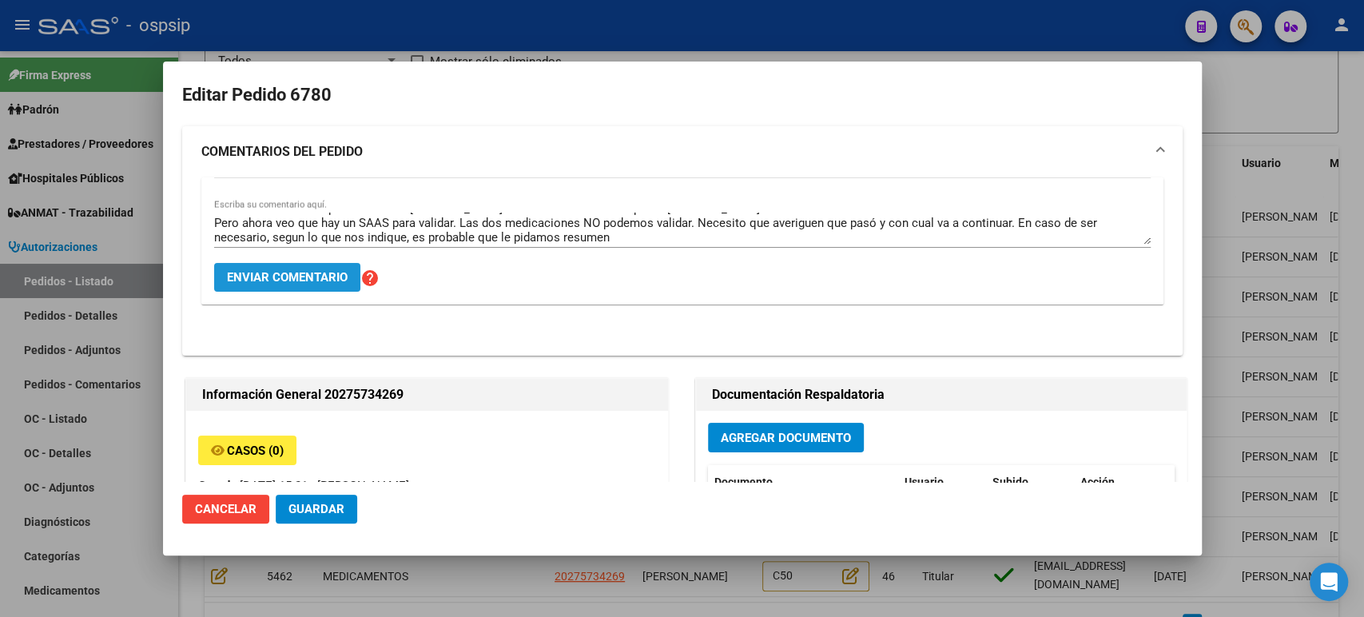
click at [283, 282] on span "Enviar comentario" at bounding box center [287, 277] width 121 height 14
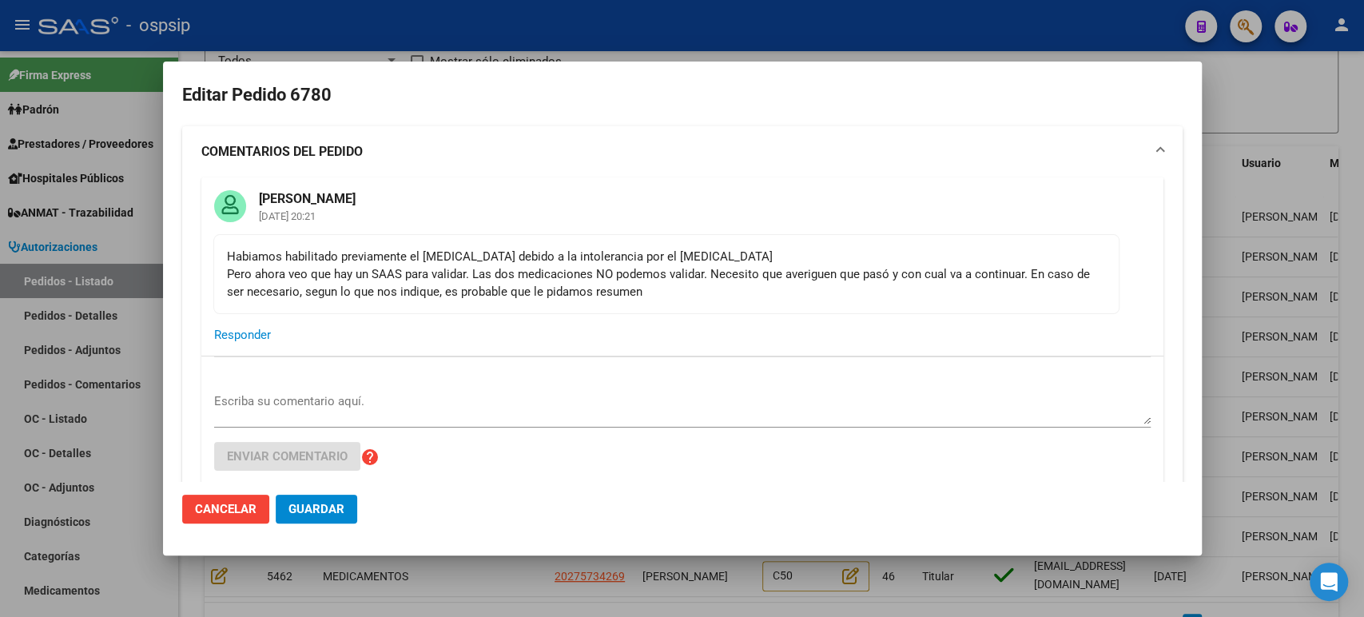
click at [325, 511] on span "Guardar" at bounding box center [316, 509] width 56 height 14
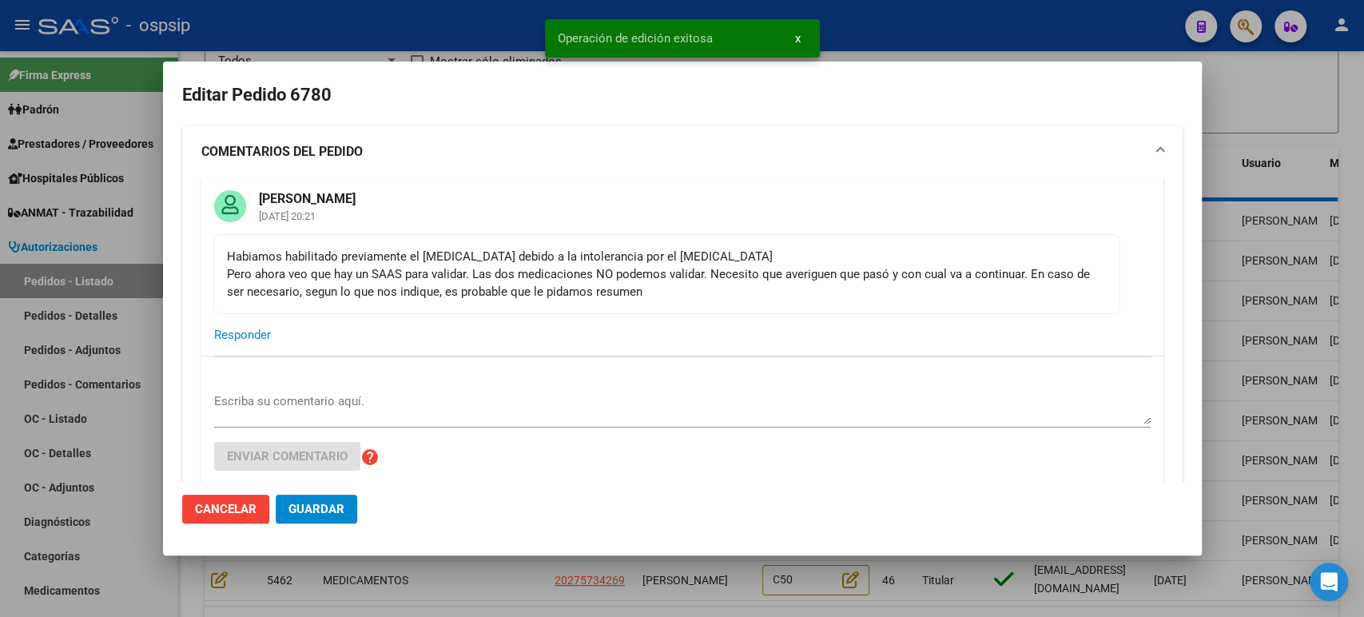
click at [1279, 388] on div at bounding box center [682, 308] width 1364 height 617
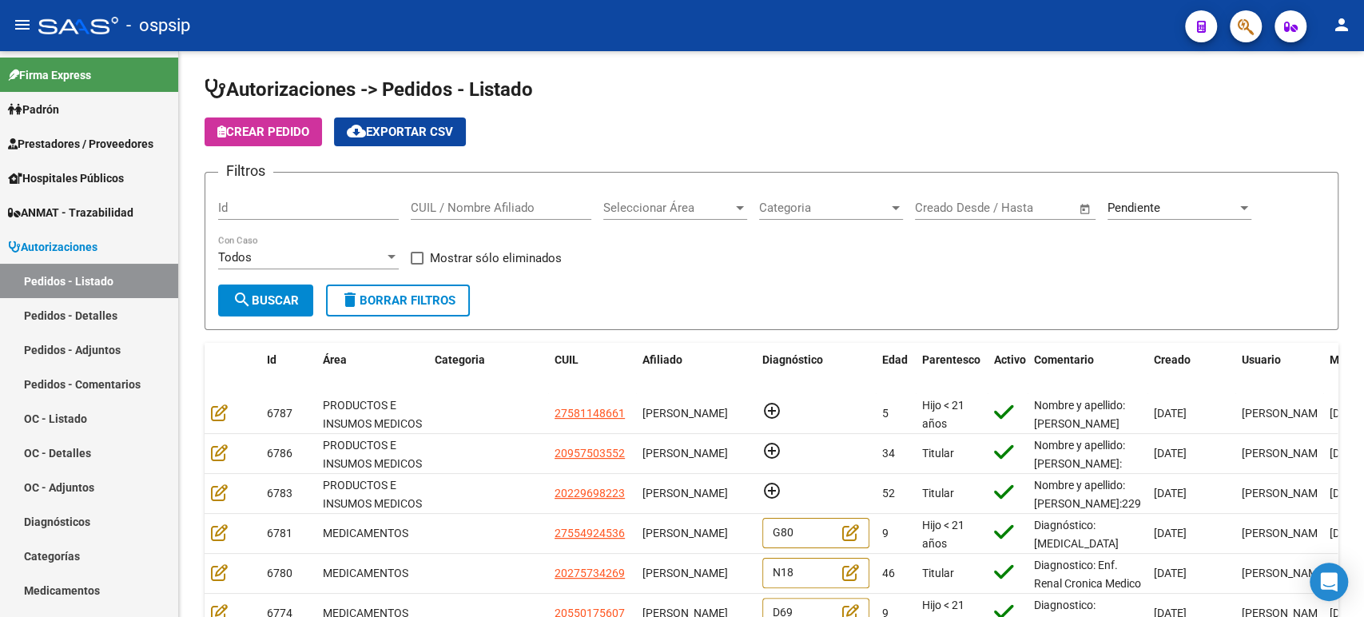
scroll to position [245, 0]
